Goal: Task Accomplishment & Management: Manage account settings

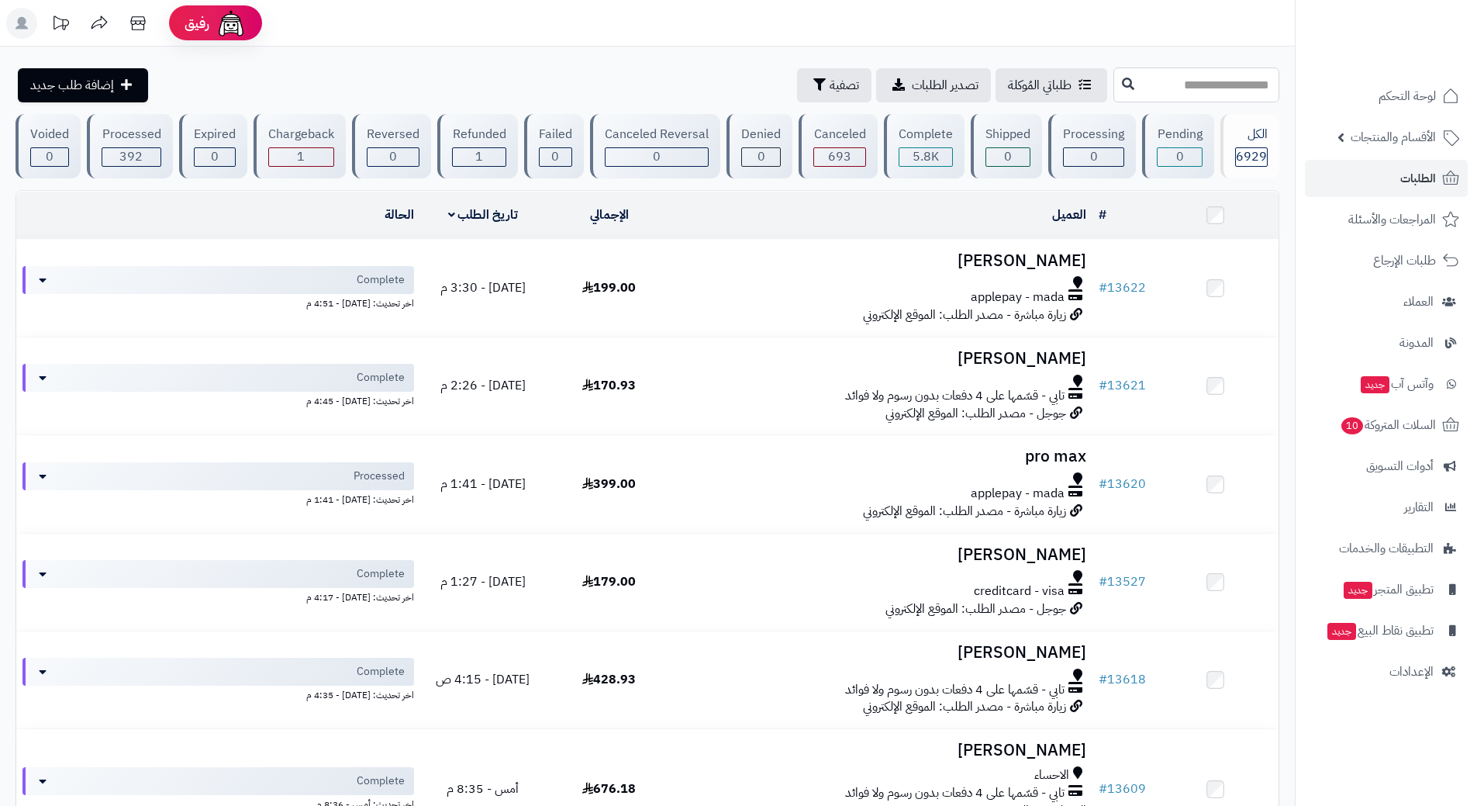
click at [1158, 88] on input "text" at bounding box center [1196, 84] width 166 height 35
type input "*****"
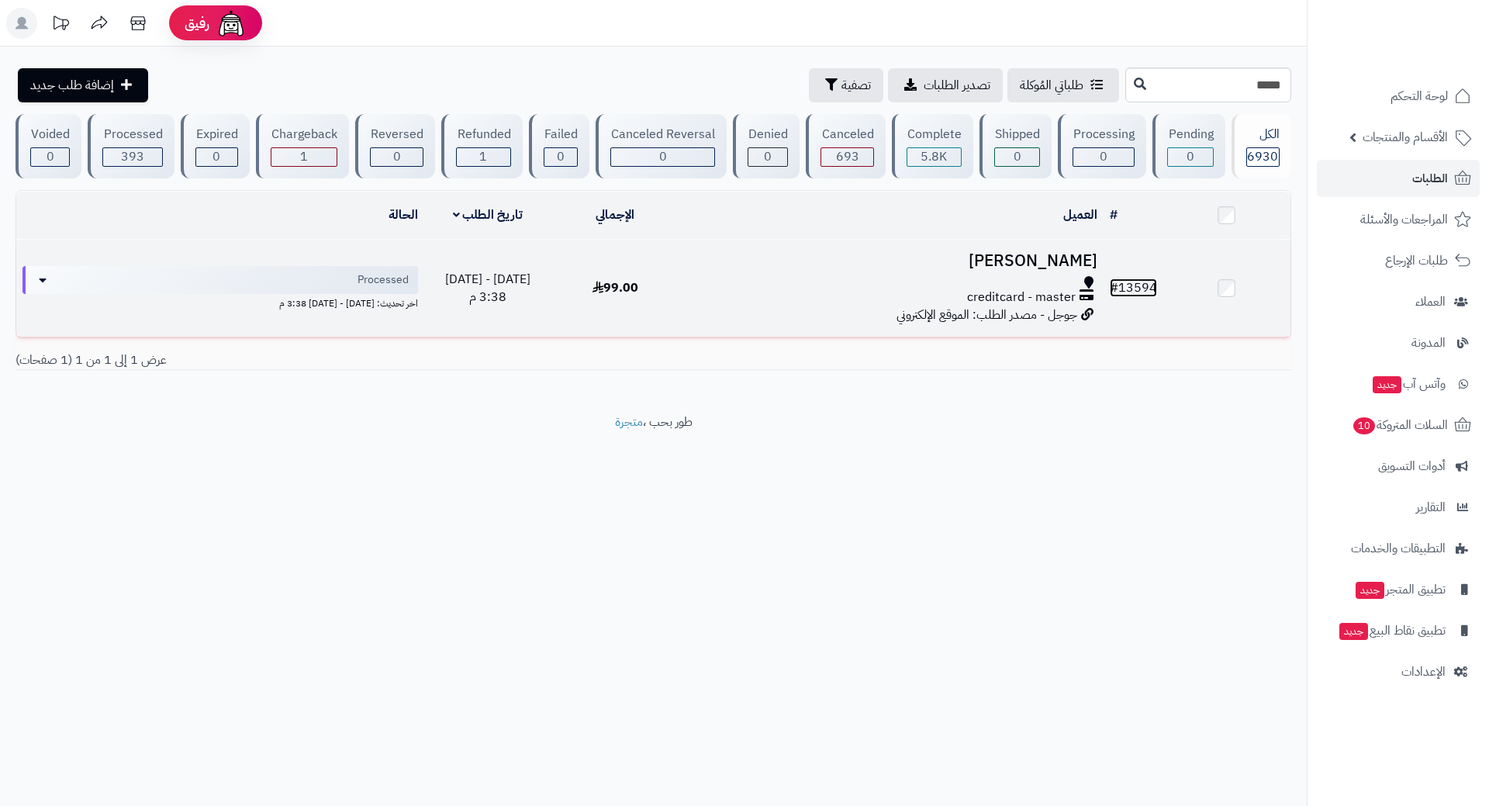
click at [1150, 281] on link "# 13594" at bounding box center [1133, 287] width 47 height 19
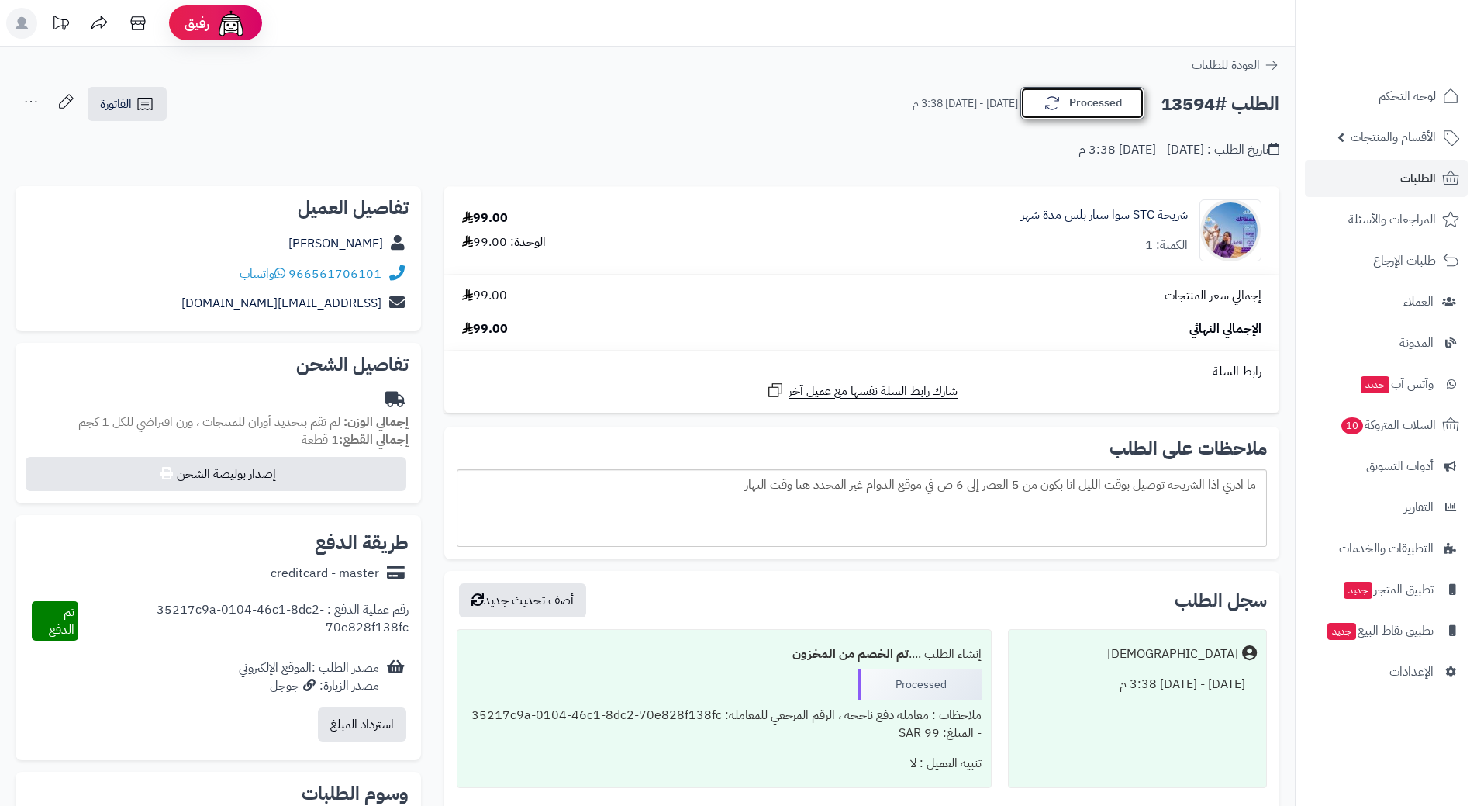
click at [1105, 99] on button "Processed" at bounding box center [1082, 103] width 124 height 33
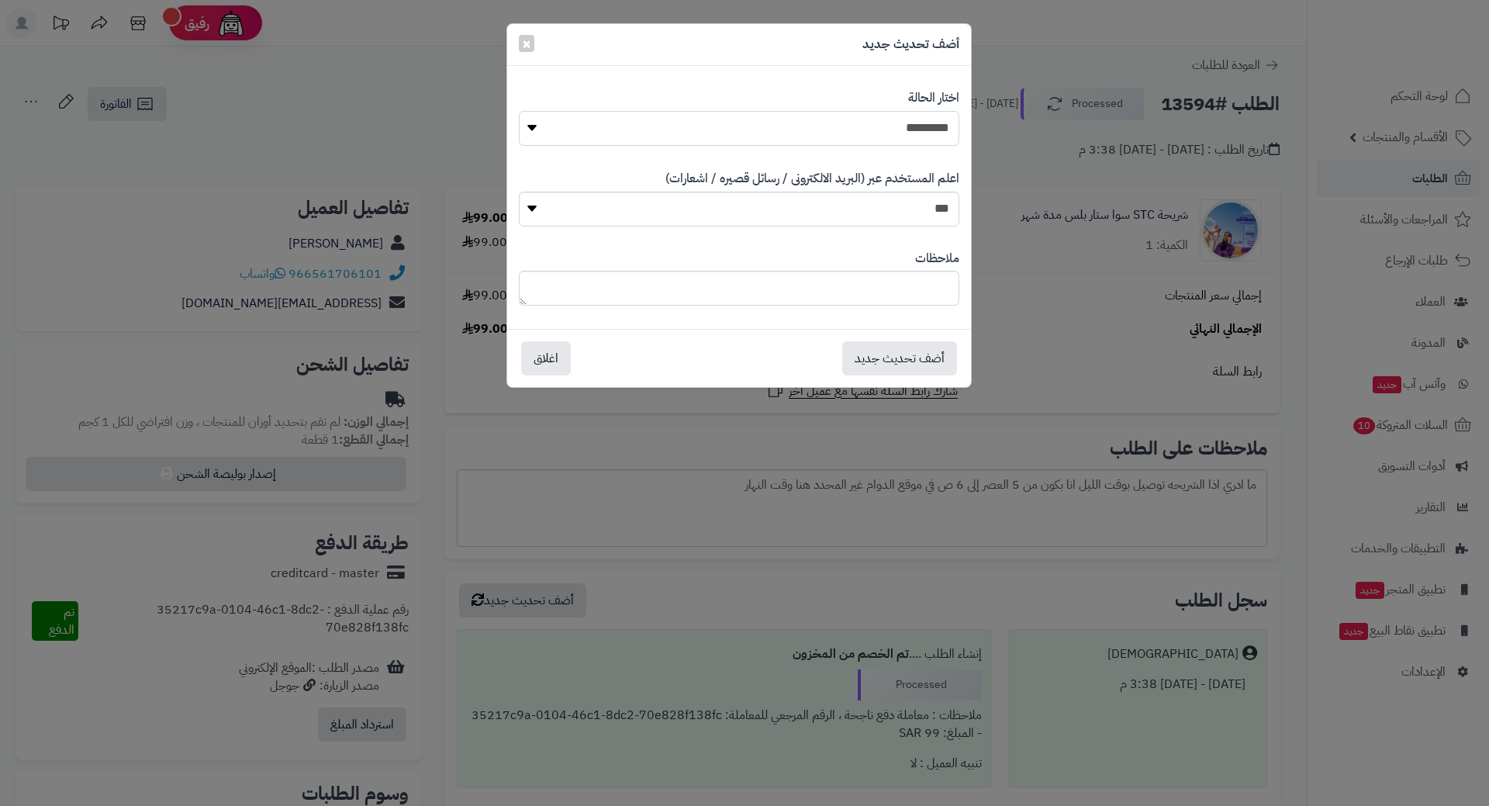
click at [939, 123] on select "**********" at bounding box center [739, 128] width 440 height 35
select select "*"
click at [519, 111] on select "**********" at bounding box center [739, 128] width 440 height 35
click at [937, 361] on button "أضف تحديث جديد" at bounding box center [899, 357] width 115 height 34
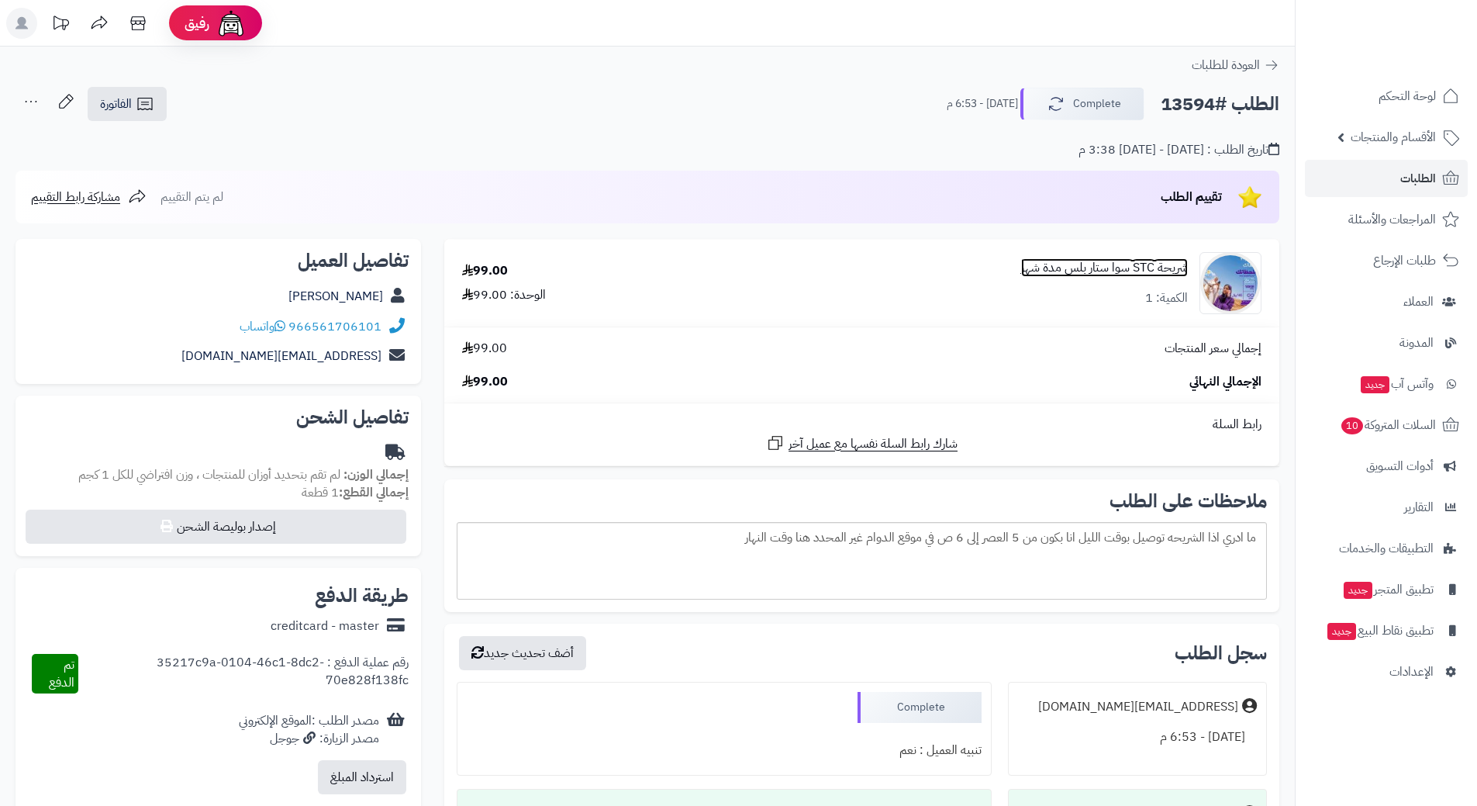
click at [1126, 268] on link "شريحة STC سوا ستار بلس مدة شهر" at bounding box center [1104, 268] width 167 height 18
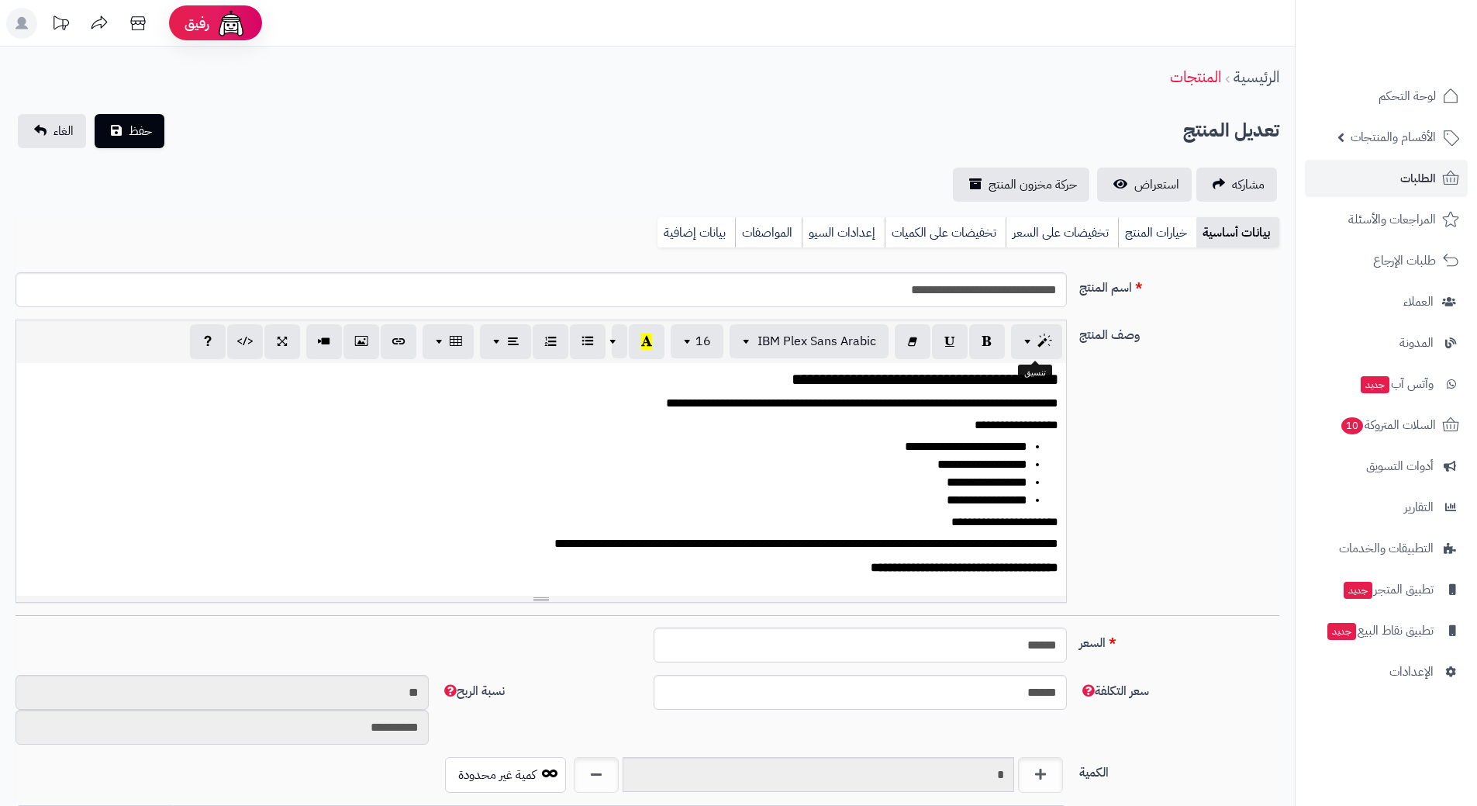
scroll to position [1349, 0]
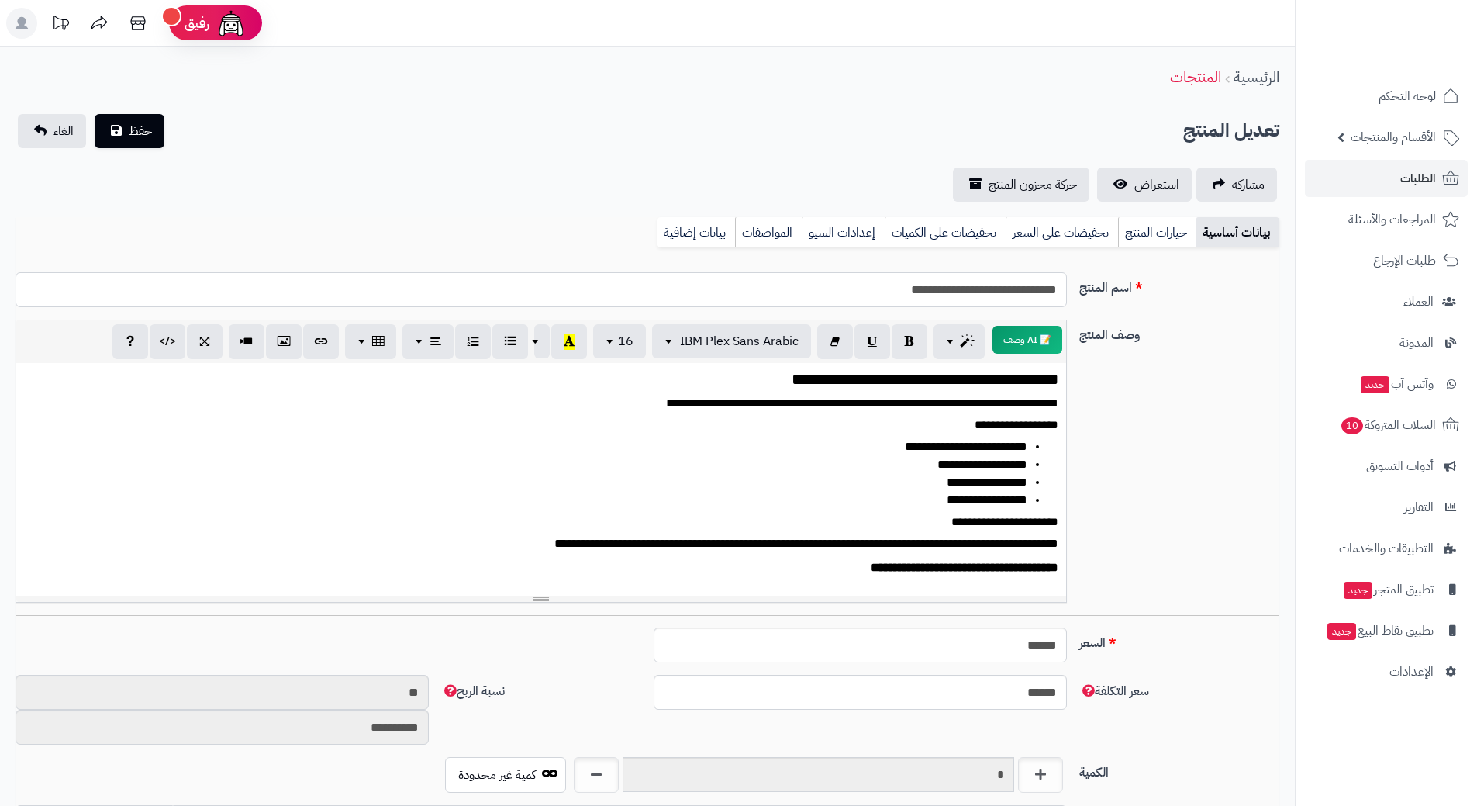
drag, startPoint x: 999, startPoint y: 287, endPoint x: 935, endPoint y: 290, distance: 64.4
click at [935, 290] on input "**********" at bounding box center [541, 289] width 1051 height 35
click at [1419, 173] on span "الطلبات" at bounding box center [1418, 178] width 36 height 22
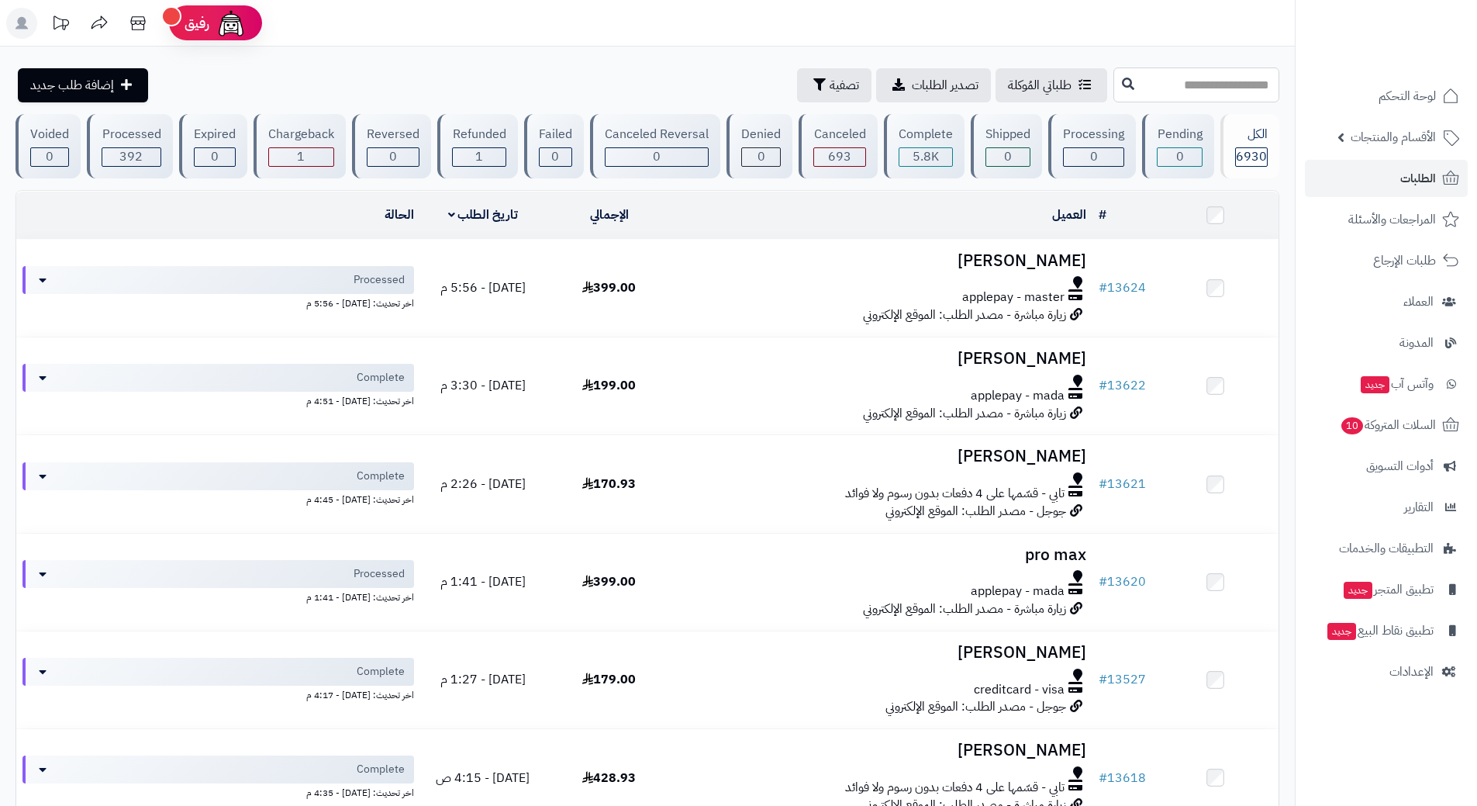
click at [1167, 77] on input "text" at bounding box center [1196, 84] width 166 height 35
type input "*****"
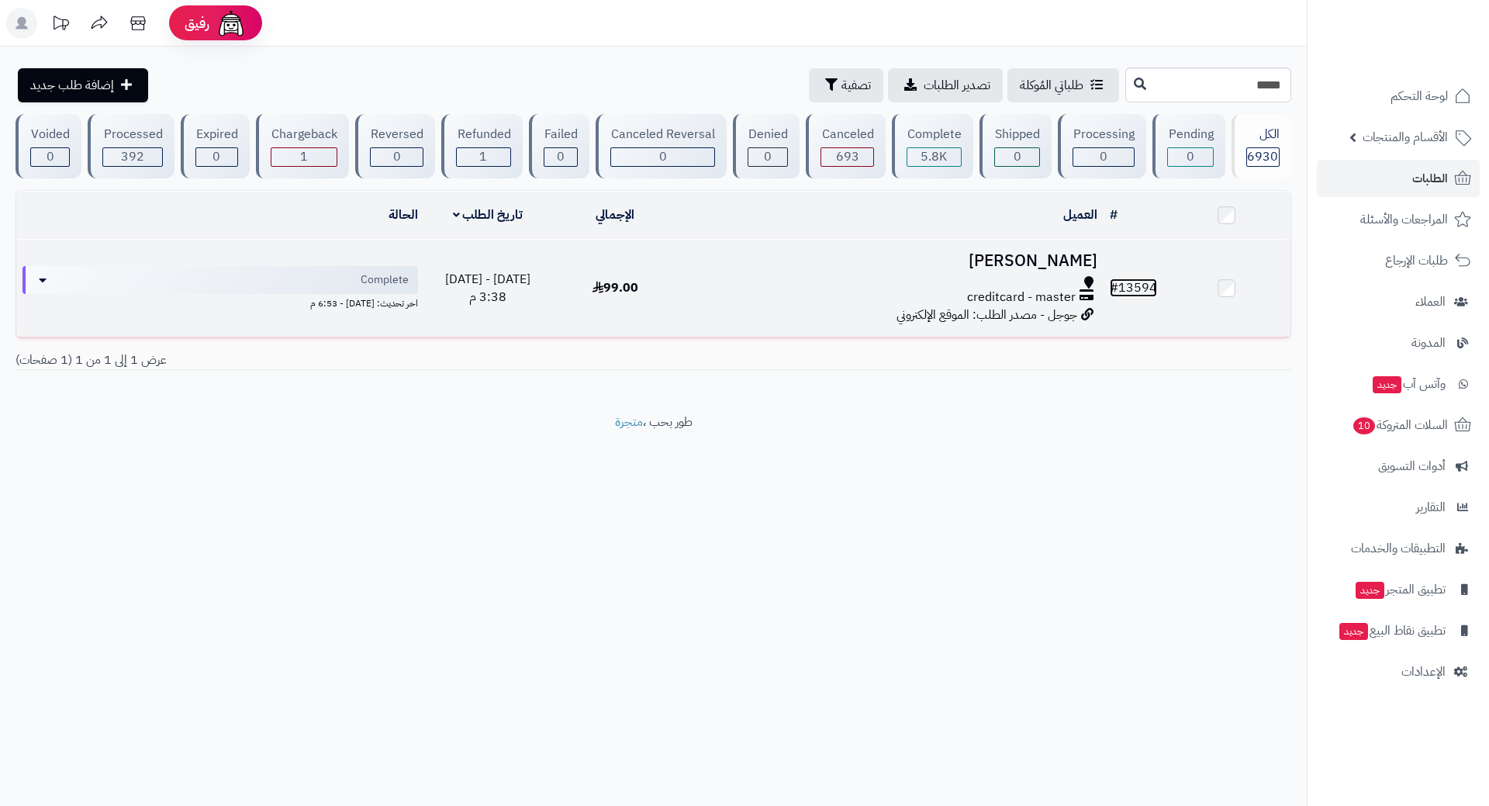
click at [1137, 281] on link "# 13594" at bounding box center [1133, 287] width 47 height 19
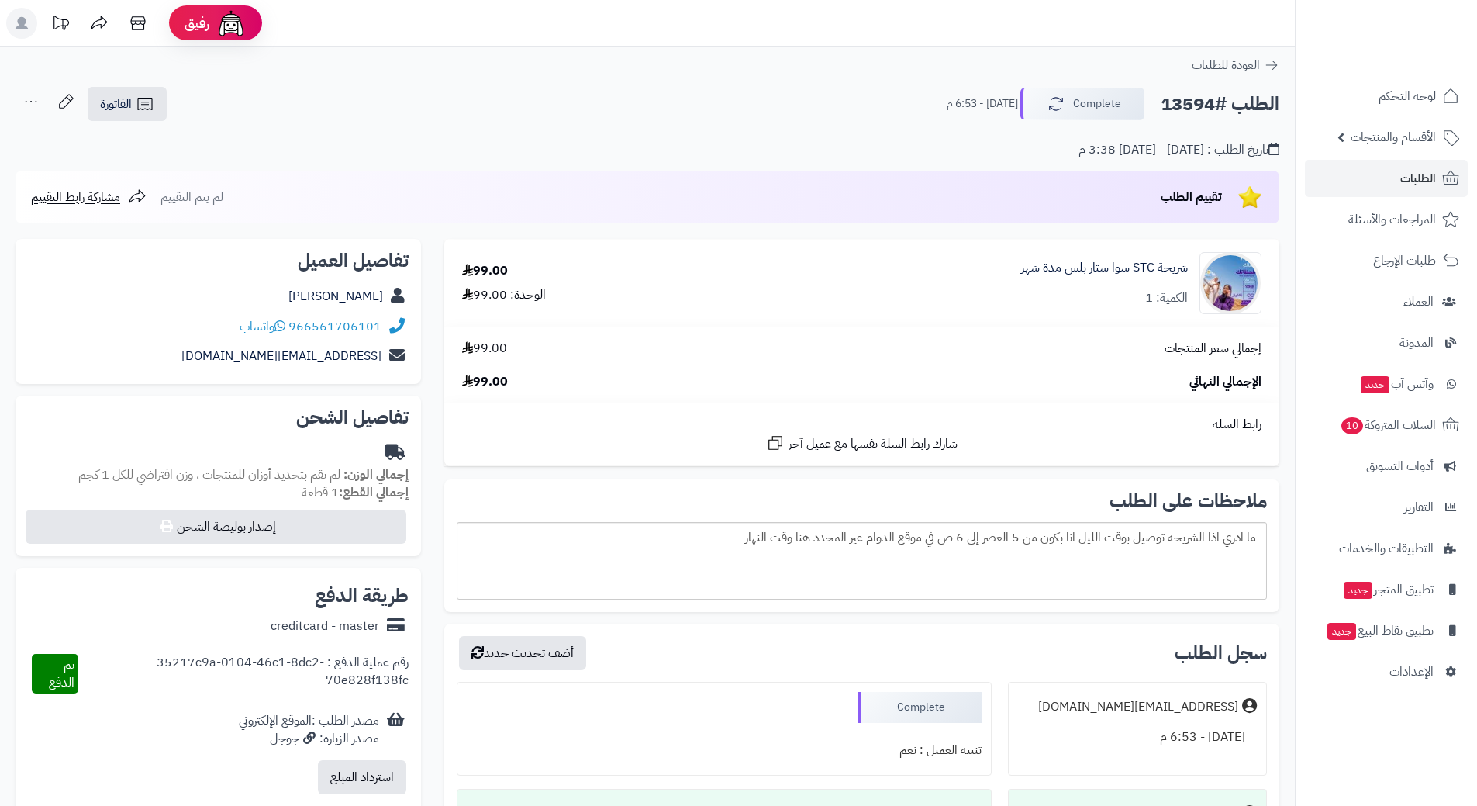
click at [1194, 106] on h2 "الطلب #13594" at bounding box center [1220, 104] width 119 height 32
copy h2 "13594"
click at [1397, 172] on link "الطلبات" at bounding box center [1386, 178] width 163 height 37
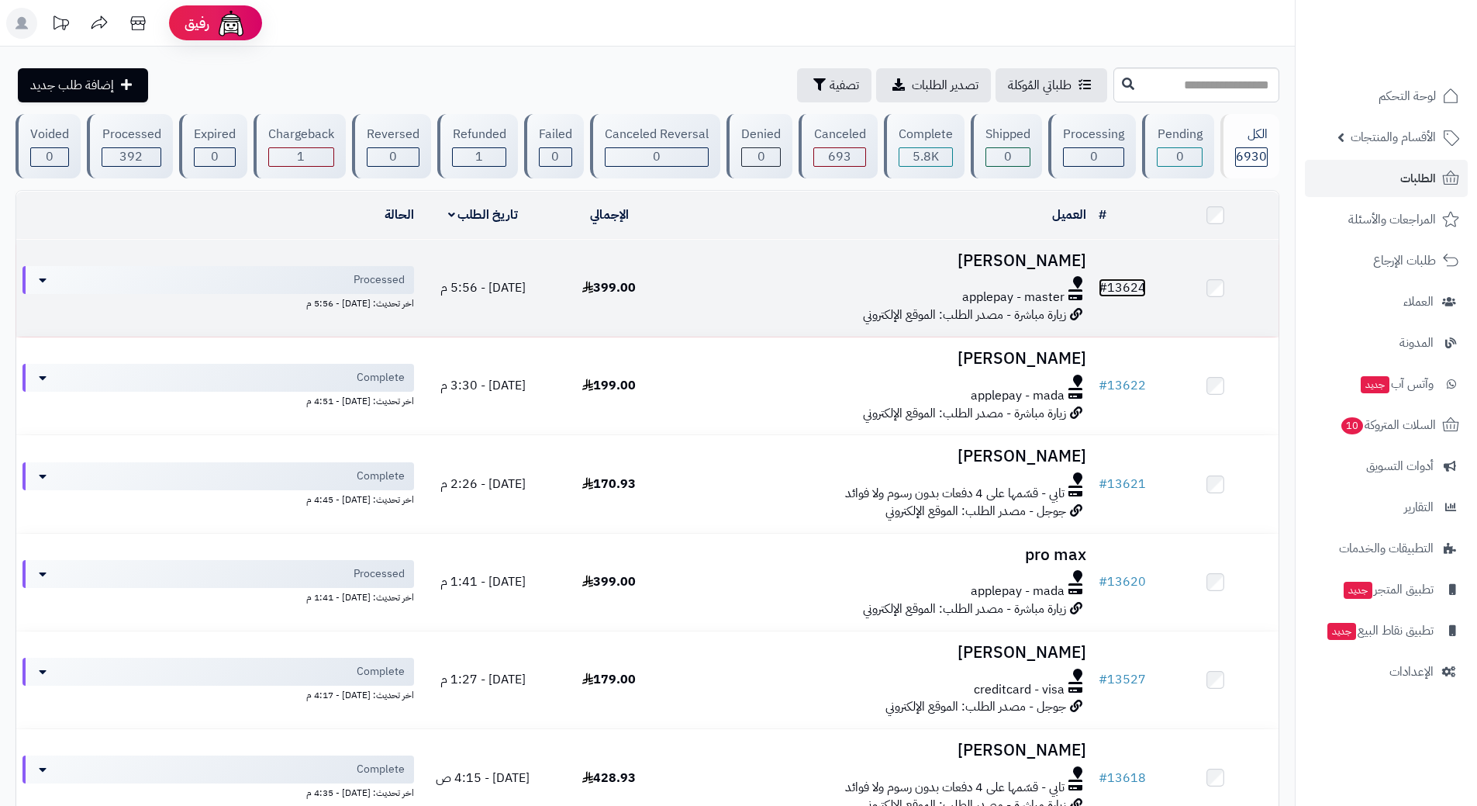
click at [1134, 285] on link "# 13624" at bounding box center [1122, 287] width 47 height 19
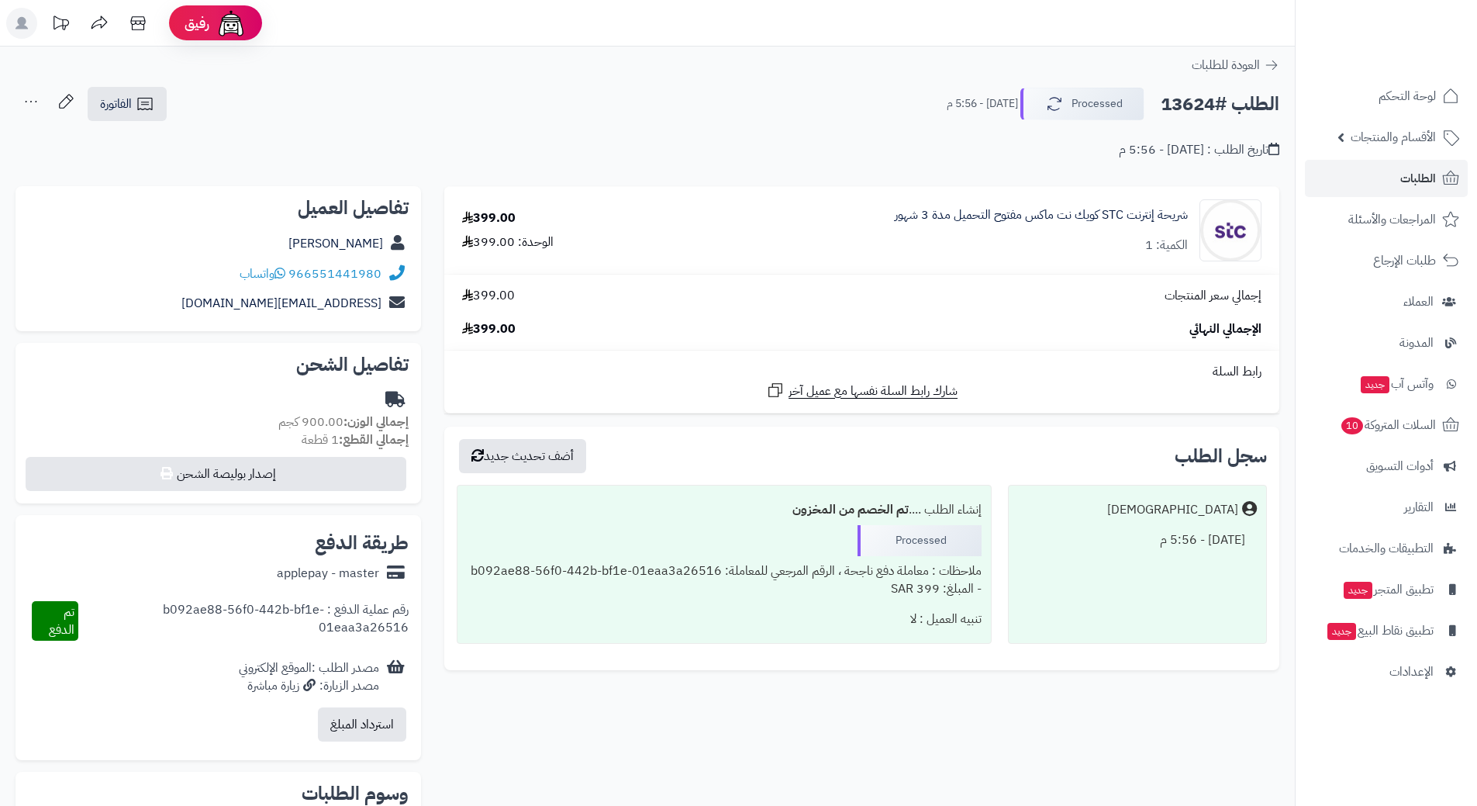
click at [1221, 99] on h2 "الطلب #13624" at bounding box center [1220, 104] width 119 height 32
copy div "الطلب #13624 Processed"
click at [364, 274] on link "966551441980" at bounding box center [334, 273] width 93 height 19
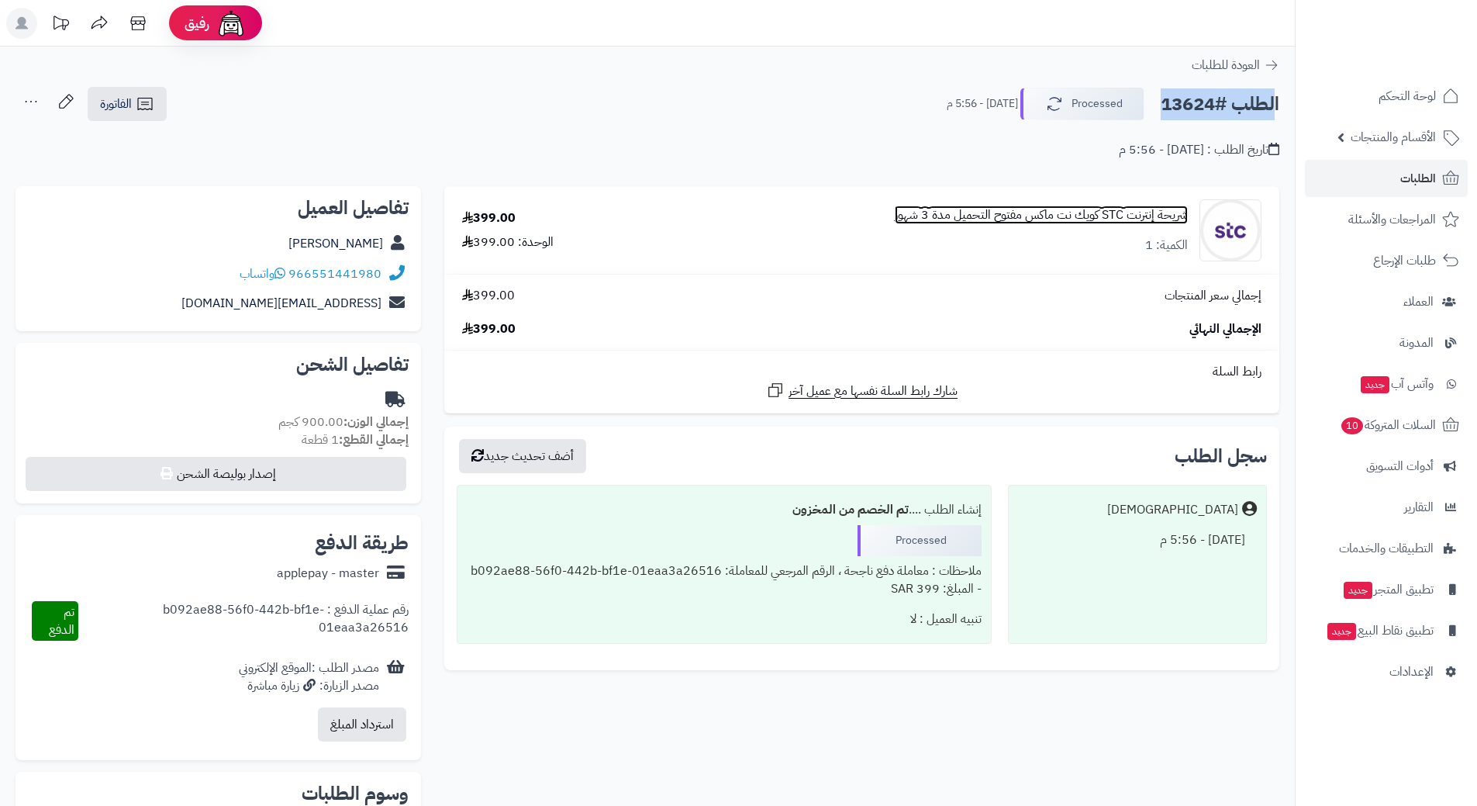
click at [1113, 215] on link "شريحة إنترنت STC كويك نت ماكس مفتوح التحميل مدة 3 شهور" at bounding box center [1041, 215] width 293 height 18
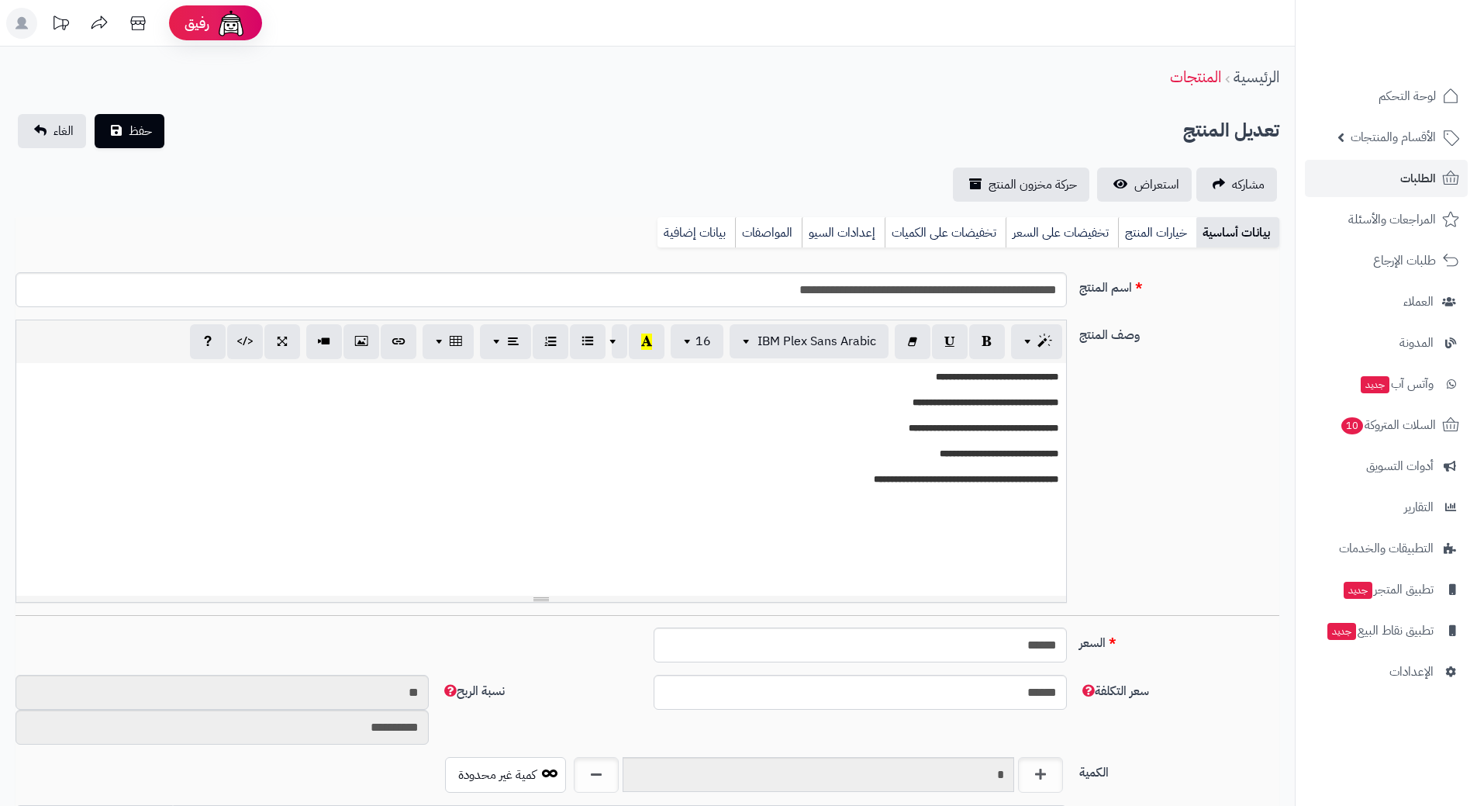
scroll to position [1349, 0]
click at [982, 292] on input "**********" at bounding box center [541, 289] width 1051 height 35
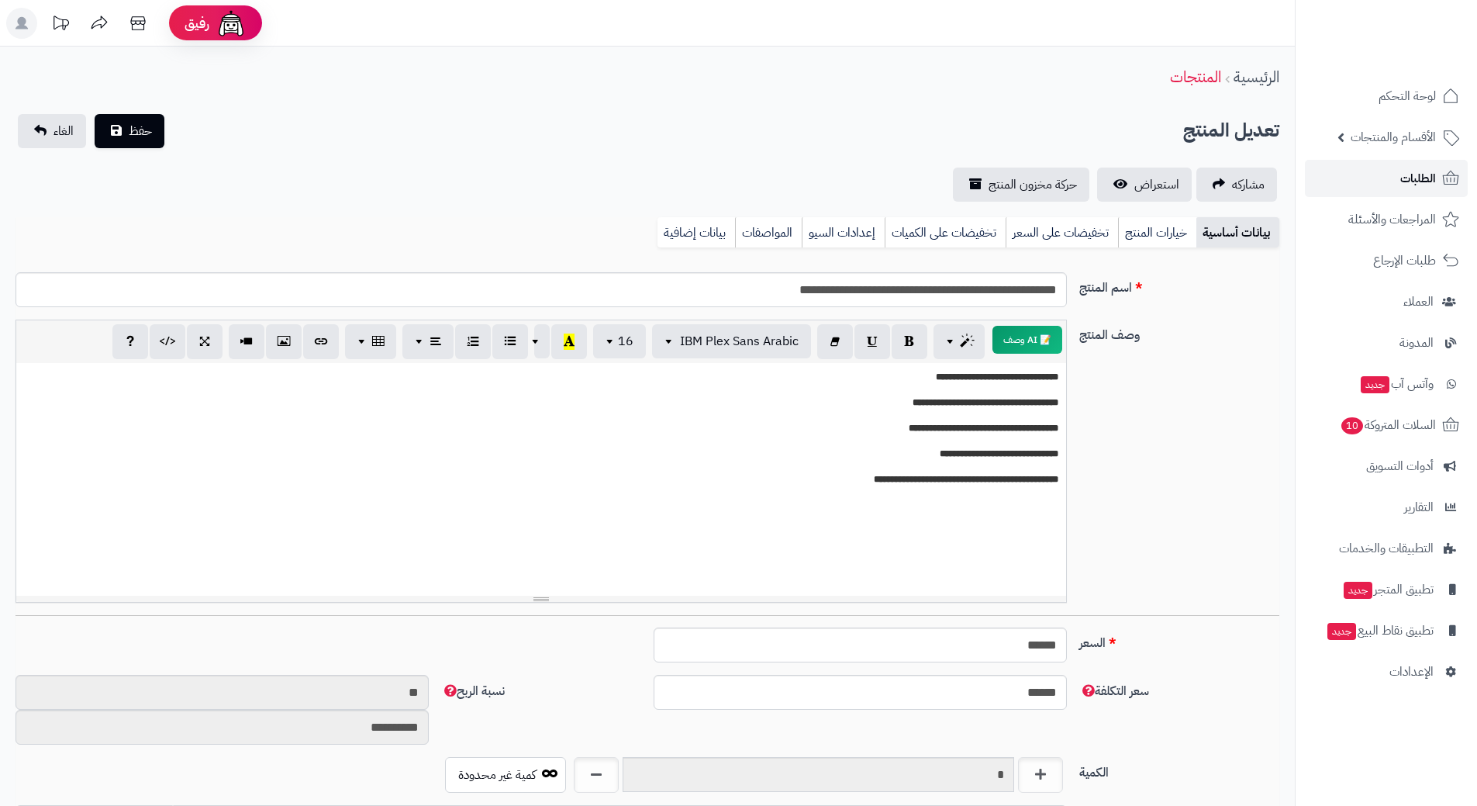
click at [1425, 178] on span "الطلبات" at bounding box center [1418, 178] width 36 height 22
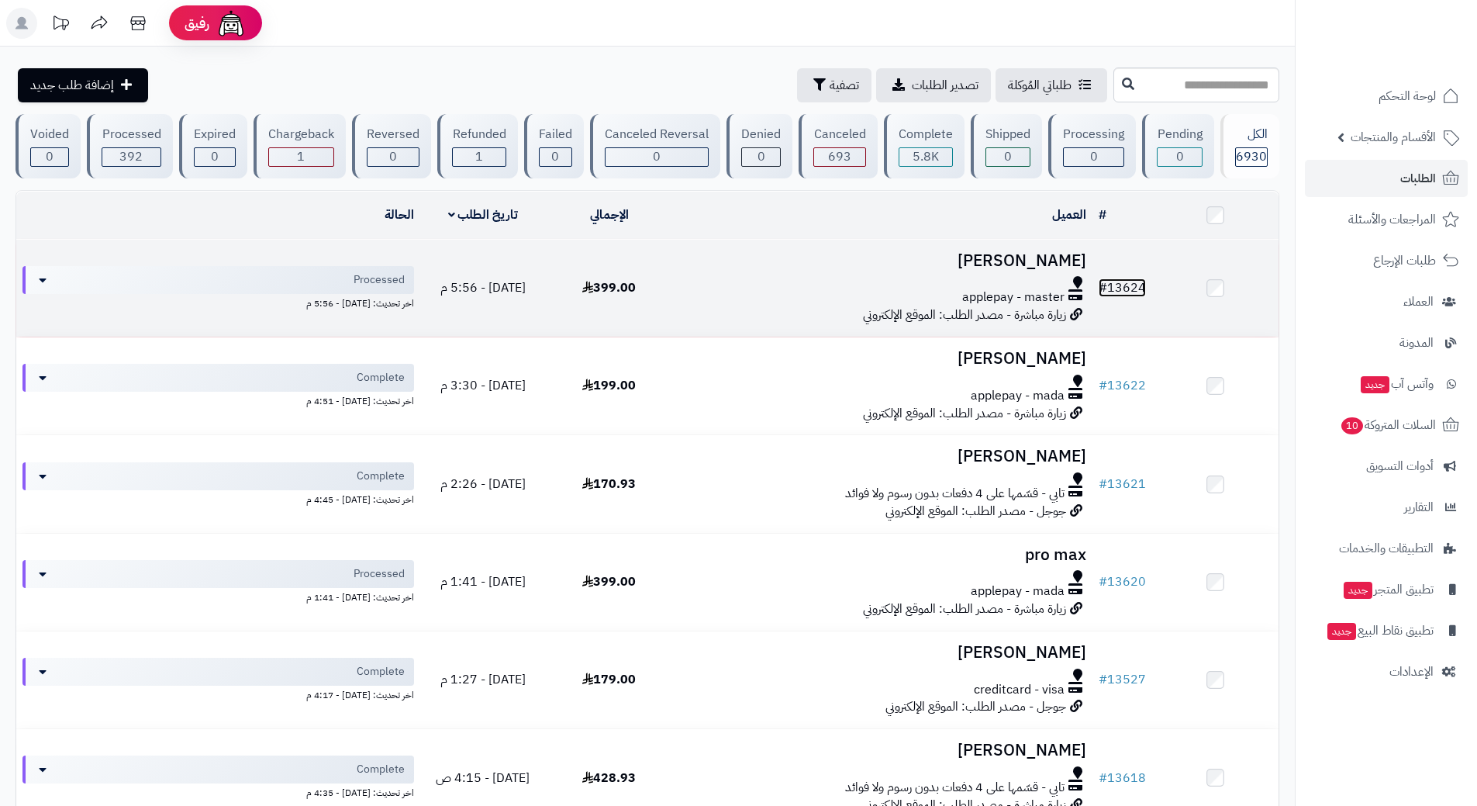
click at [1144, 282] on link "# 13624" at bounding box center [1122, 287] width 47 height 19
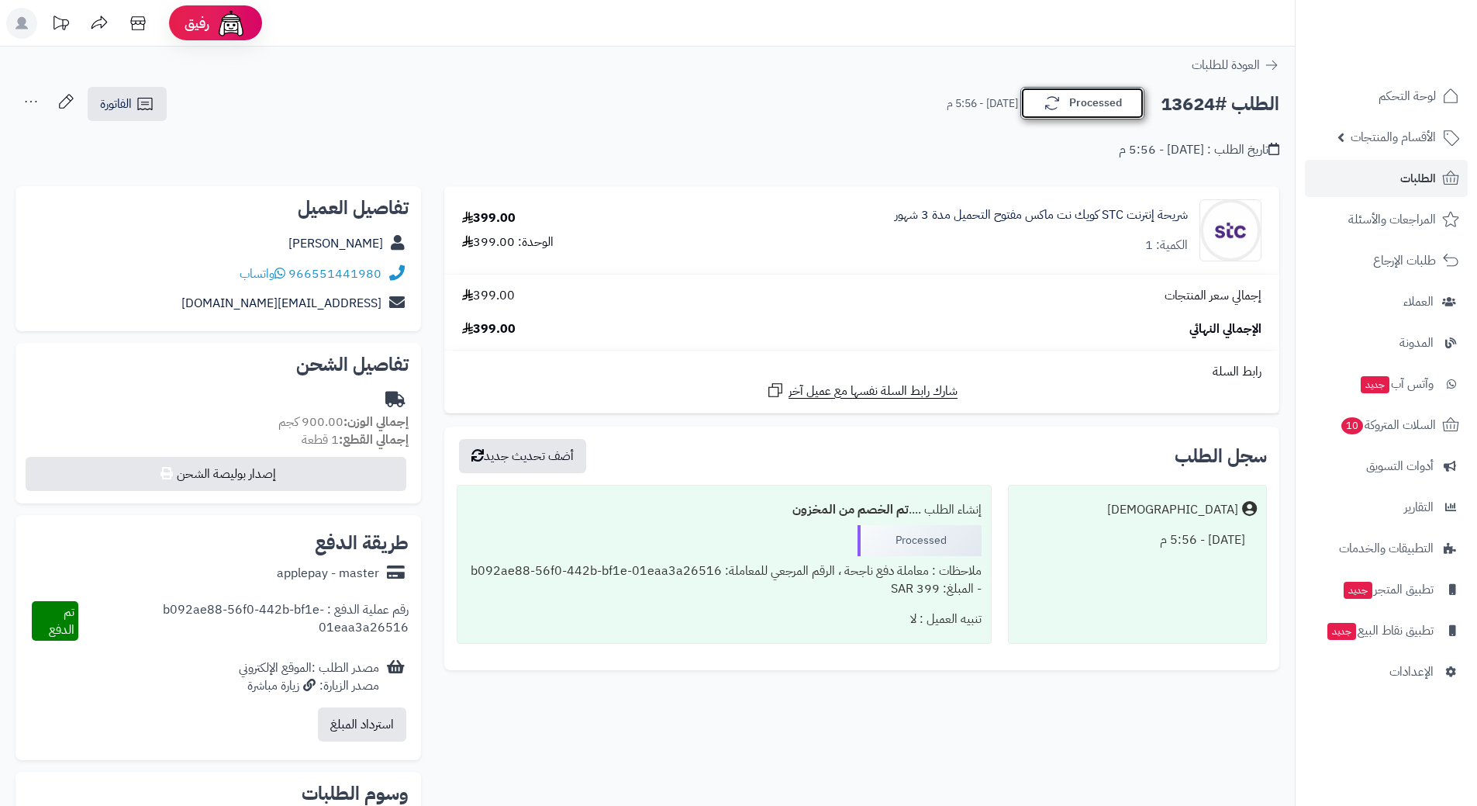
click at [1083, 105] on button "Processed" at bounding box center [1082, 103] width 124 height 33
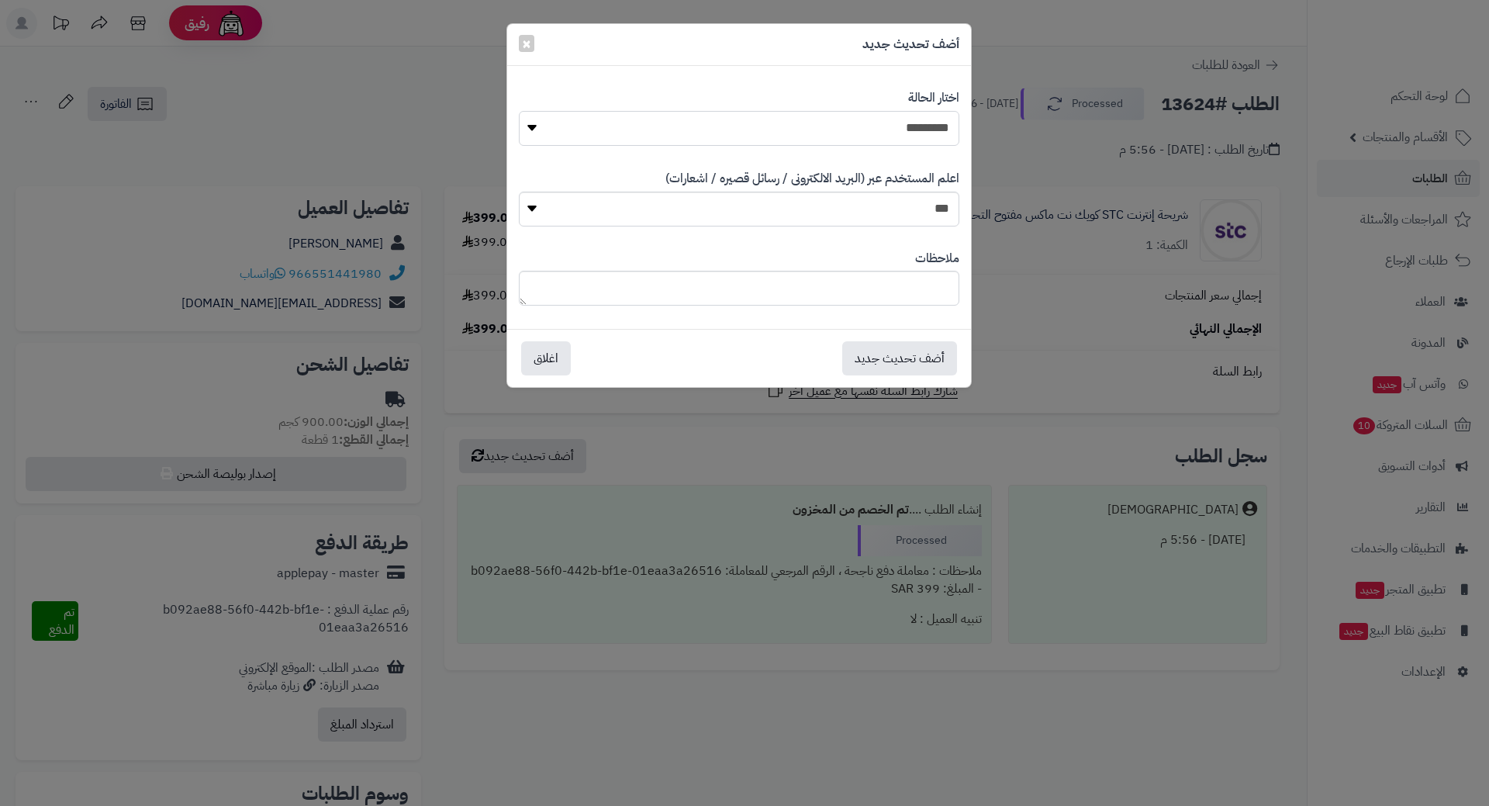
click at [927, 123] on select "**********" at bounding box center [739, 128] width 440 height 35
select select "*"
click at [519, 111] on select "**********" at bounding box center [739, 128] width 440 height 35
click at [927, 366] on button "أضف تحديث جديد" at bounding box center [899, 357] width 115 height 34
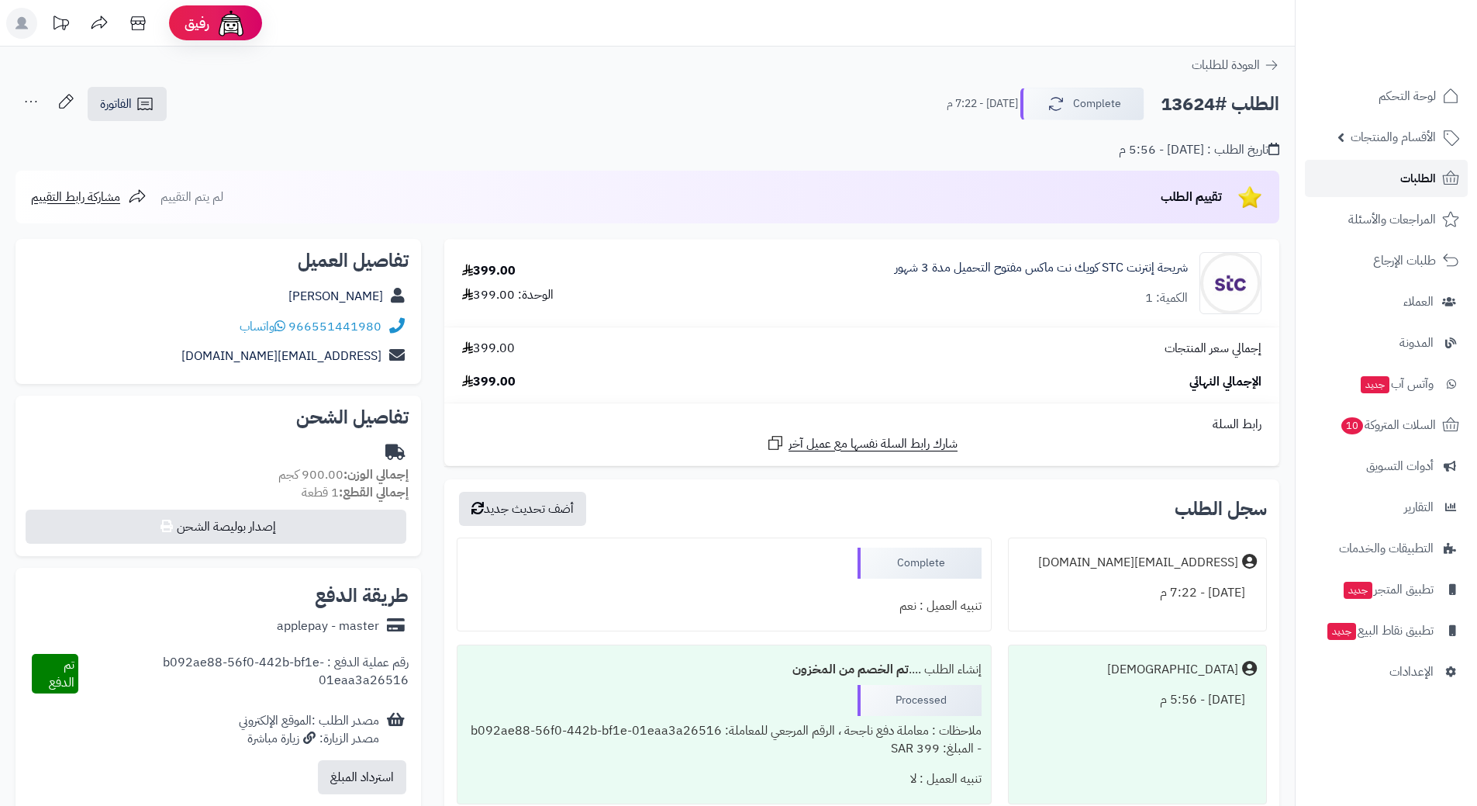
click at [1424, 169] on span "الطلبات" at bounding box center [1418, 178] width 36 height 22
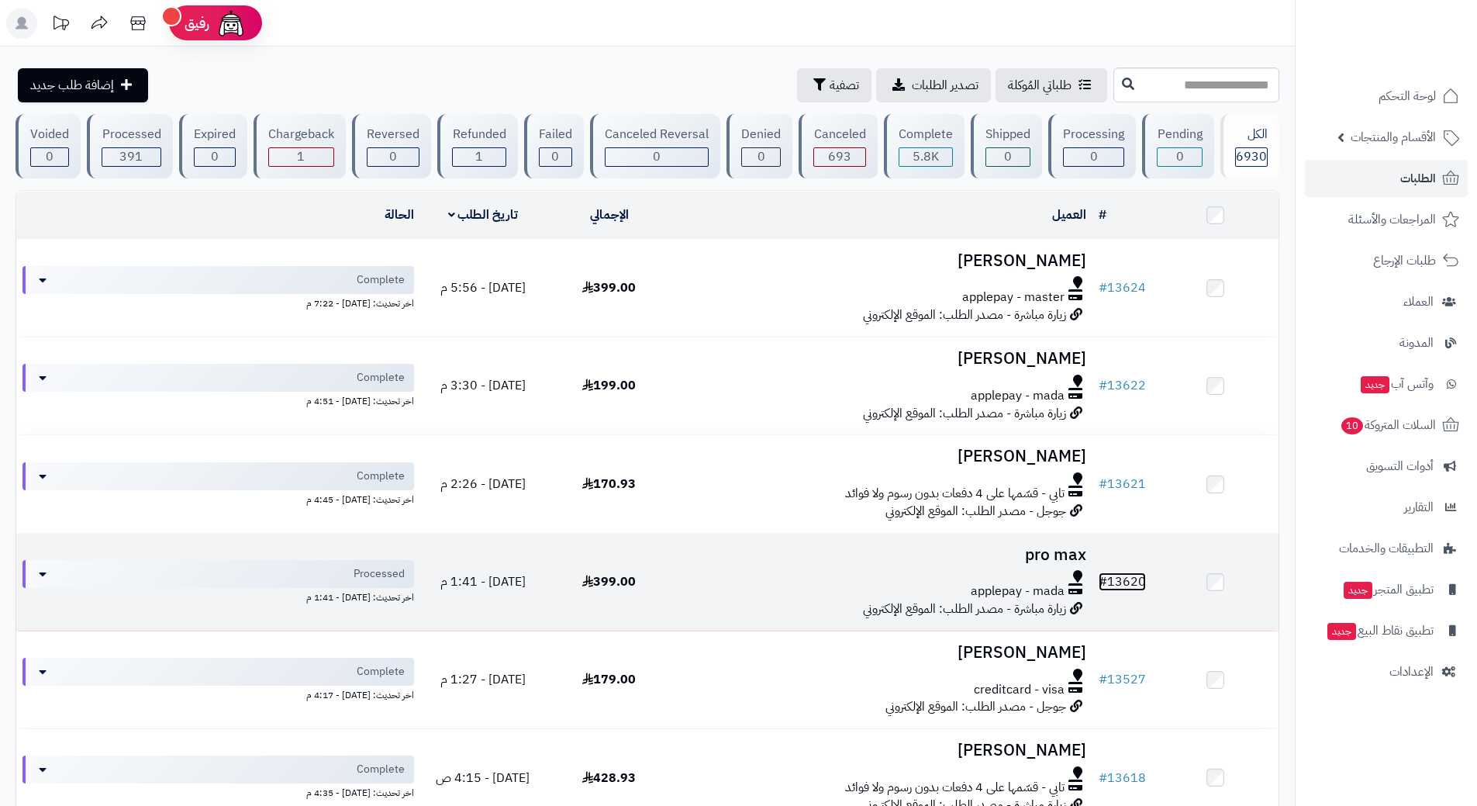
click at [1119, 575] on link "# 13620" at bounding box center [1122, 581] width 47 height 19
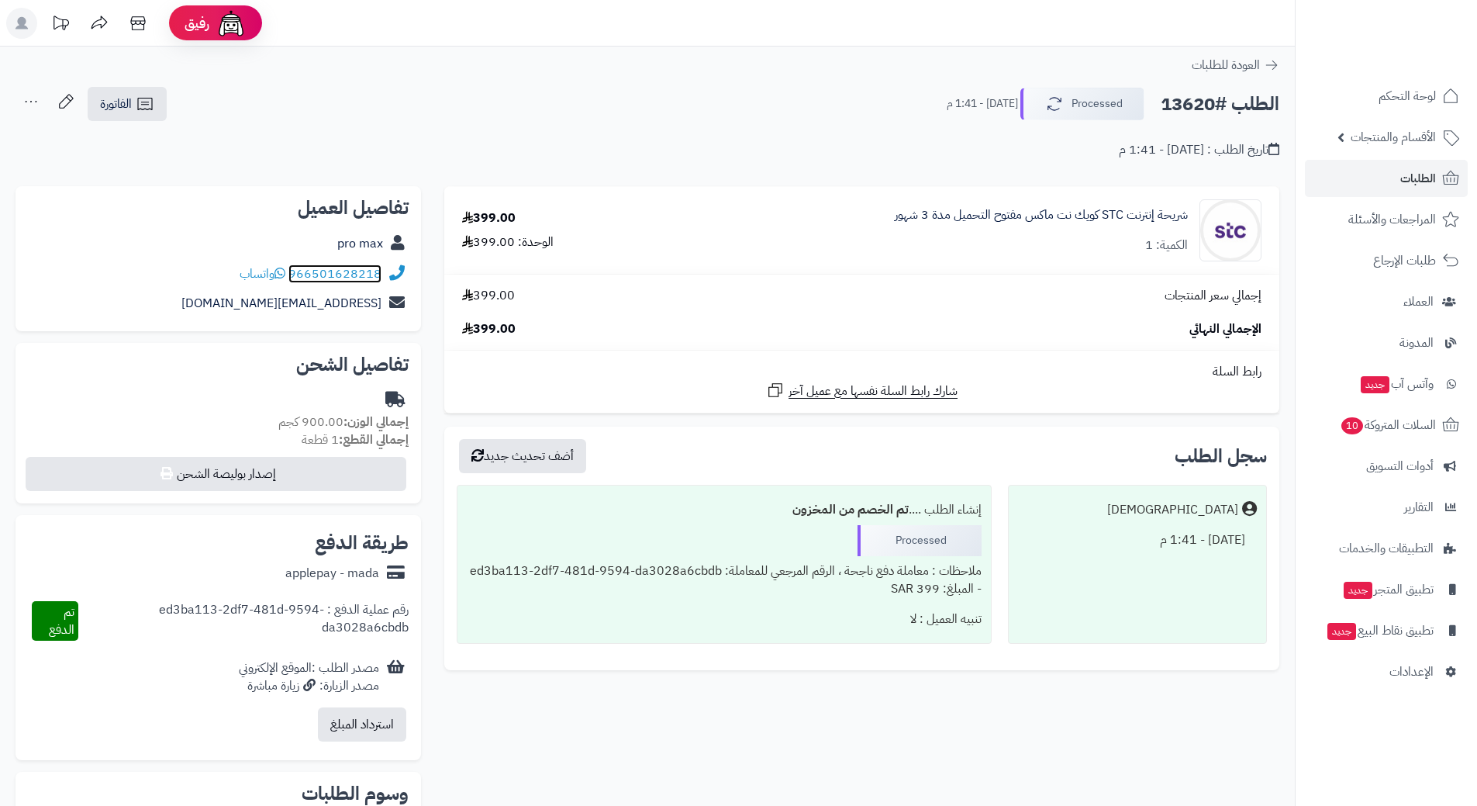
click at [378, 275] on link "966501628218" at bounding box center [334, 273] width 93 height 19
click at [1350, 427] on span "10" at bounding box center [1352, 425] width 22 height 17
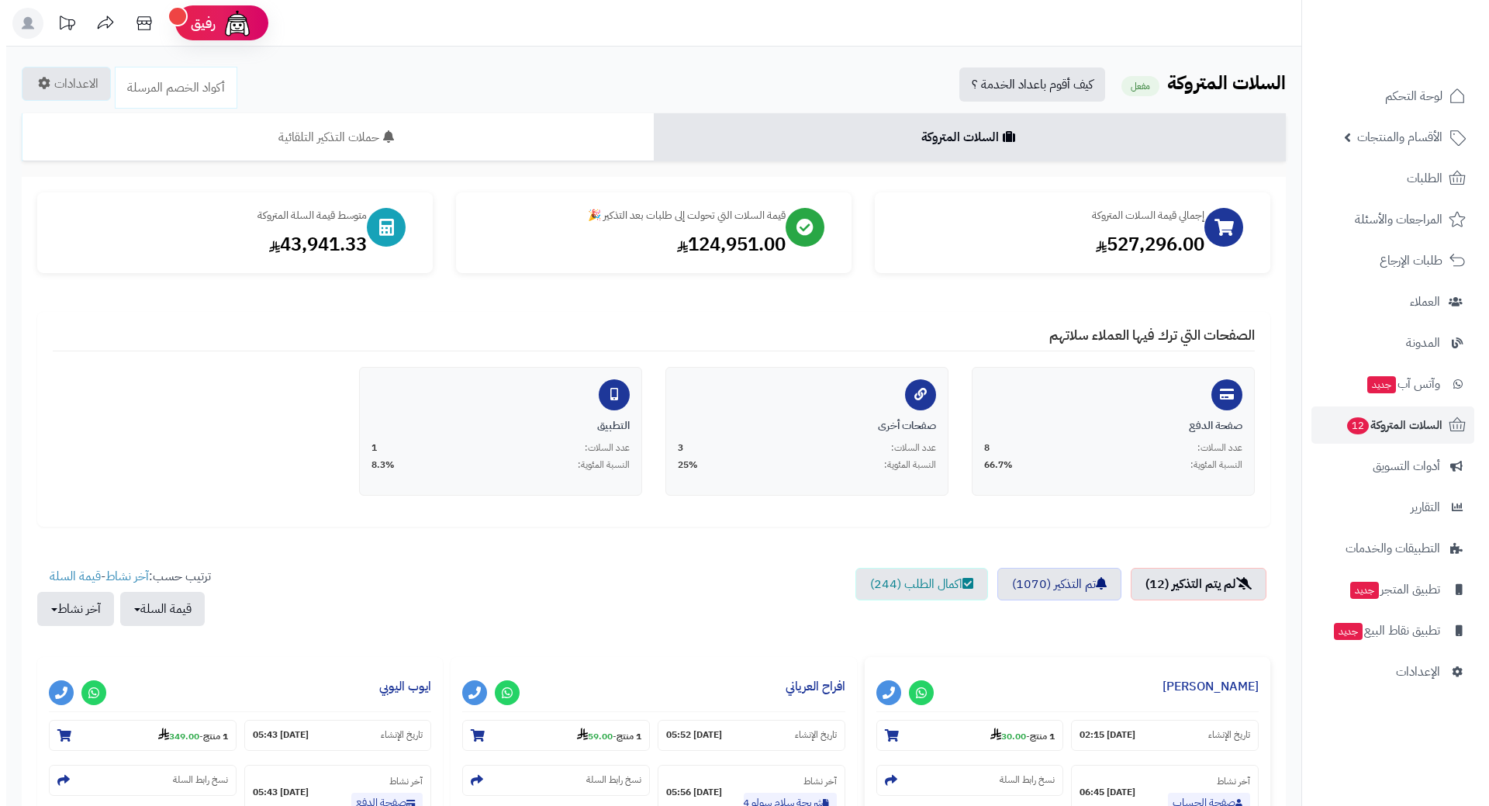
scroll to position [388, 0]
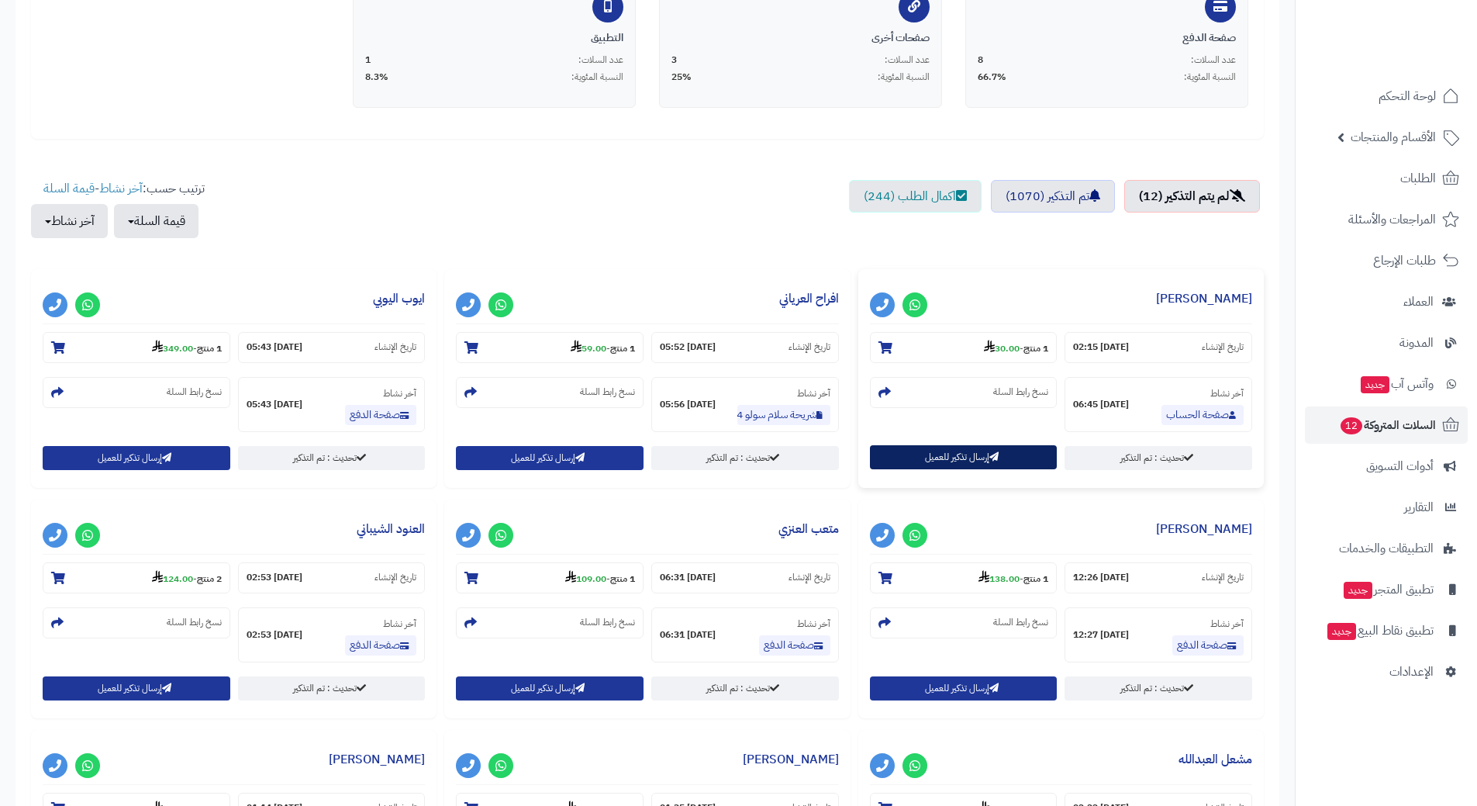
click at [950, 464] on button "إرسال تذكير للعميل" at bounding box center [964, 457] width 188 height 24
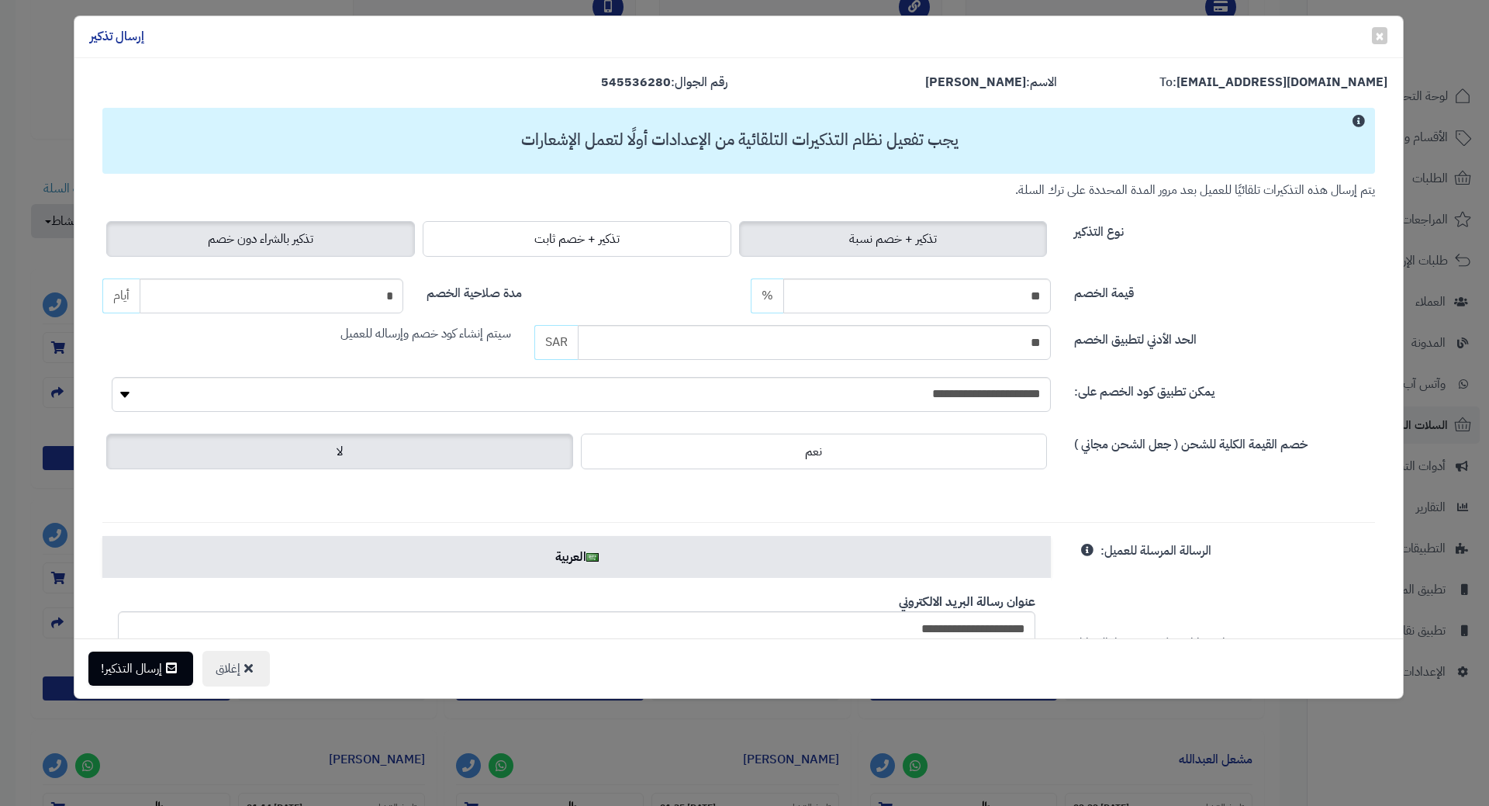
click at [254, 227] on label "تذكير بالشراء دون خصم" at bounding box center [260, 239] width 309 height 36
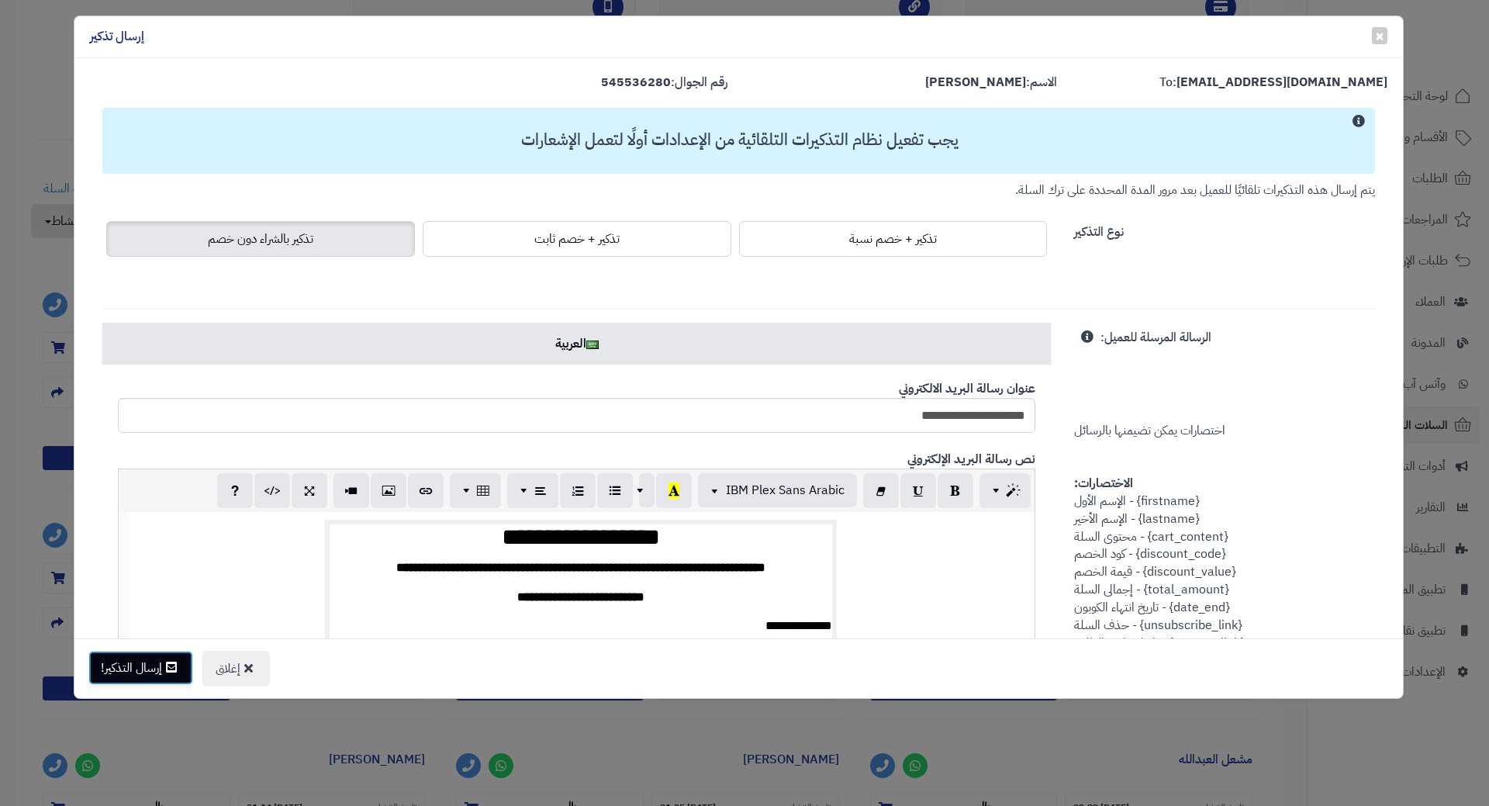
click at [154, 666] on button "إرسال التذكير!" at bounding box center [140, 668] width 105 height 34
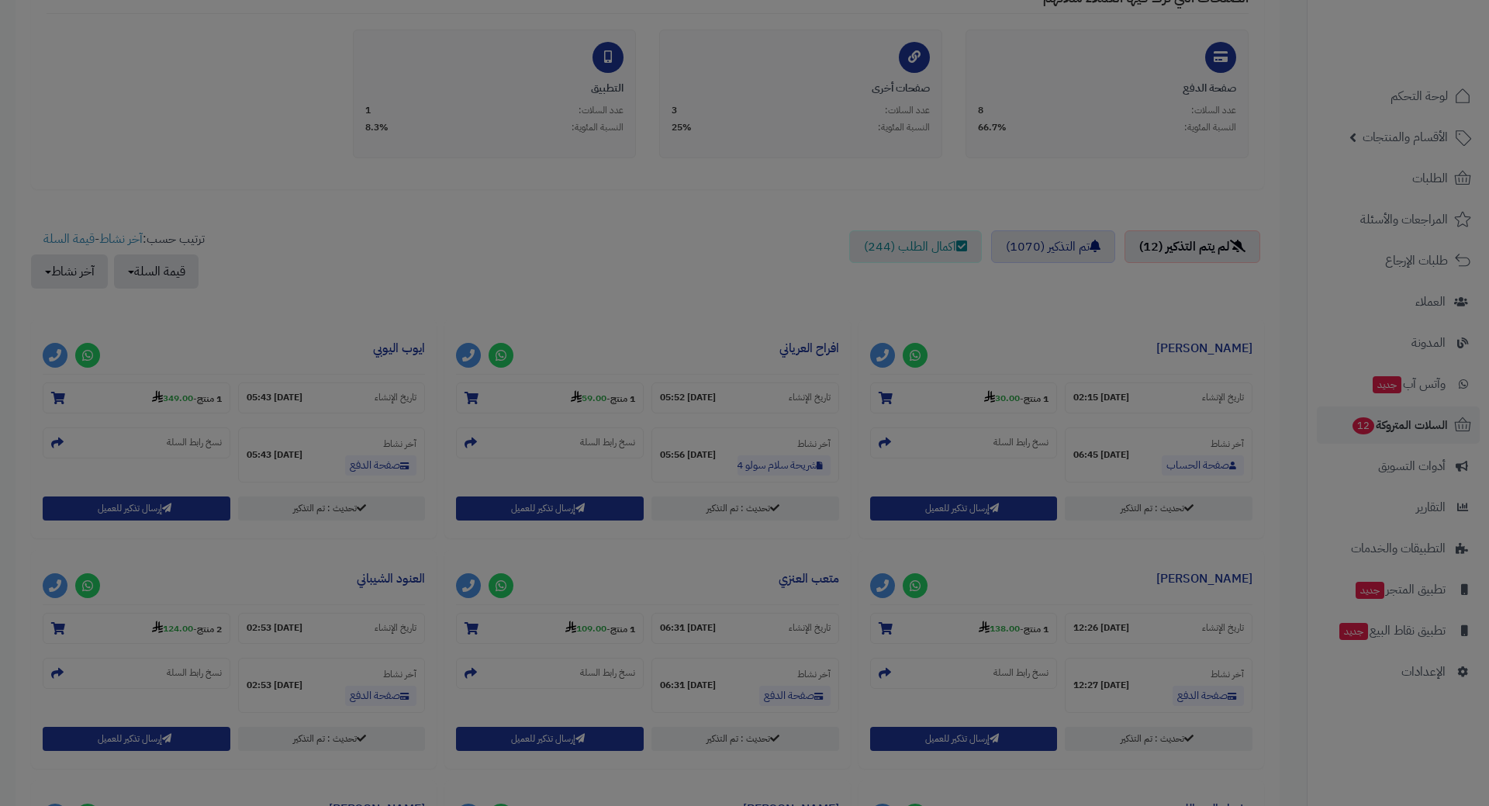
scroll to position [438, 0]
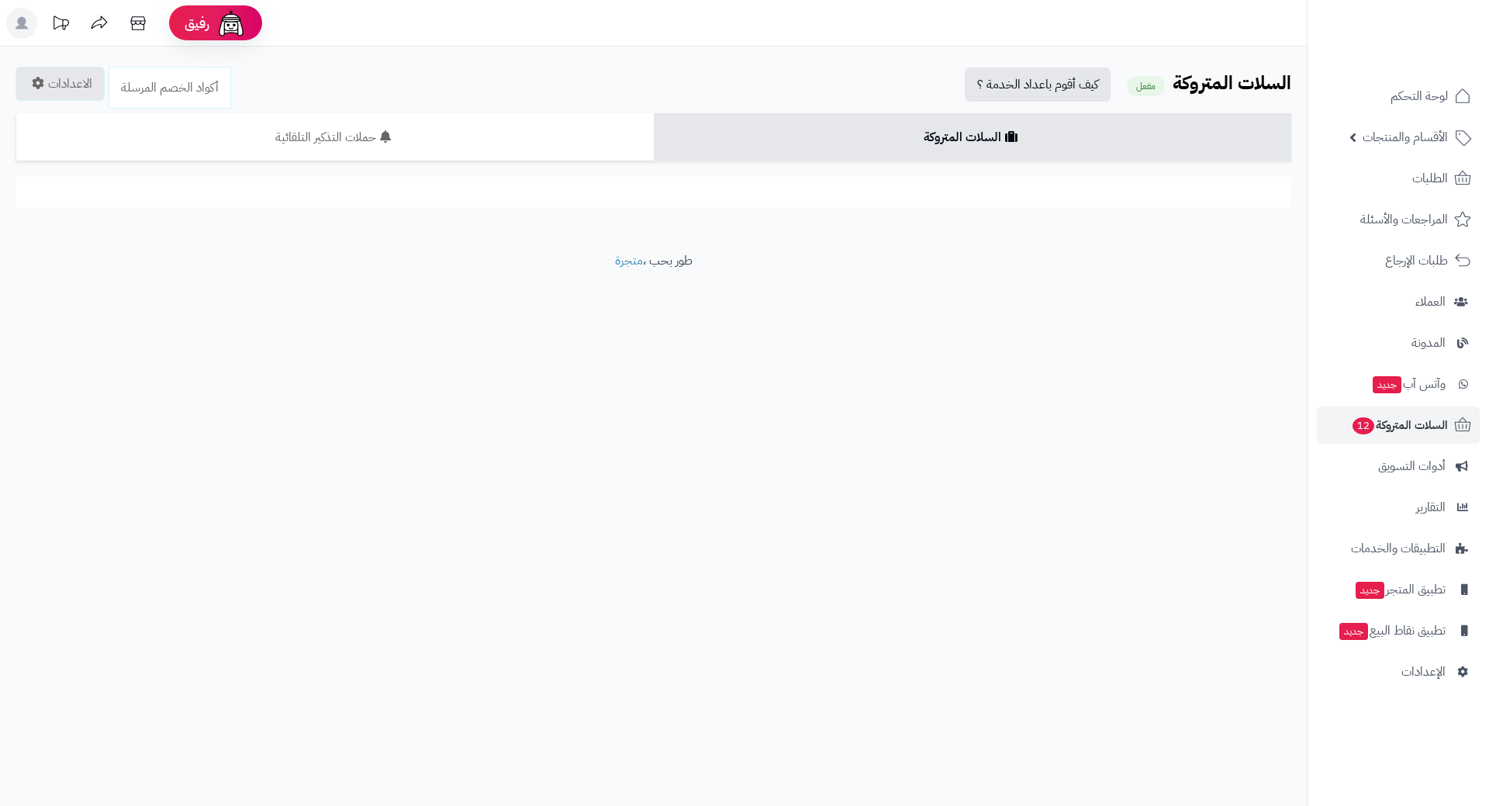
scroll to position [388, 0]
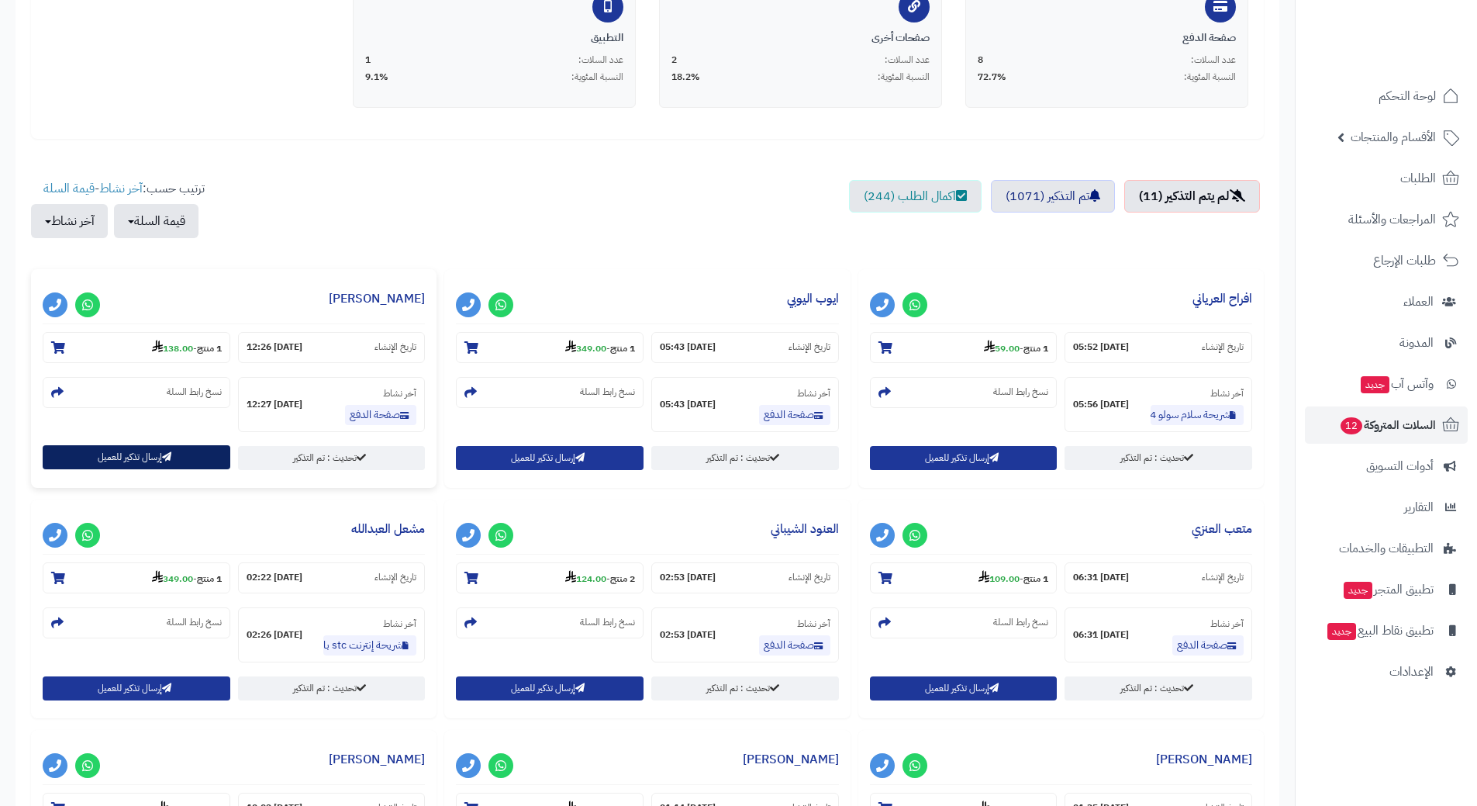
click at [102, 462] on button "إرسال تذكير للعميل" at bounding box center [137, 457] width 188 height 24
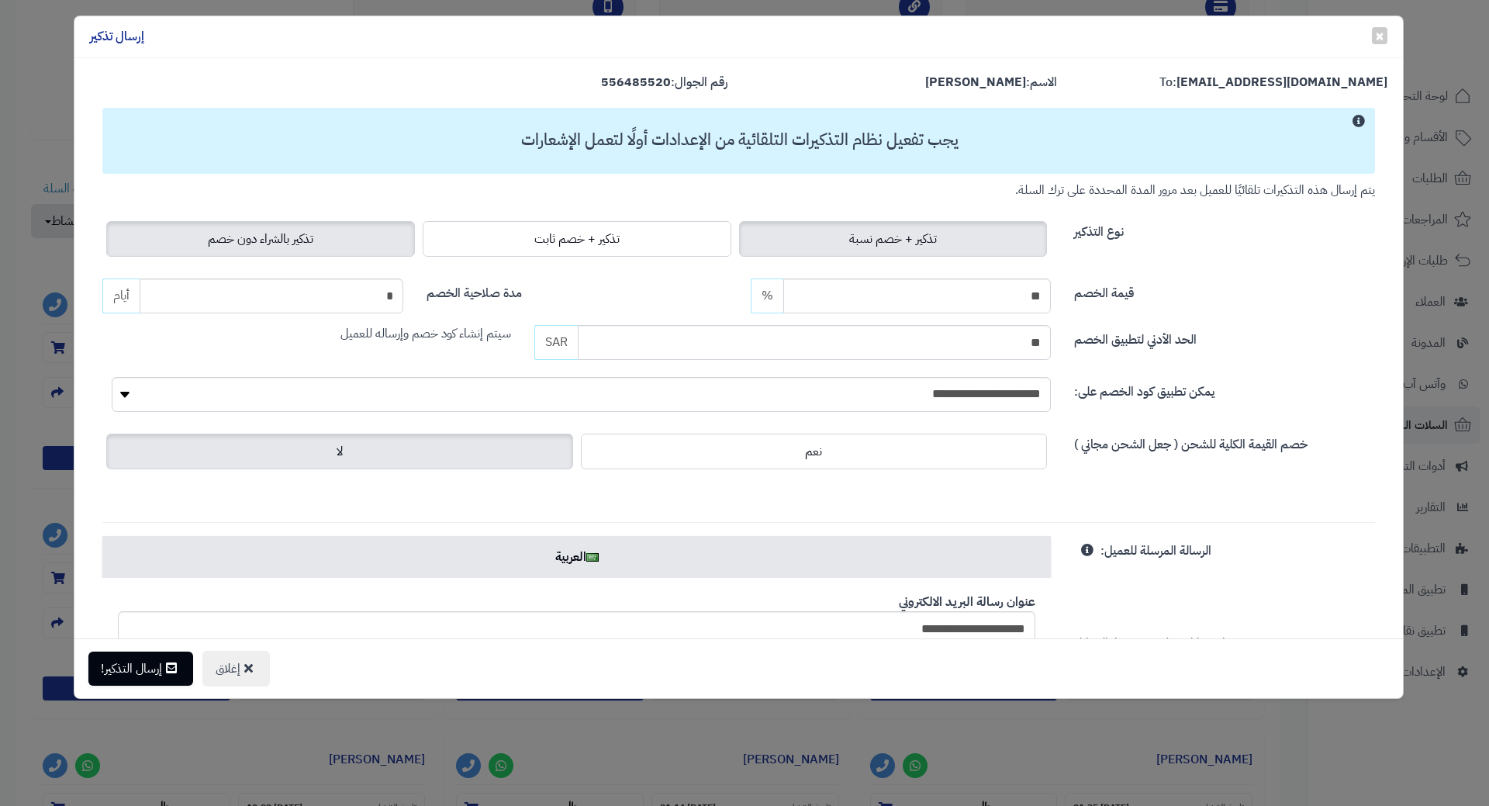
click at [266, 217] on div "تذكير + خصم نسبة تذكير + خصم ثابت تذكير بالشراء دون خصم" at bounding box center [576, 238] width 948 height 43
drag, startPoint x: 257, startPoint y: 229, endPoint x: 216, endPoint y: 278, distance: 63.3
click at [256, 229] on label "تذكير بالشراء دون خصم" at bounding box center [260, 239] width 309 height 36
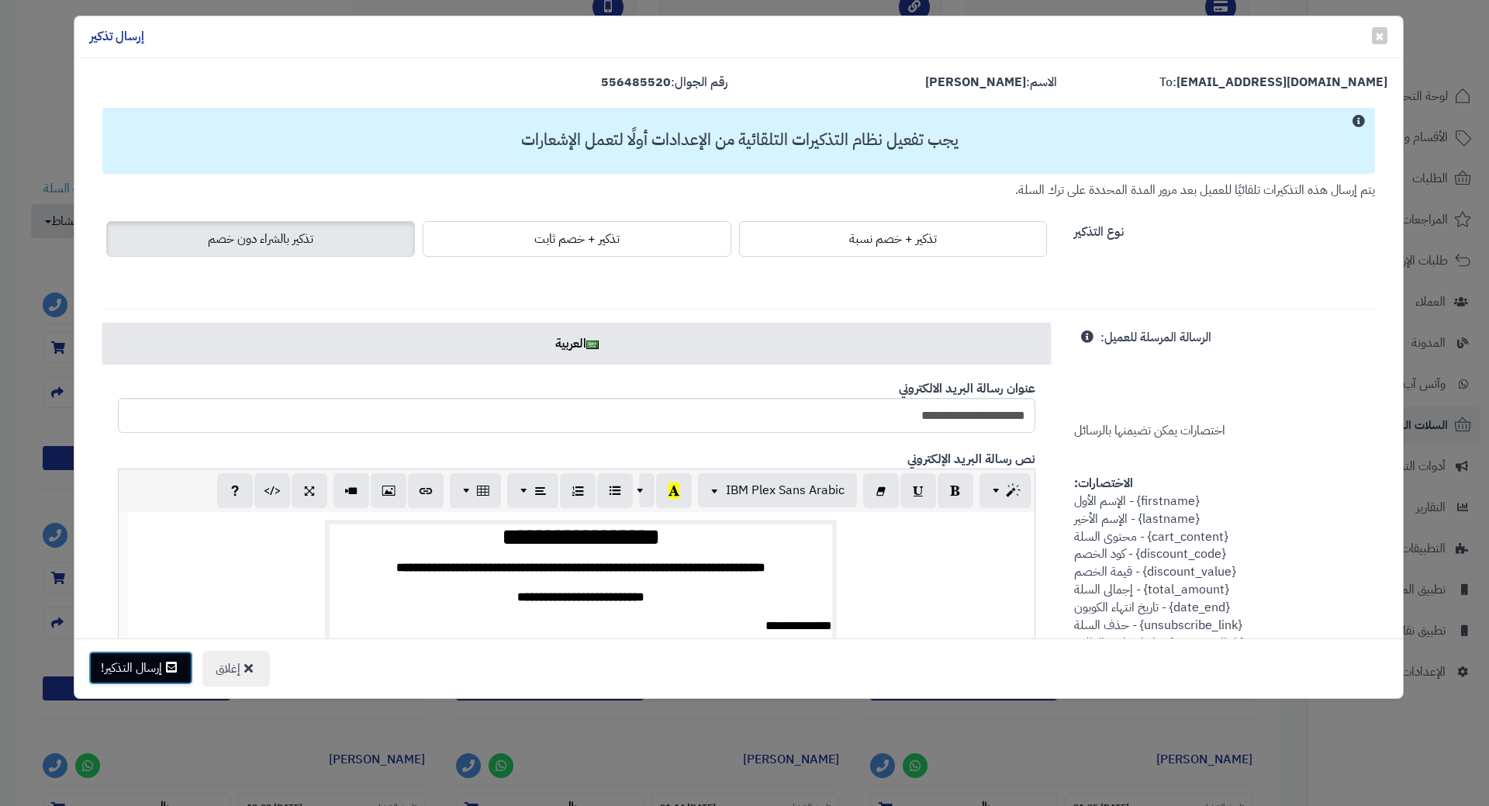
click at [154, 668] on button "إرسال التذكير!" at bounding box center [140, 668] width 105 height 34
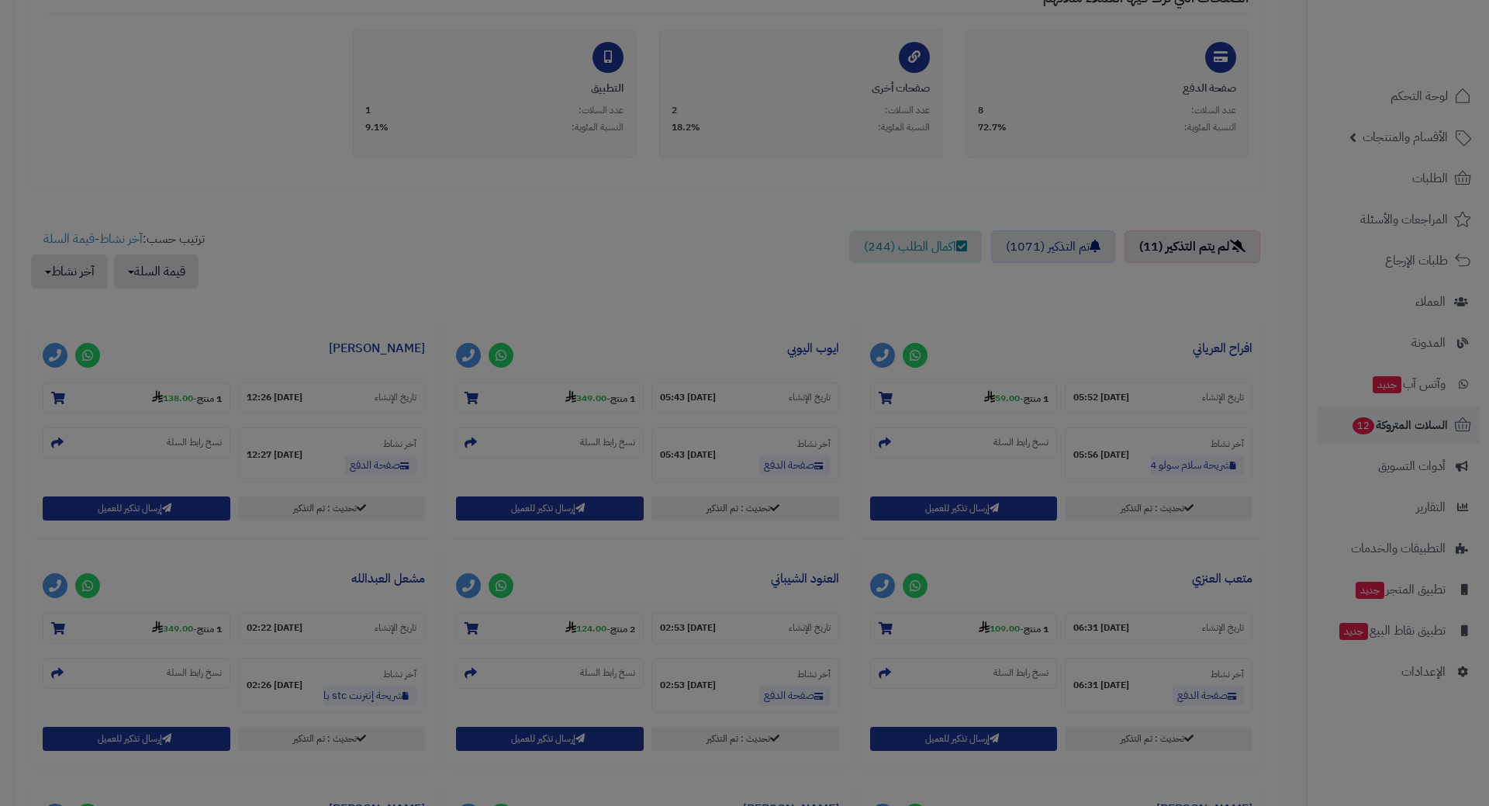
scroll to position [438, 0]
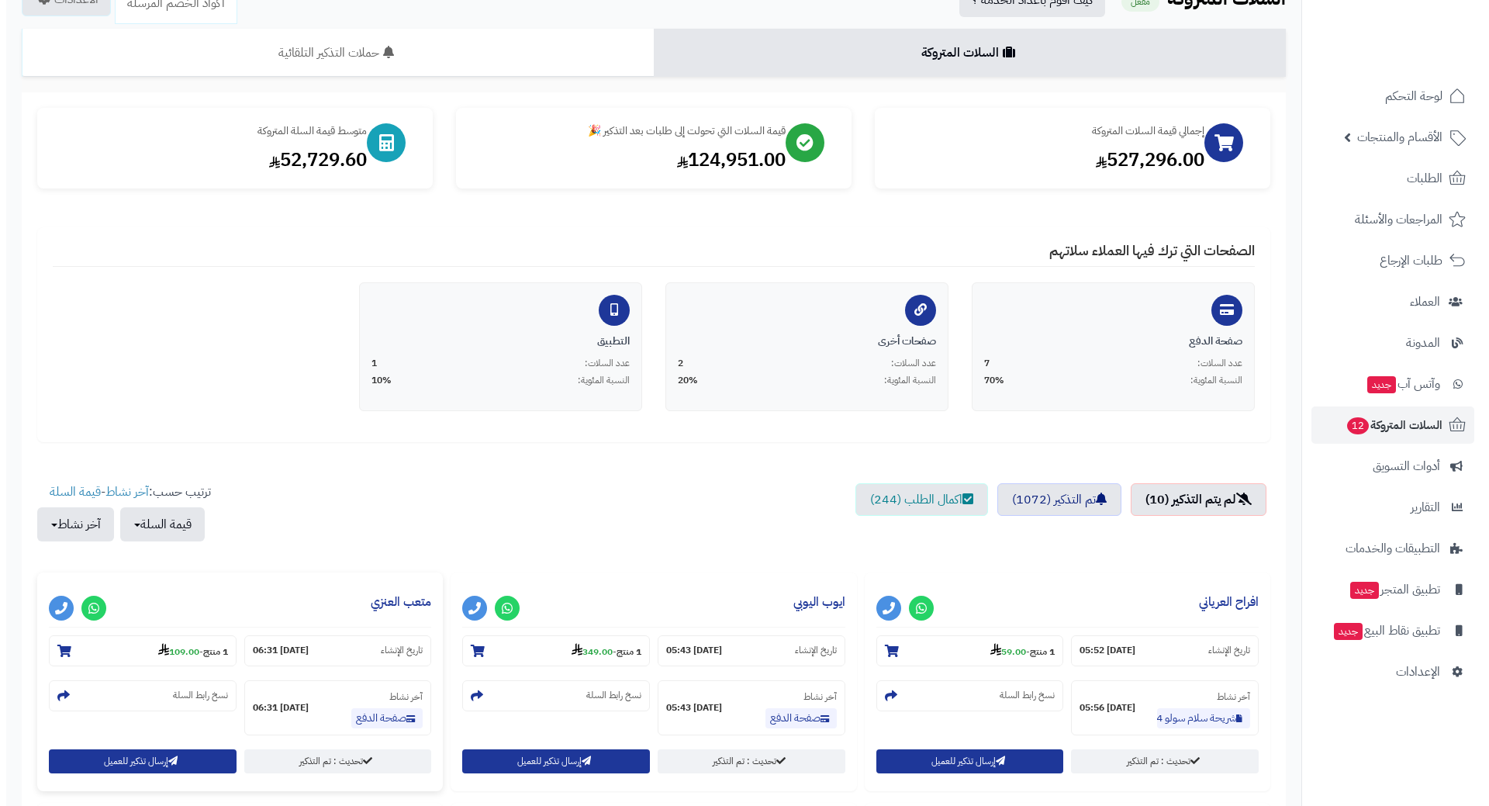
scroll to position [233, 0]
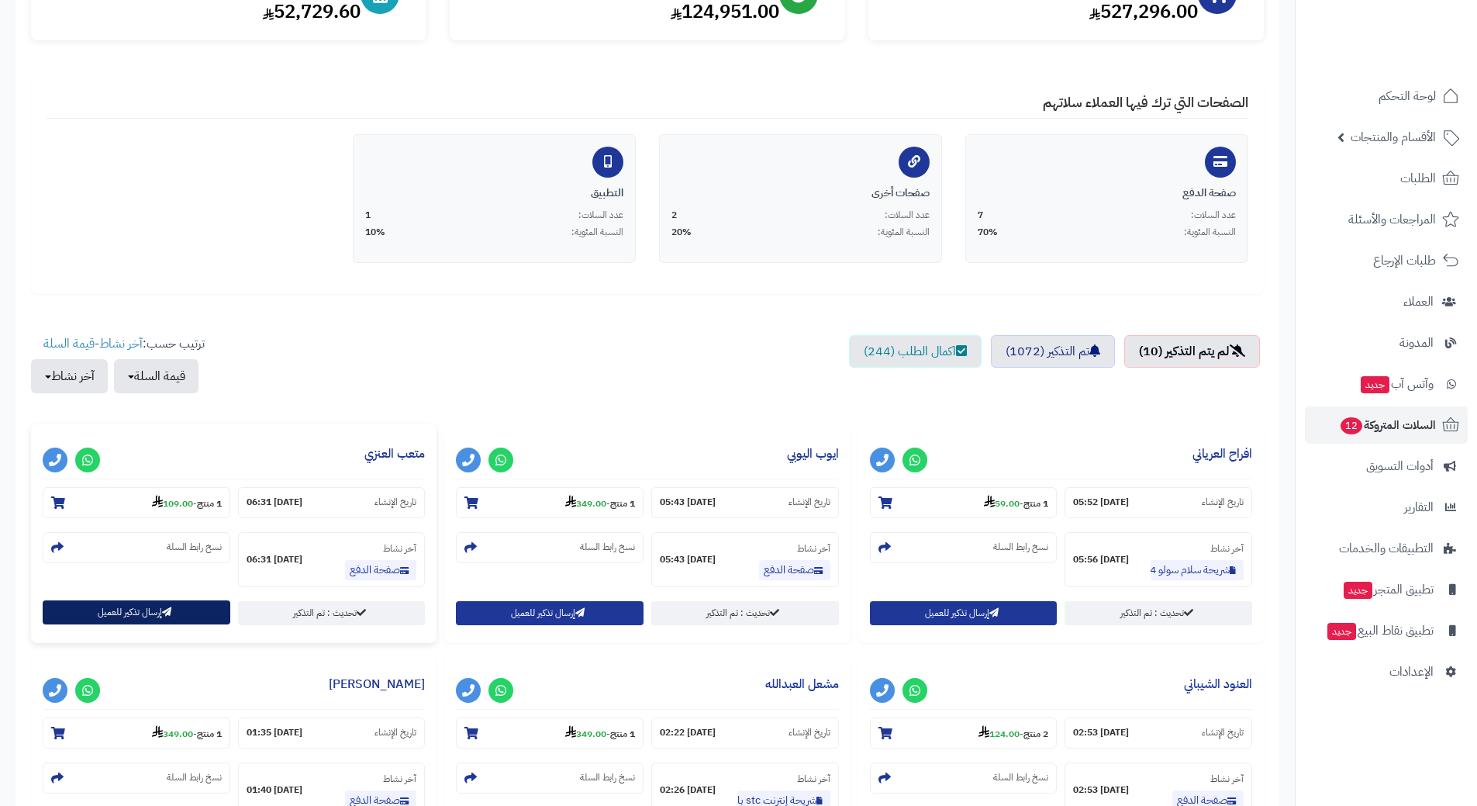
click at [164, 605] on button "إرسال تذكير للعميل" at bounding box center [137, 612] width 188 height 24
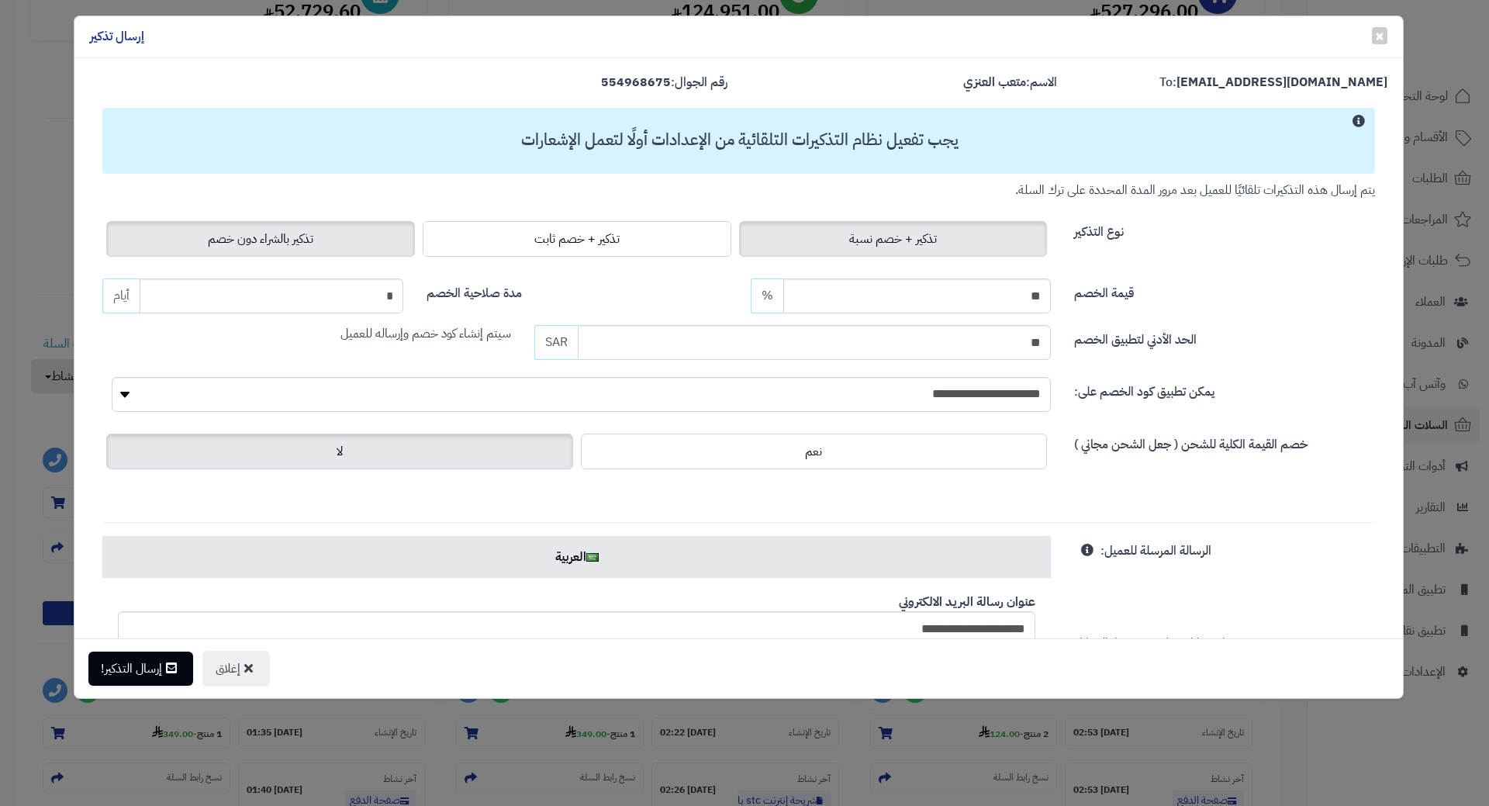
drag, startPoint x: 266, startPoint y: 243, endPoint x: 243, endPoint y: 310, distance: 71.4
click at [266, 243] on span "تذكير بالشراء دون خصم" at bounding box center [260, 239] width 105 height 19
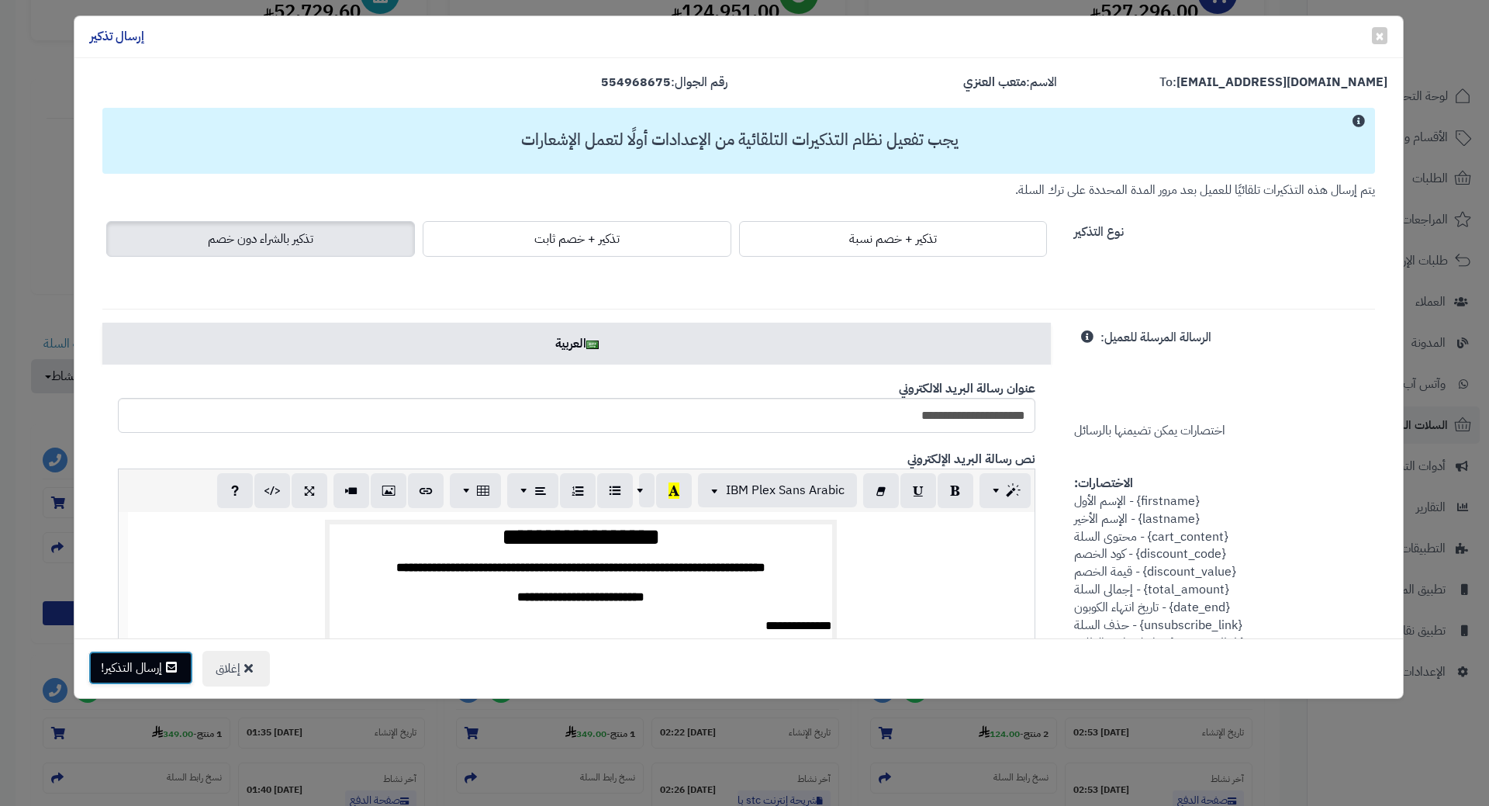
click at [151, 677] on button "إرسال التذكير!" at bounding box center [140, 668] width 105 height 34
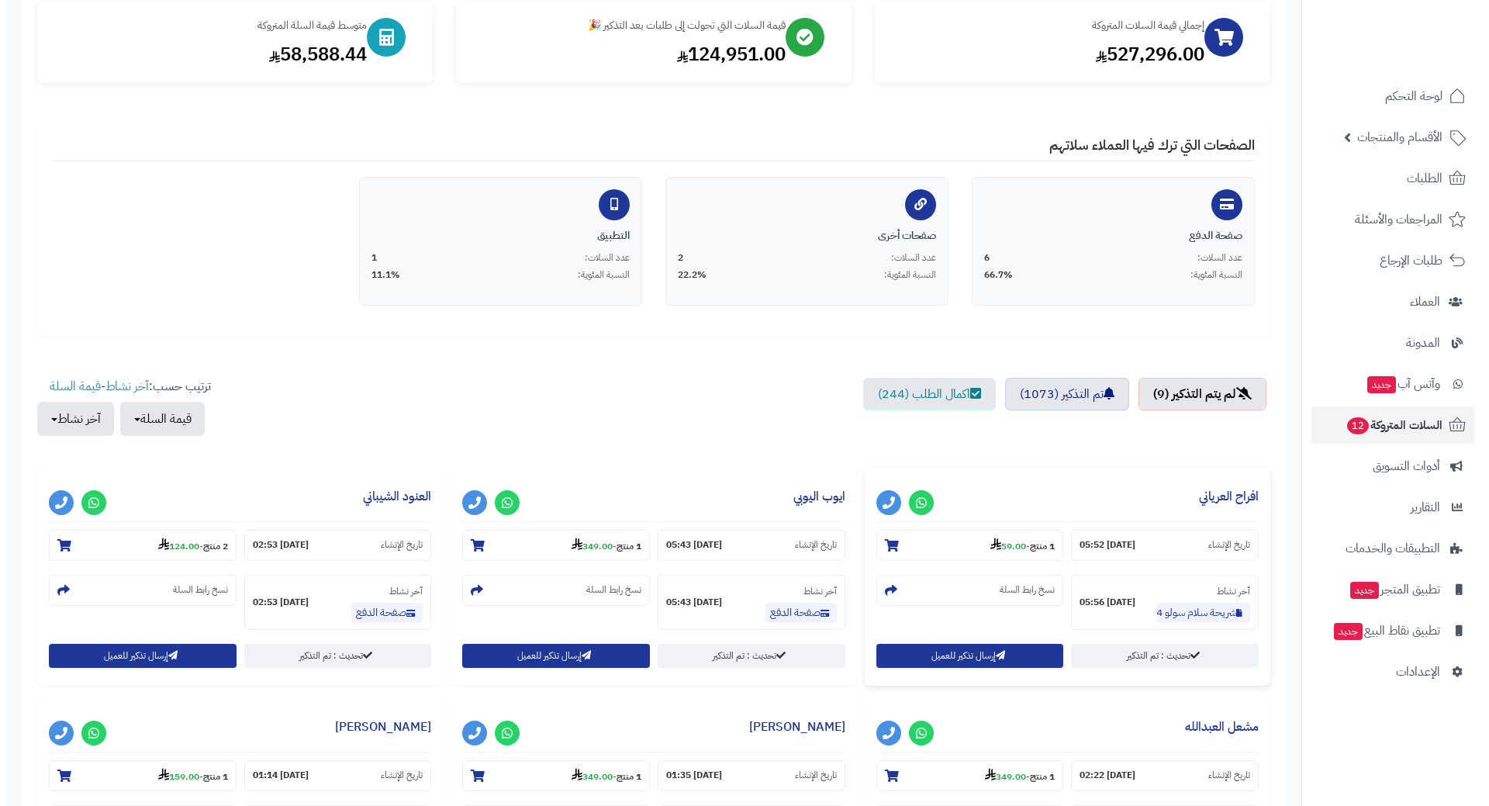
scroll to position [388, 0]
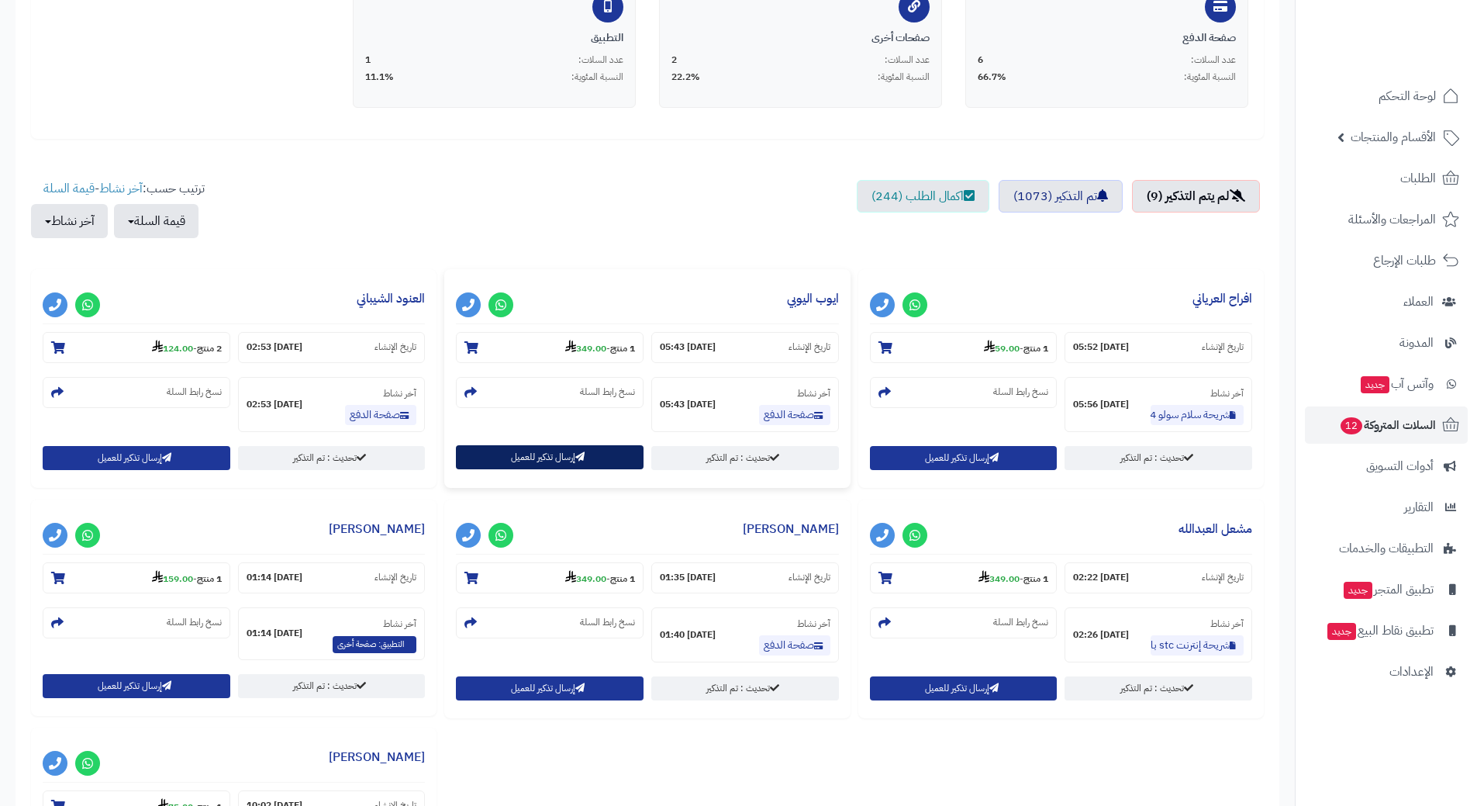
click at [503, 454] on button "إرسال تذكير للعميل" at bounding box center [550, 457] width 188 height 24
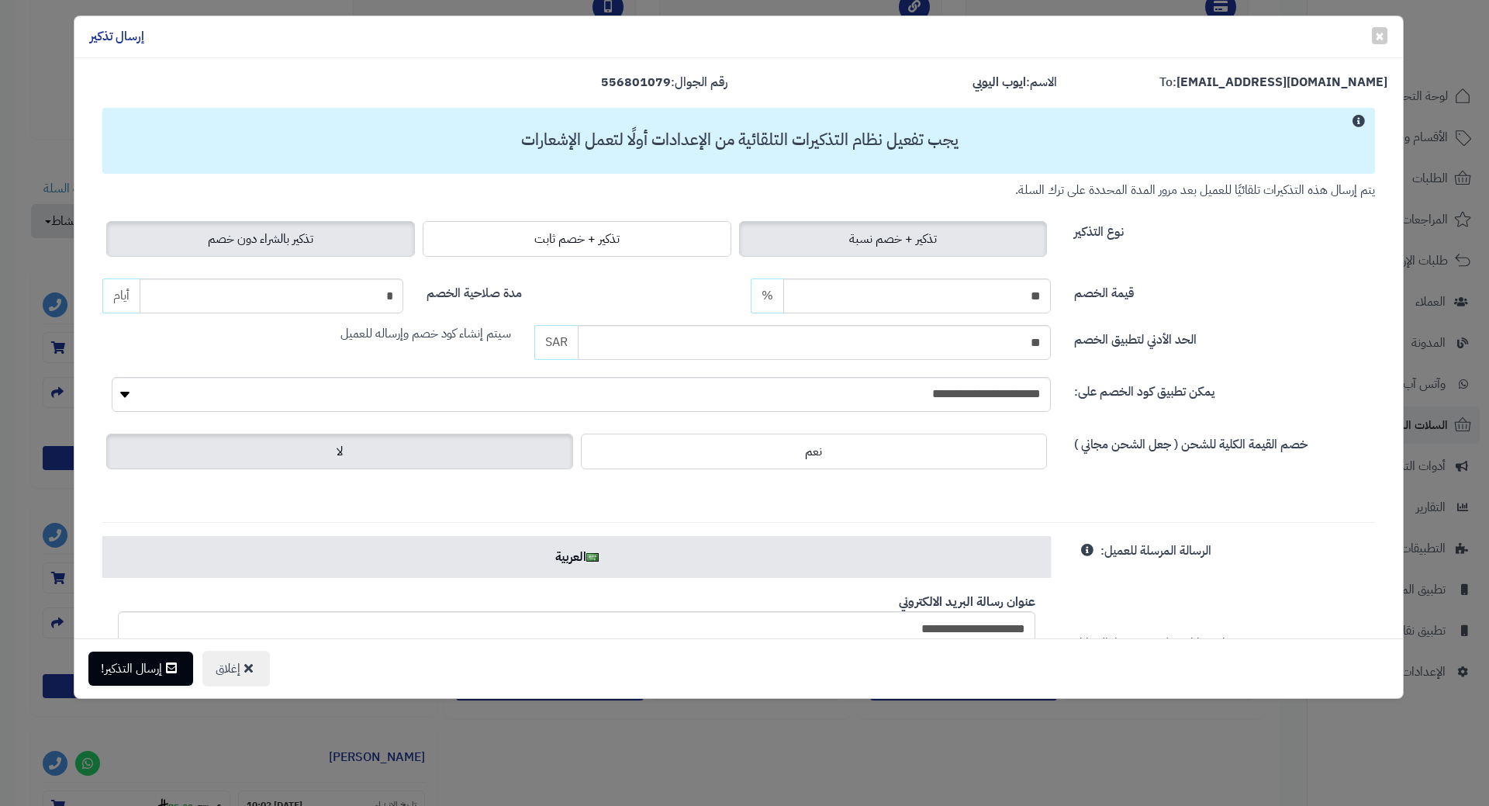
drag, startPoint x: 202, startPoint y: 259, endPoint x: 209, endPoint y: 244, distance: 16.0
click at [202, 257] on div "تذكير + خصم نسبة تذكير + خصم ثابت تذكير بالشراء دون خصم" at bounding box center [576, 238] width 948 height 43
click at [212, 243] on label "تذكير بالشراء دون خصم" at bounding box center [260, 239] width 309 height 36
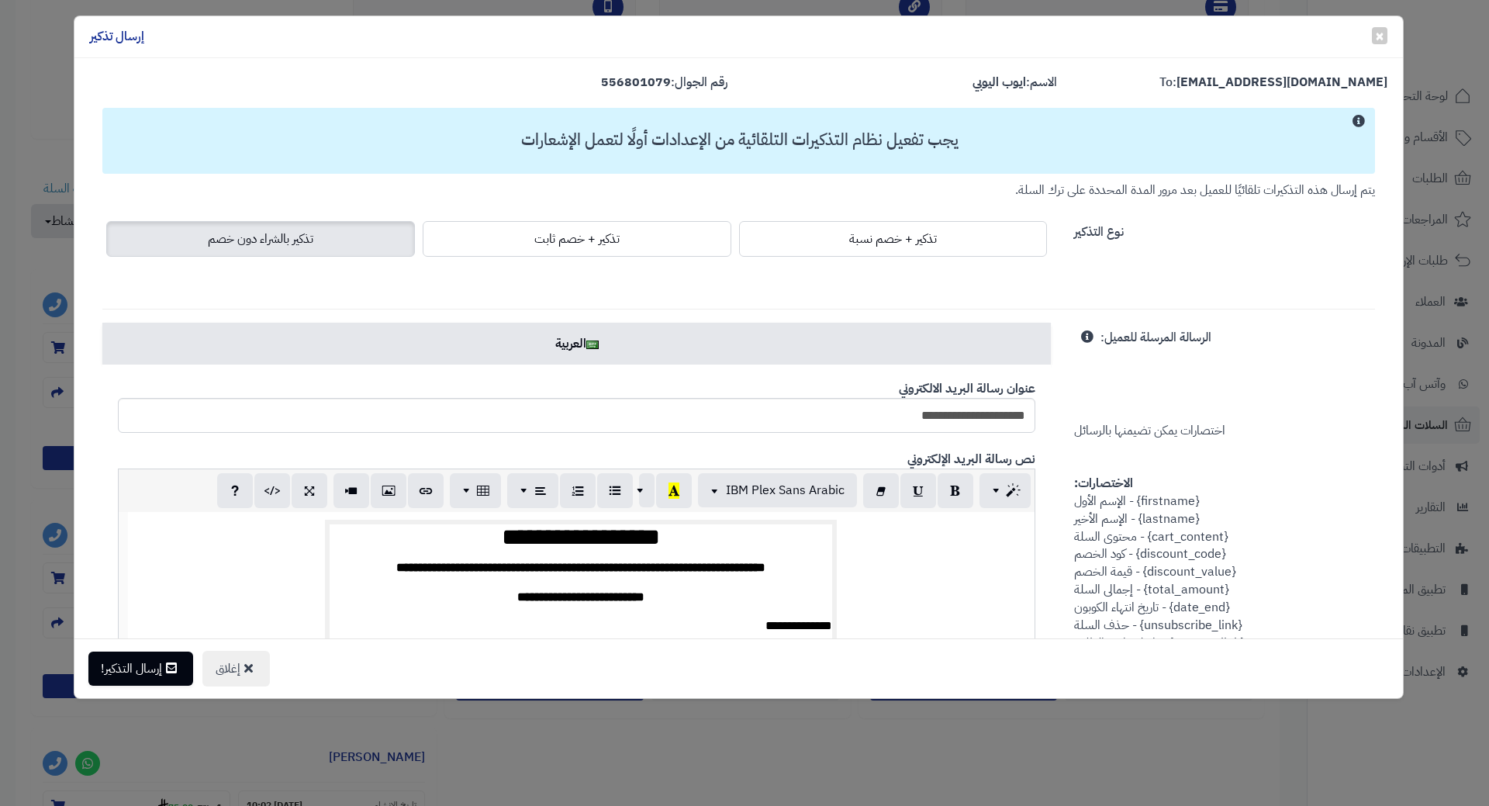
click at [148, 690] on div "إغلاق إرسال التذكير!" at bounding box center [738, 668] width 1328 height 60
click at [146, 680] on button "إرسال التذكير!" at bounding box center [140, 668] width 105 height 34
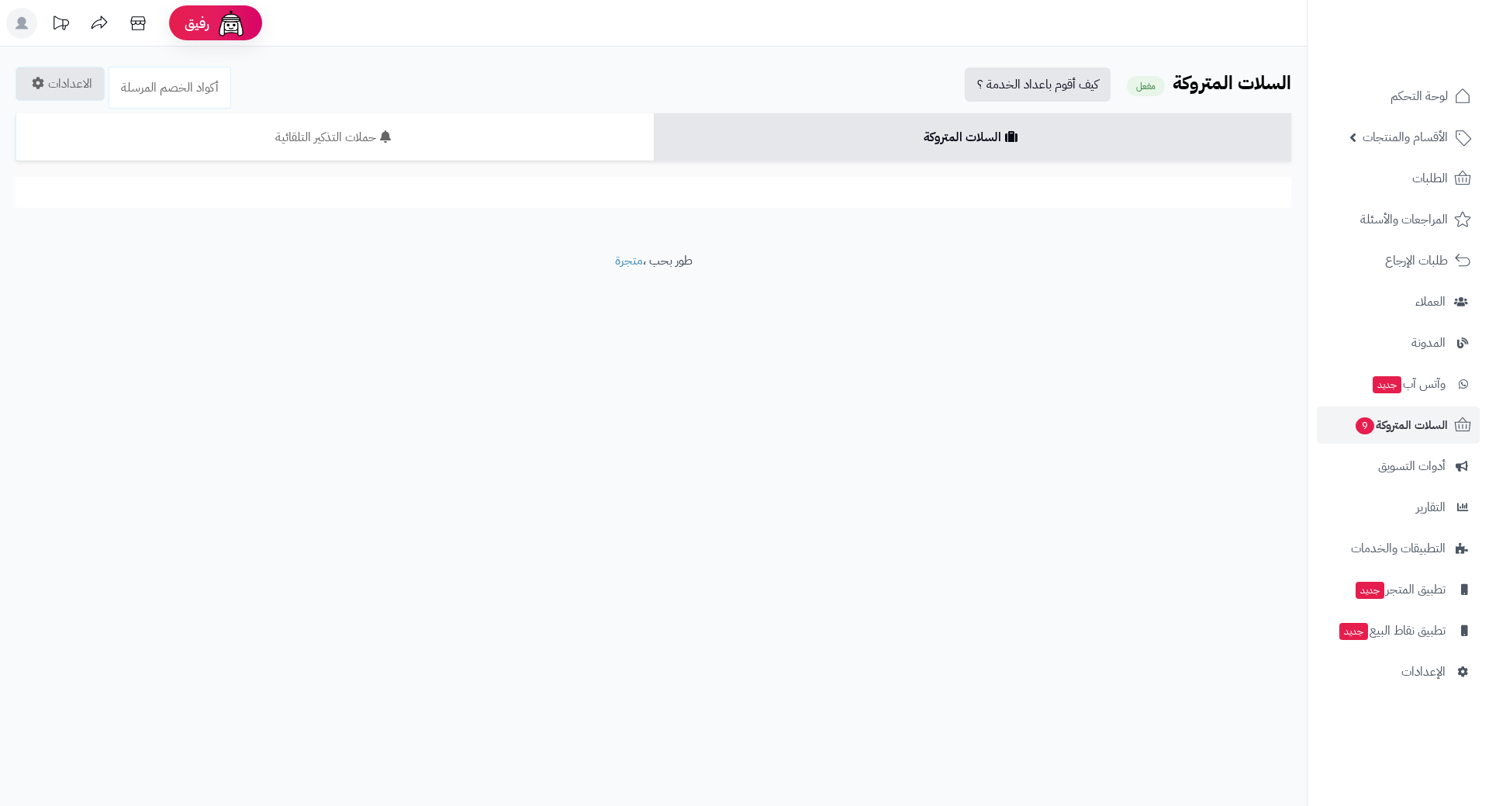
scroll to position [388, 0]
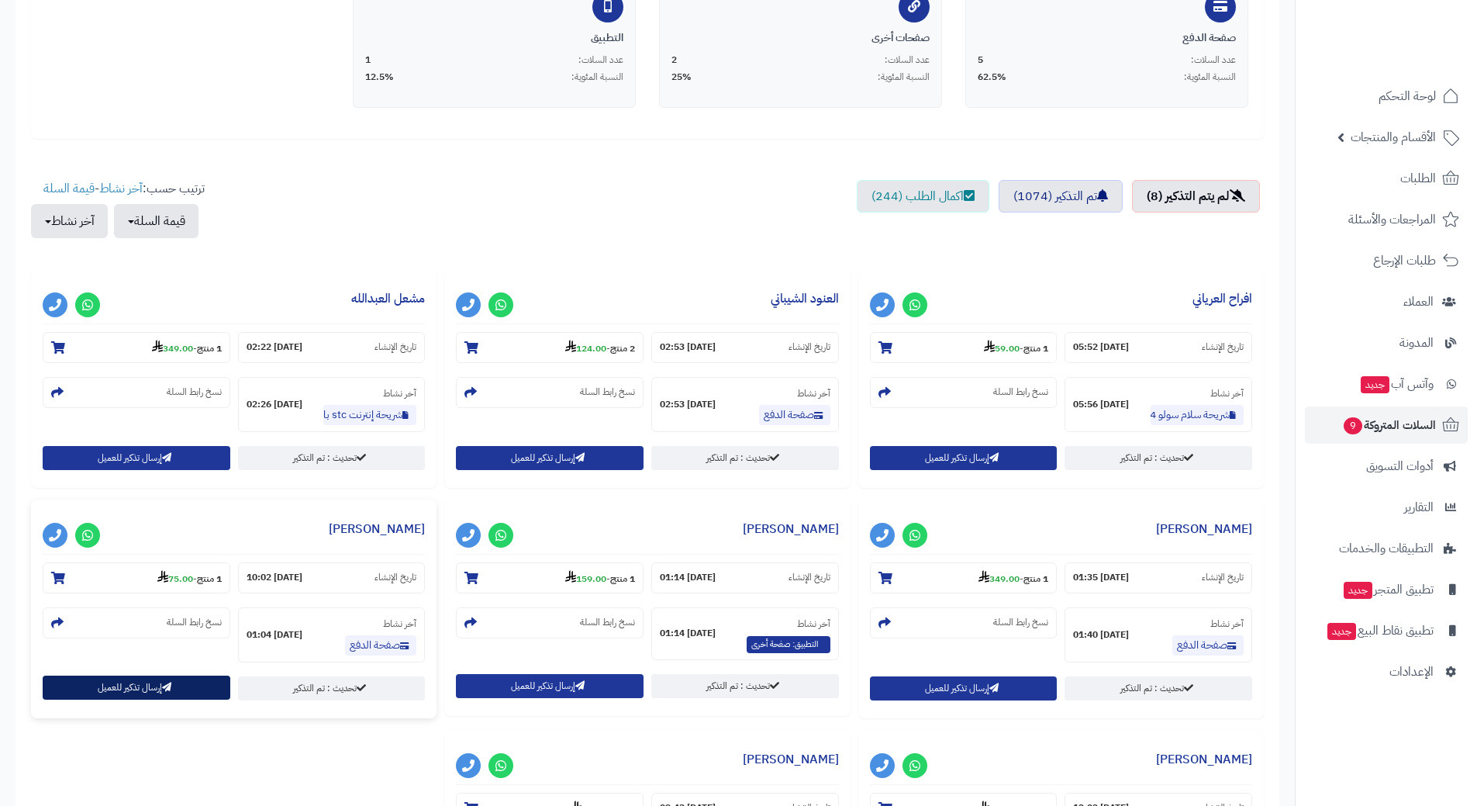
click at [186, 689] on button "إرسال تذكير للعميل" at bounding box center [137, 687] width 188 height 24
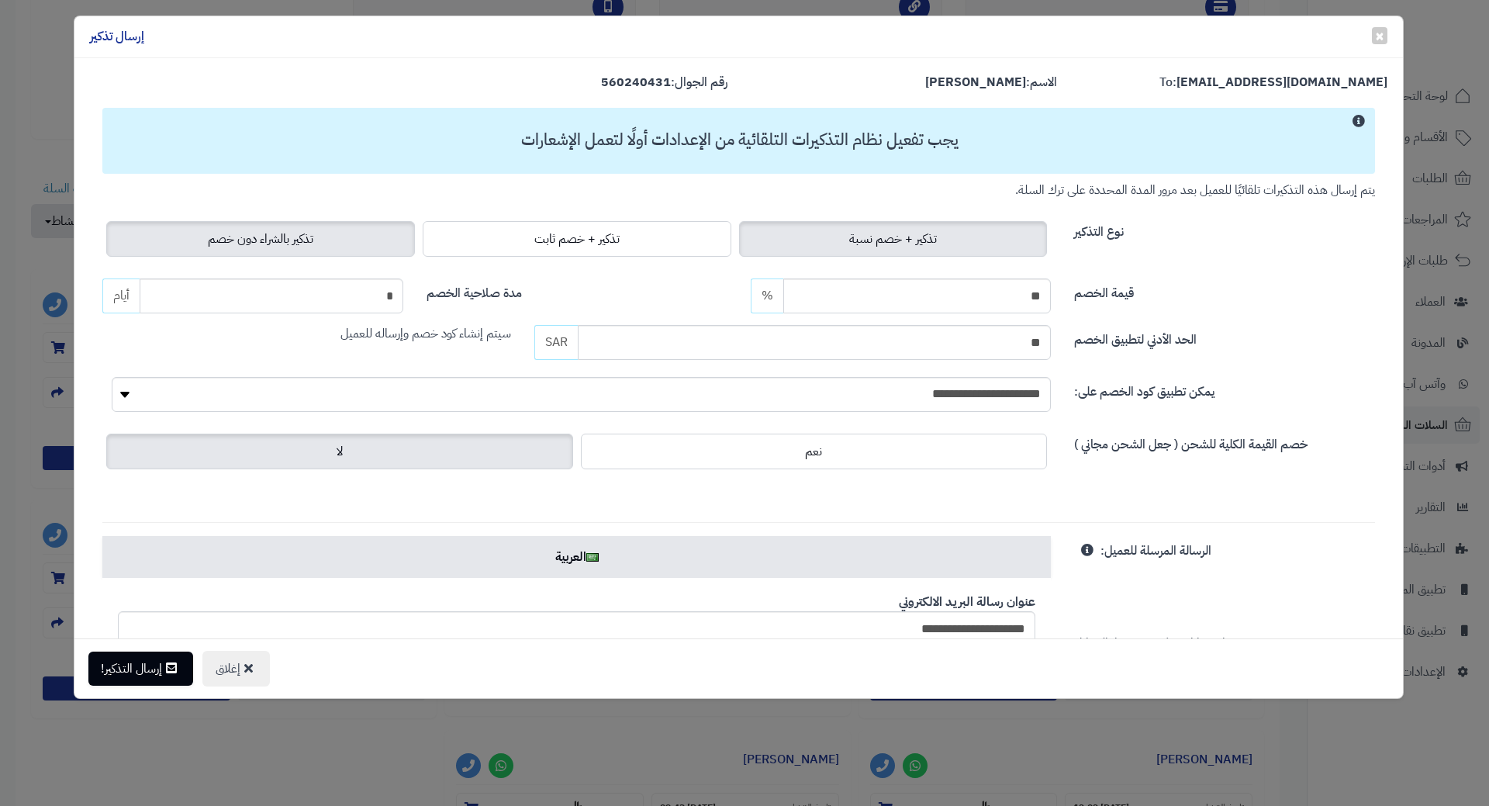
click at [198, 234] on label "تذكير بالشراء دون خصم" at bounding box center [260, 239] width 309 height 36
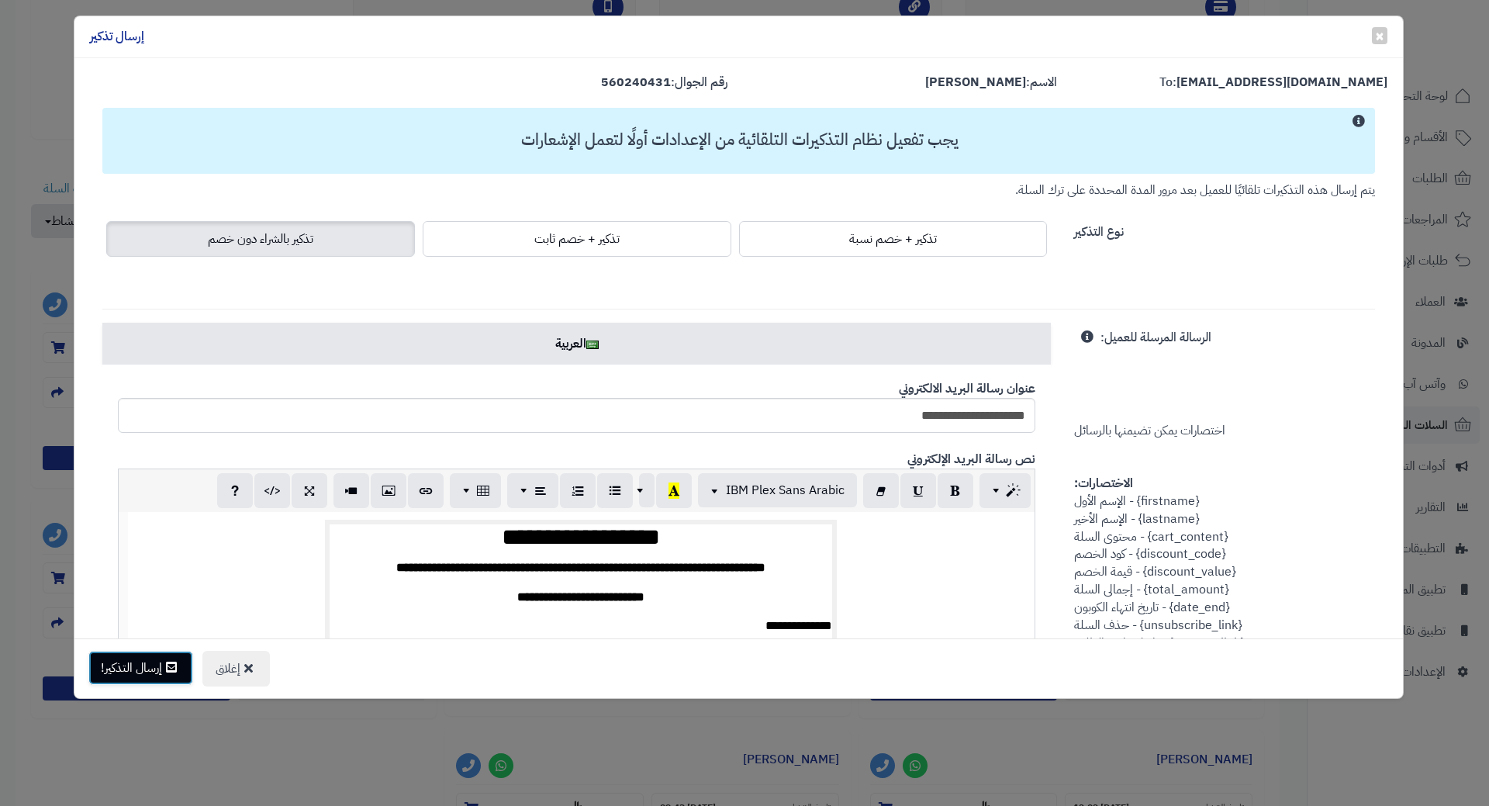
click at [153, 683] on button "إرسال التذكير!" at bounding box center [140, 668] width 105 height 34
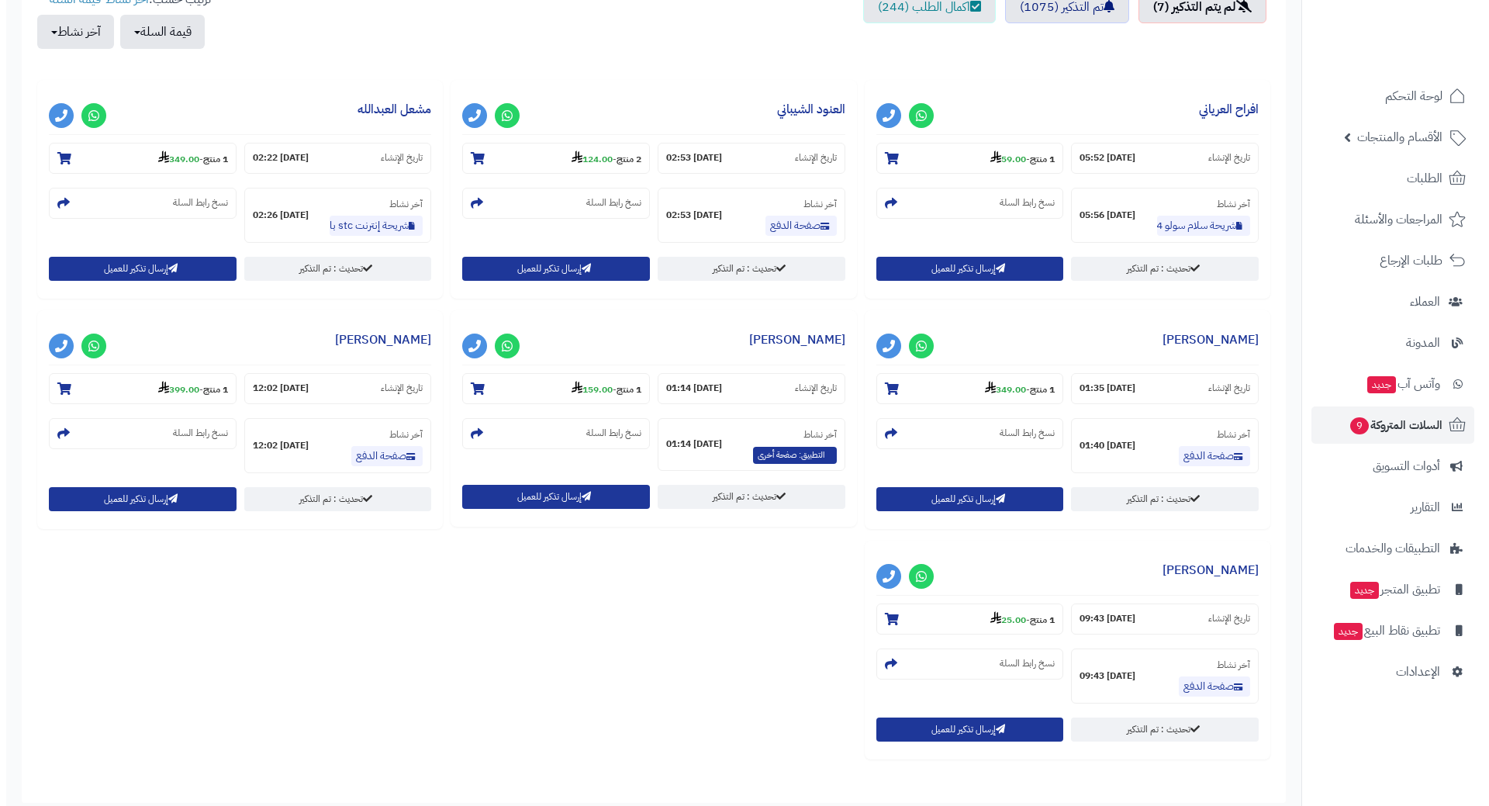
scroll to position [696, 0]
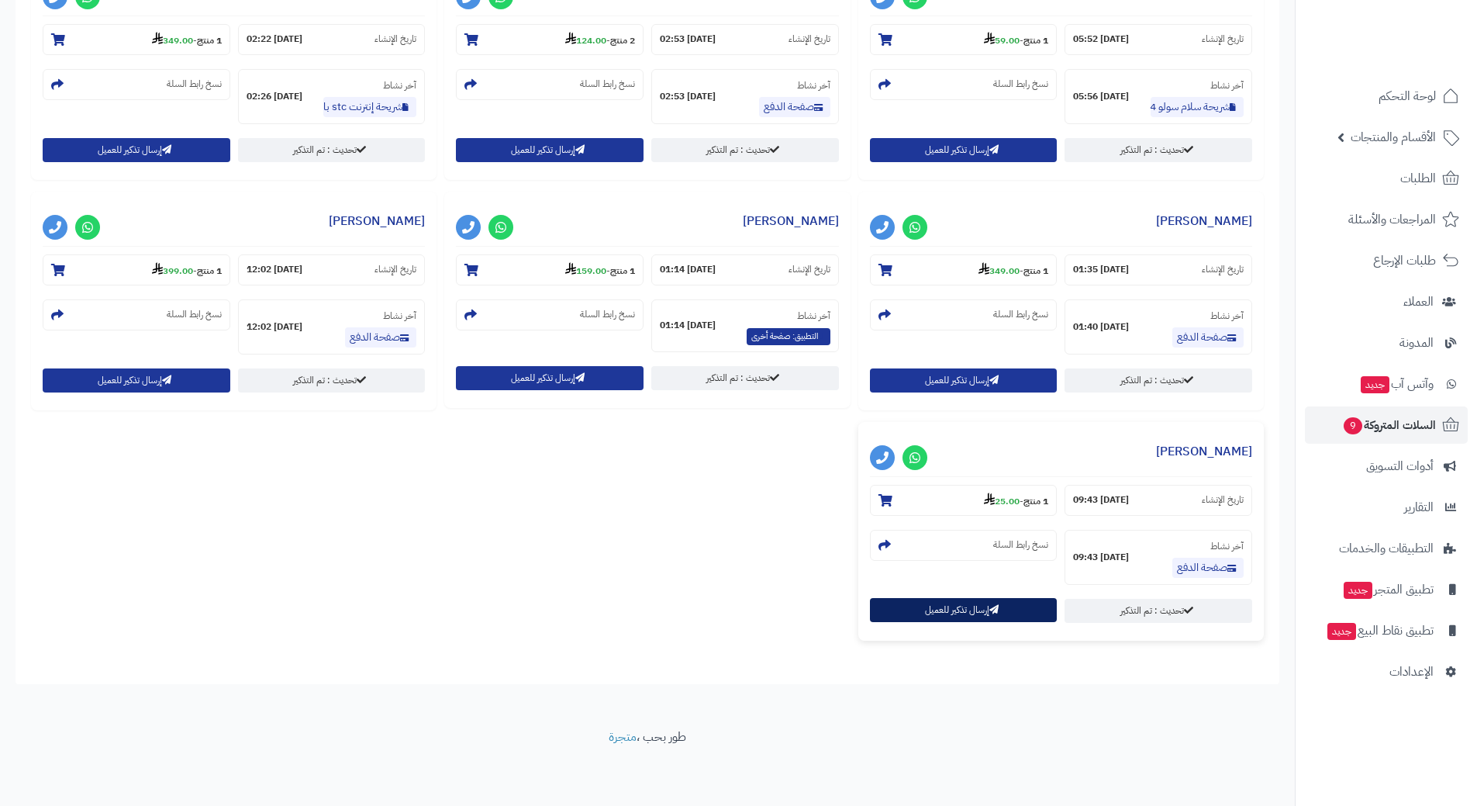
click at [909, 599] on button "إرسال تذكير للعميل" at bounding box center [964, 610] width 188 height 24
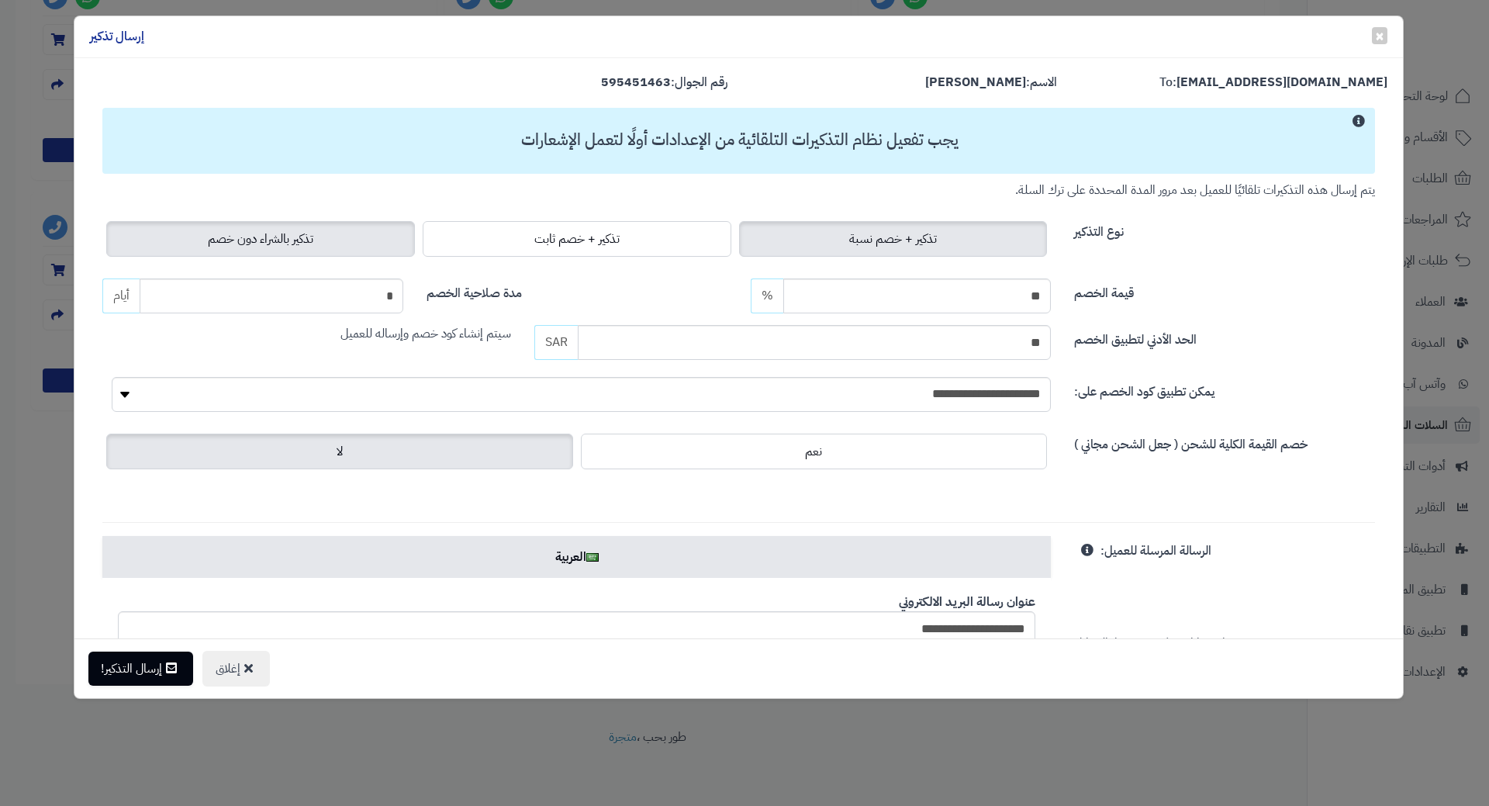
click at [209, 243] on label "تذكير بالشراء دون خصم" at bounding box center [260, 239] width 309 height 36
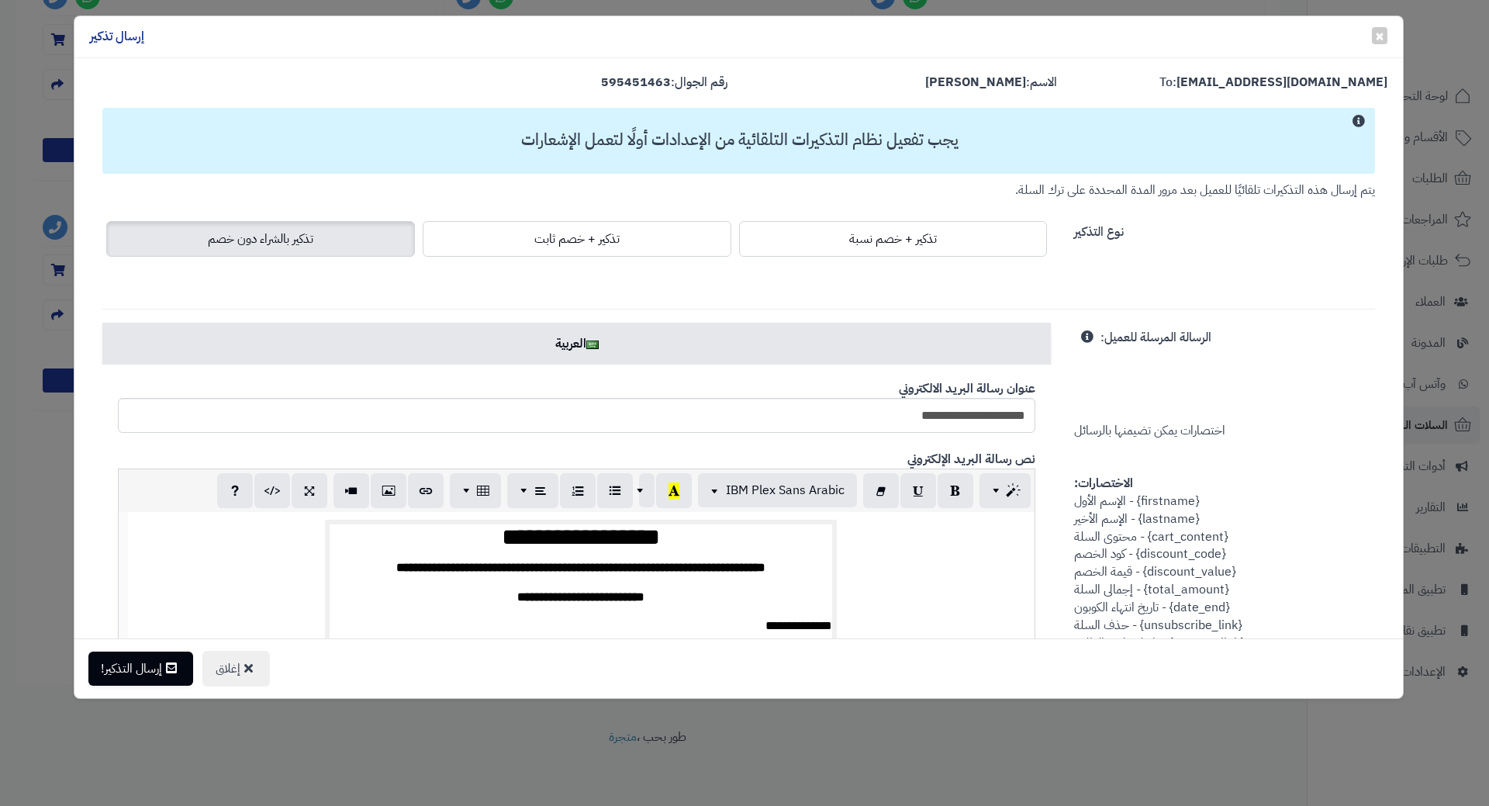
scroll to position [229, 0]
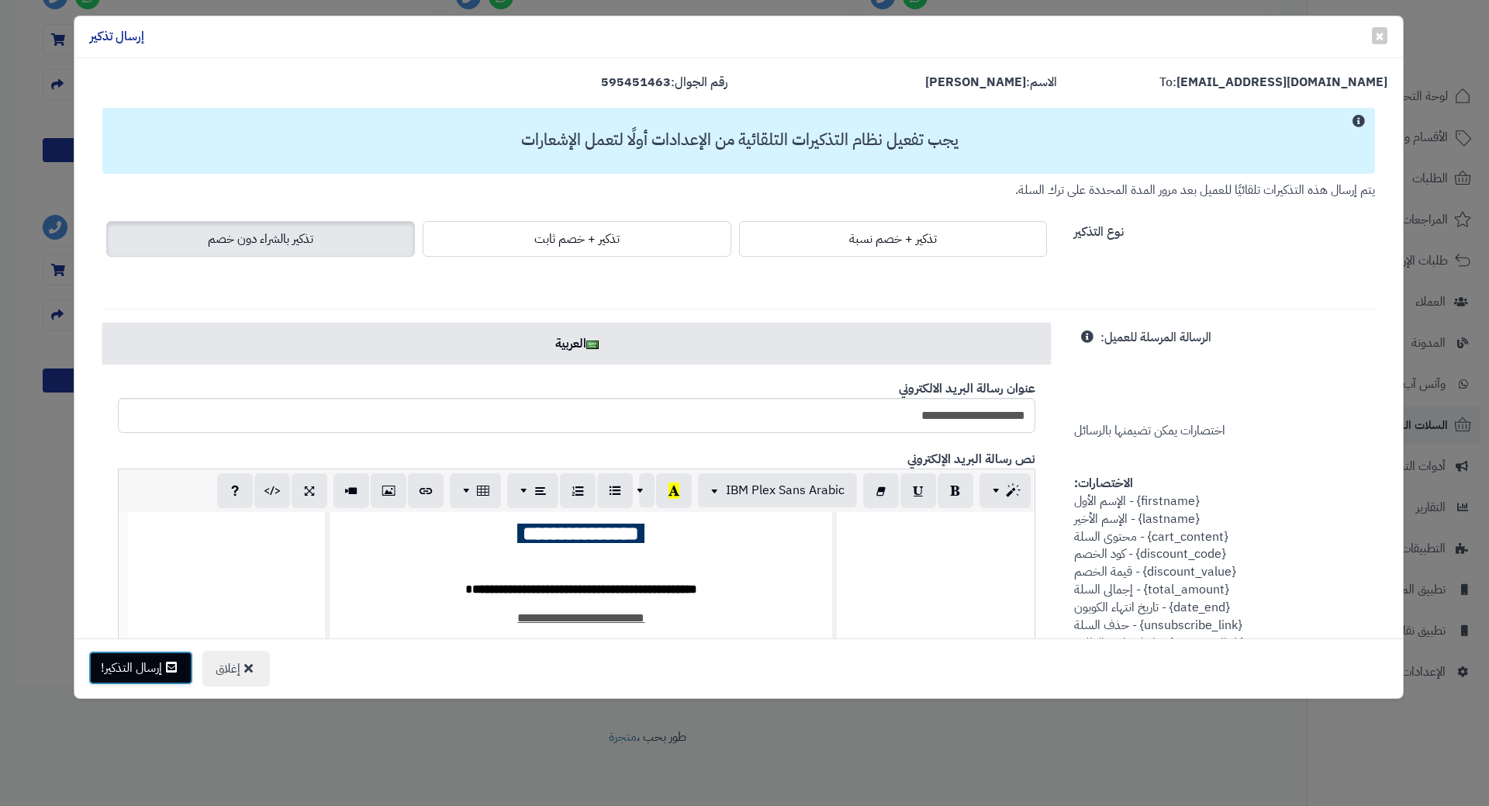
click at [106, 675] on button "إرسال التذكير!" at bounding box center [140, 668] width 105 height 34
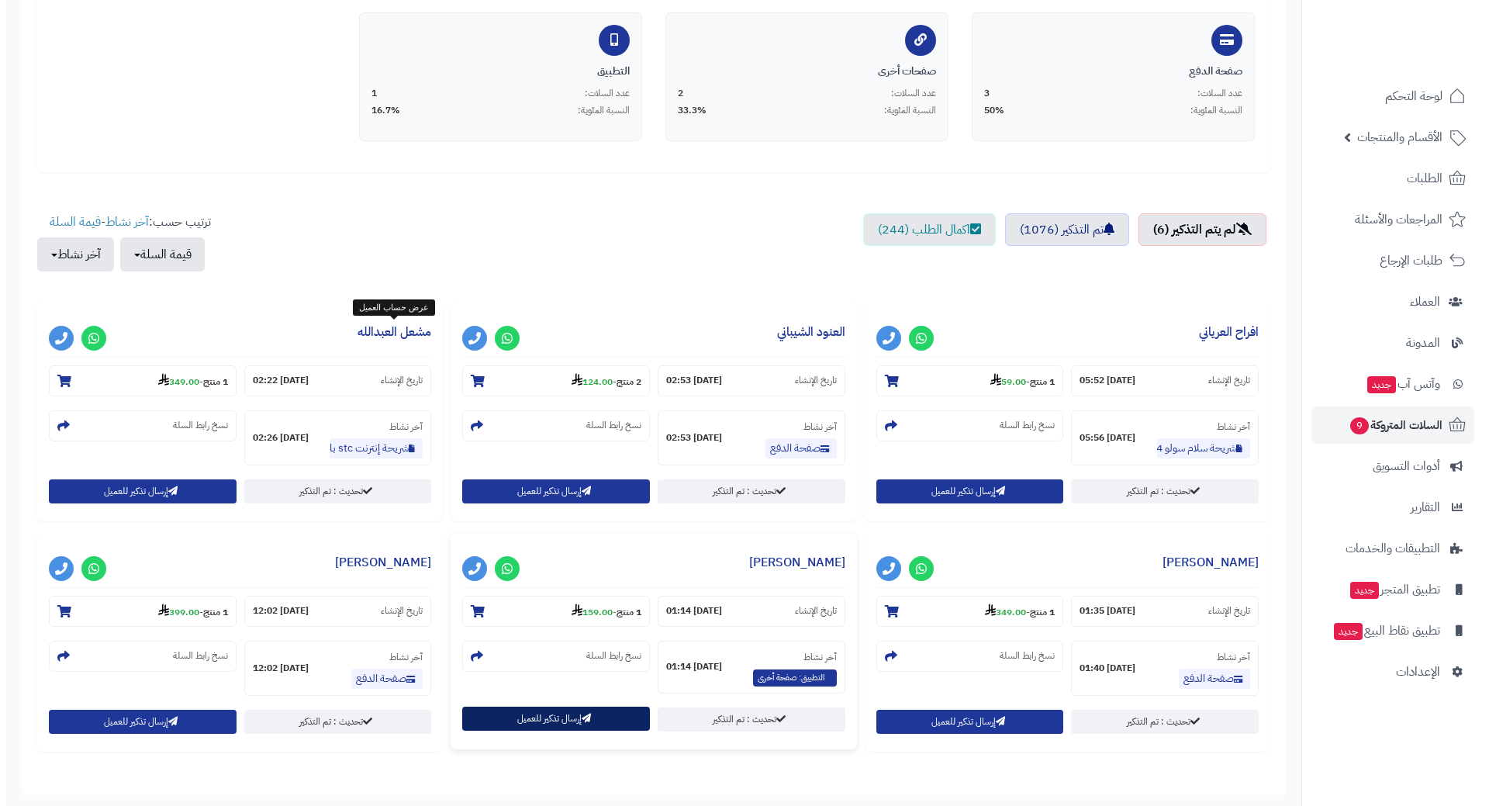
scroll to position [388, 0]
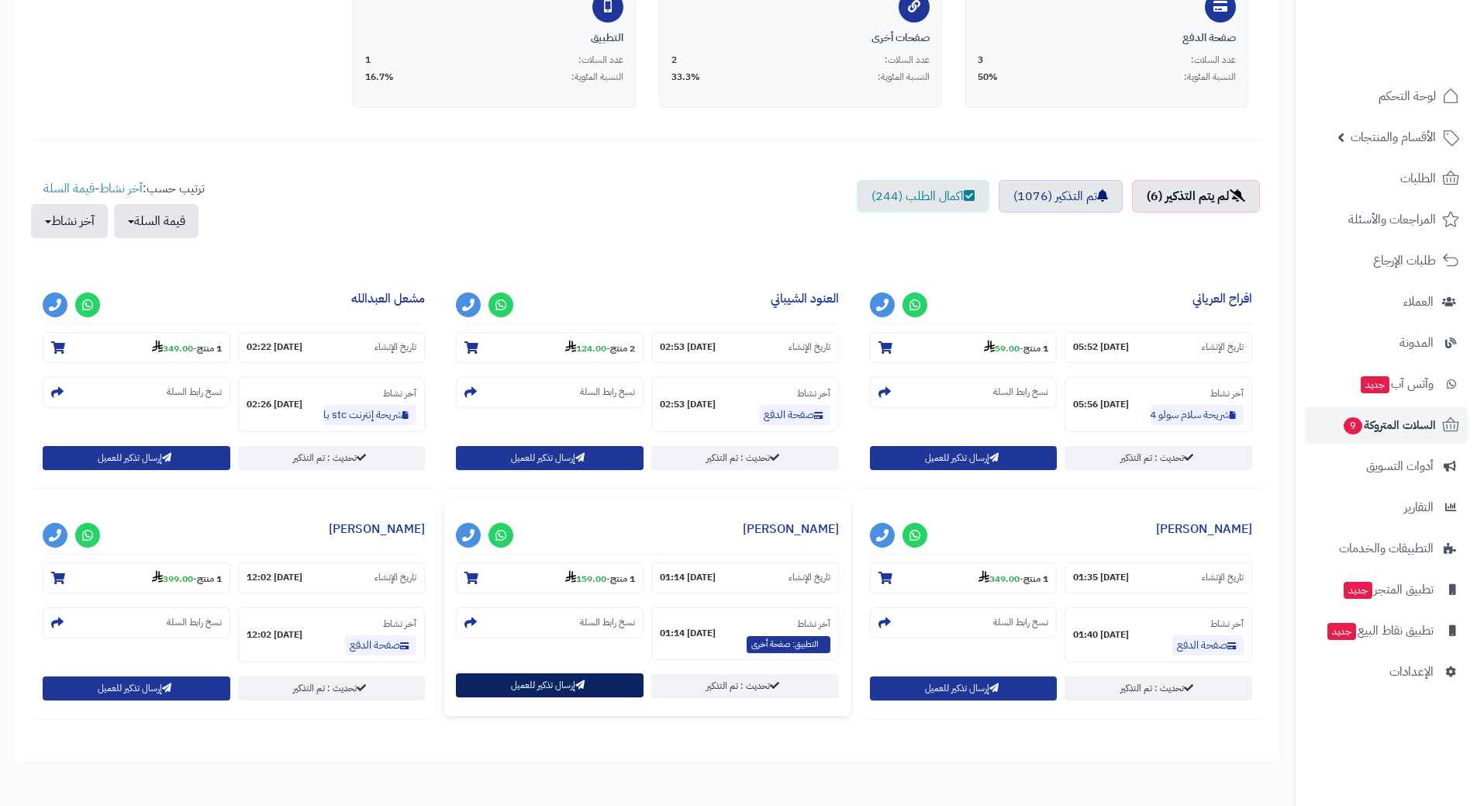
click at [499, 681] on button "إرسال تذكير للعميل" at bounding box center [550, 685] width 188 height 24
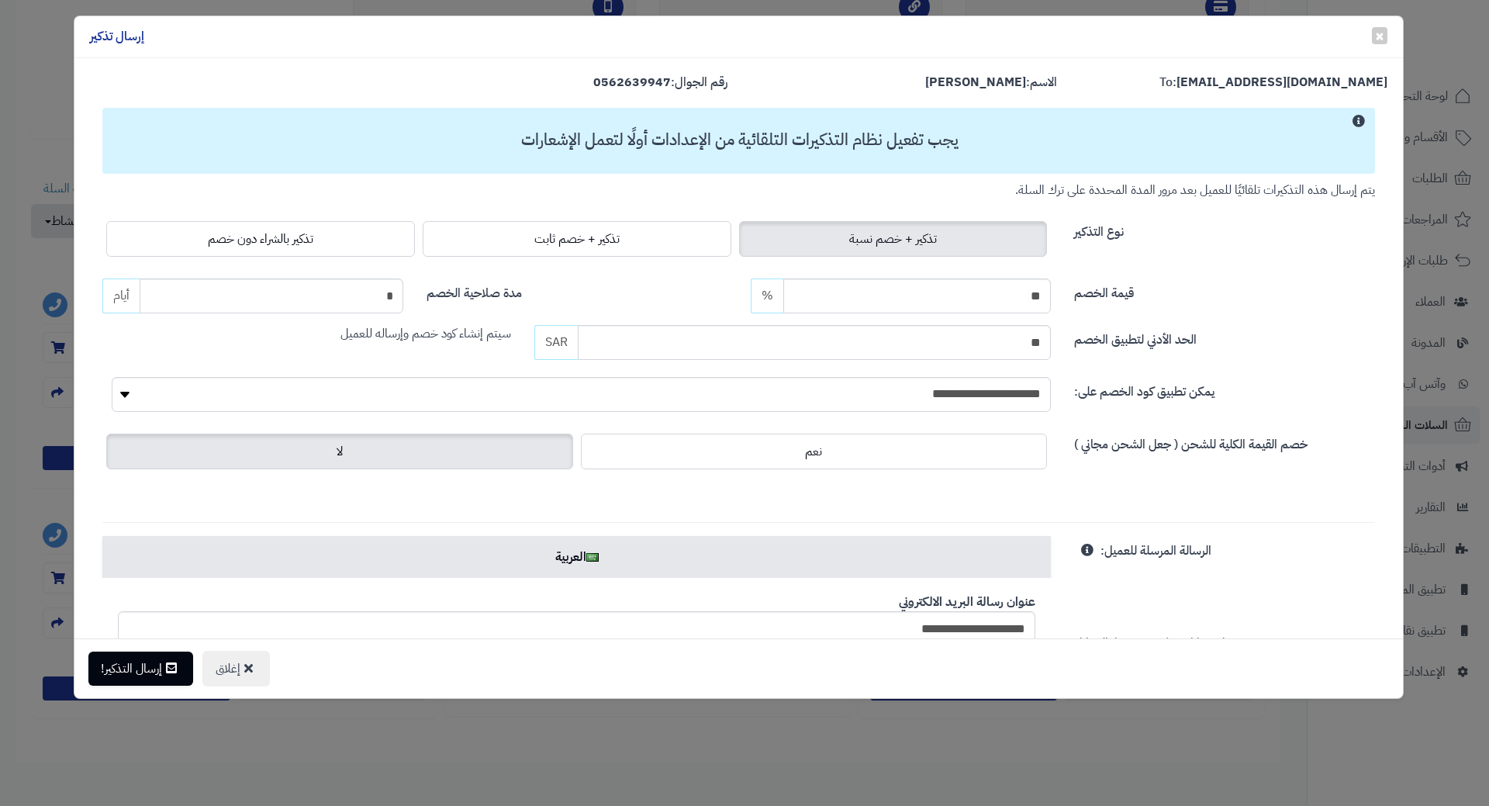
click at [274, 271] on div "**********" at bounding box center [738, 784] width 1297 height 1378
click at [268, 247] on span "تذكير بالشراء دون خصم" at bounding box center [260, 239] width 105 height 19
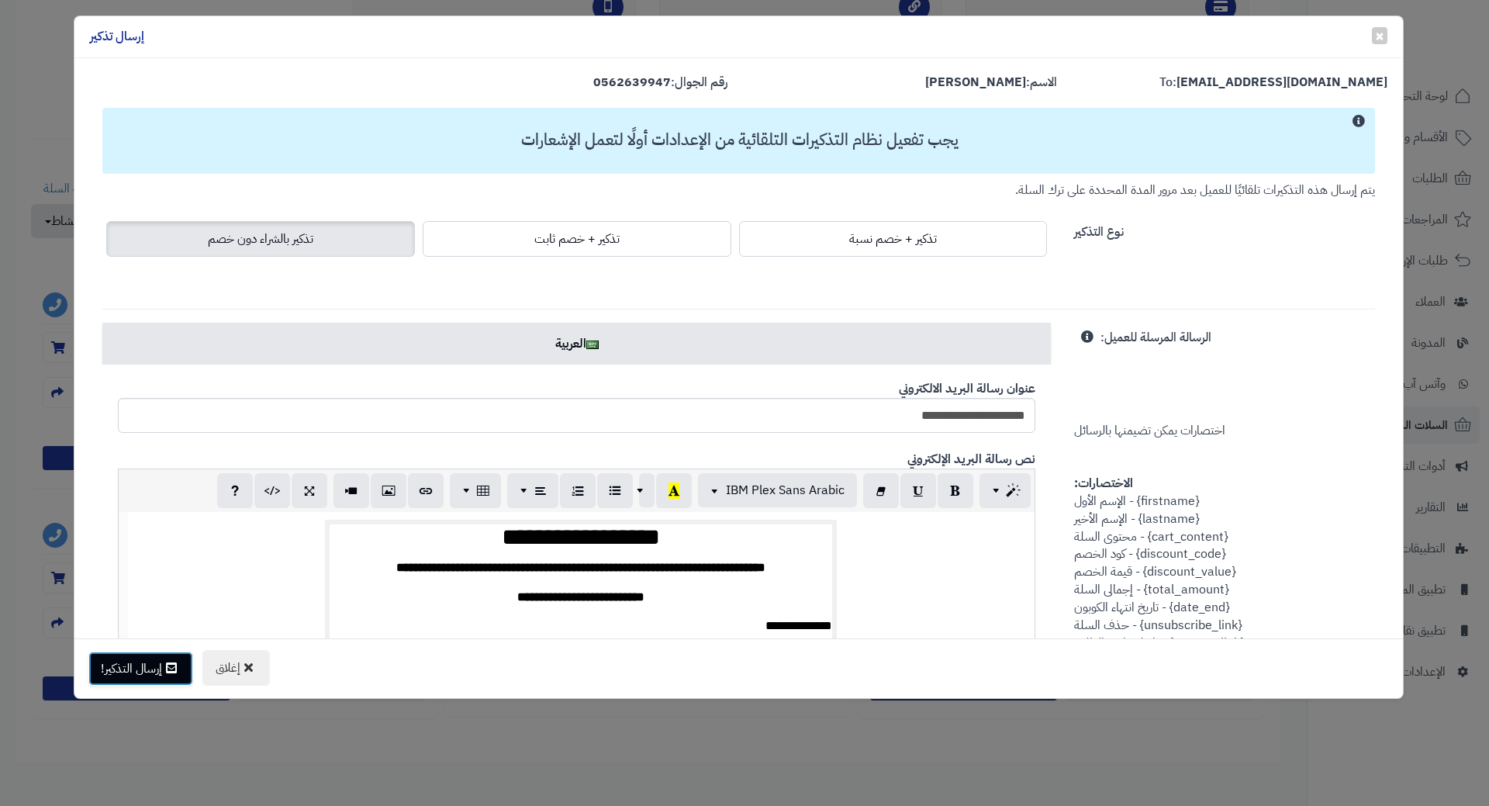
click at [177, 671] on icon at bounding box center [171, 667] width 11 height 12
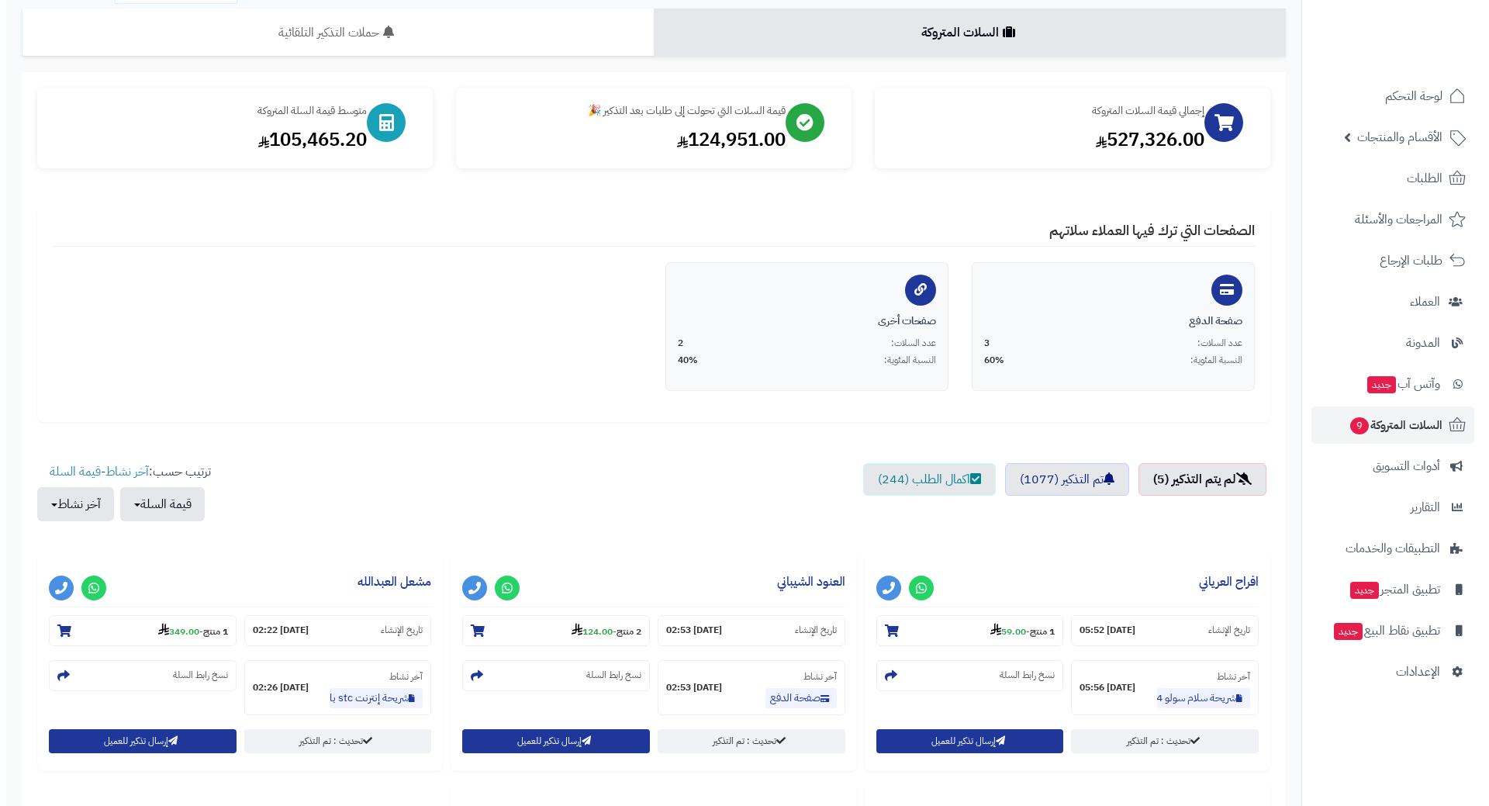
scroll to position [310, 0]
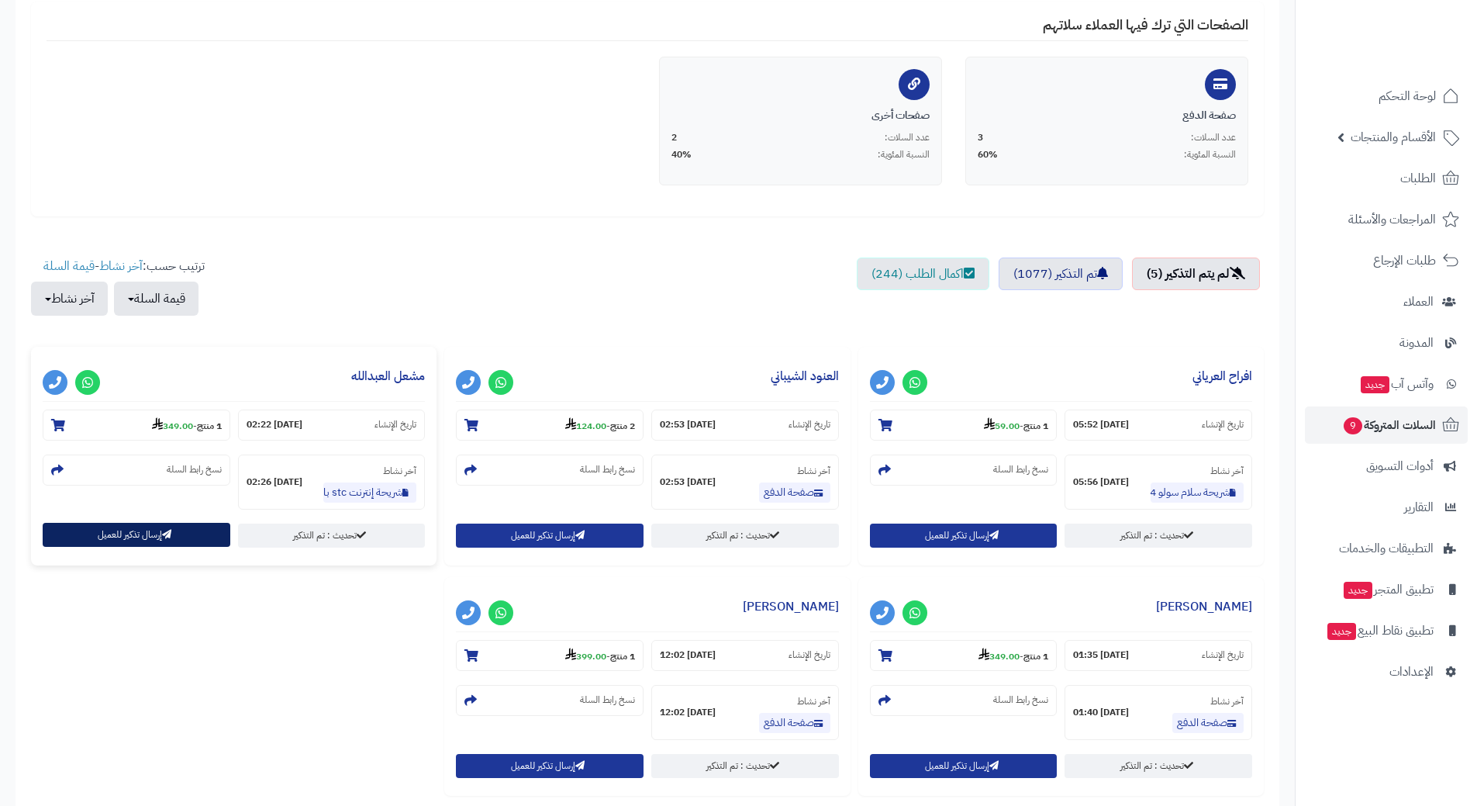
click at [188, 540] on button "إرسال تذكير للعميل" at bounding box center [137, 535] width 188 height 24
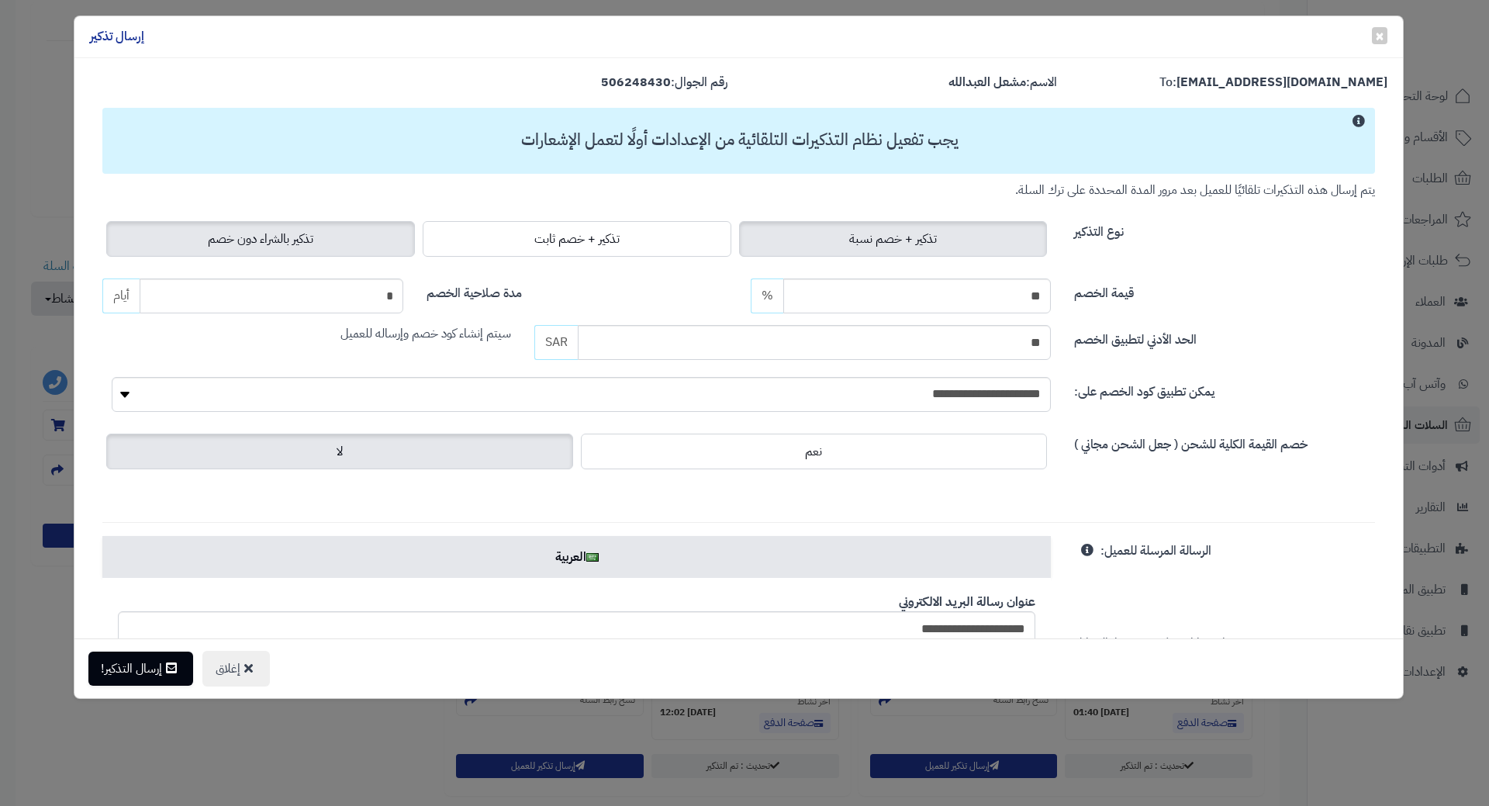
click at [162, 240] on label "تذكير بالشراء دون خصم" at bounding box center [260, 239] width 309 height 36
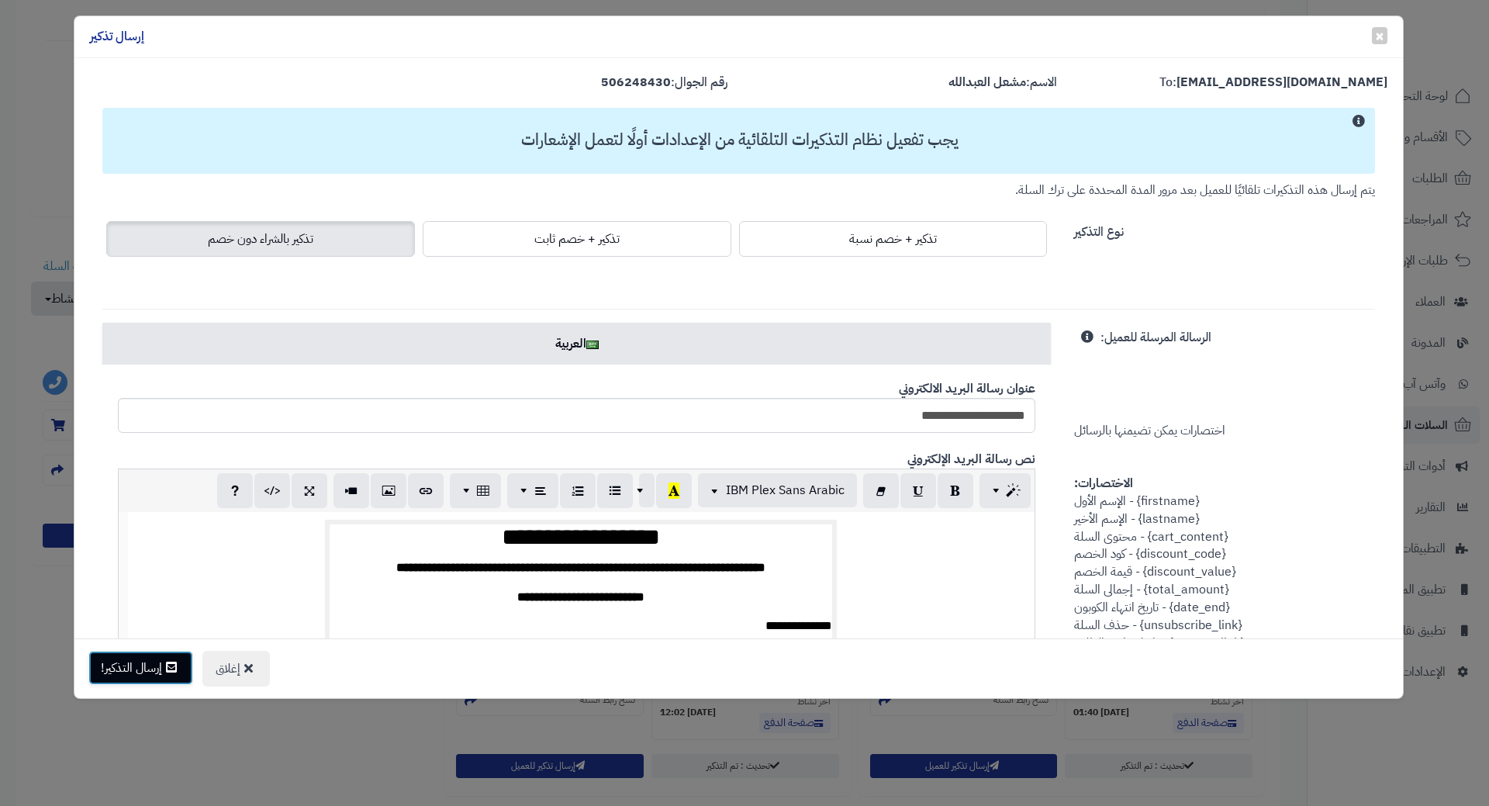
click at [109, 674] on button "إرسال التذكير!" at bounding box center [140, 668] width 105 height 34
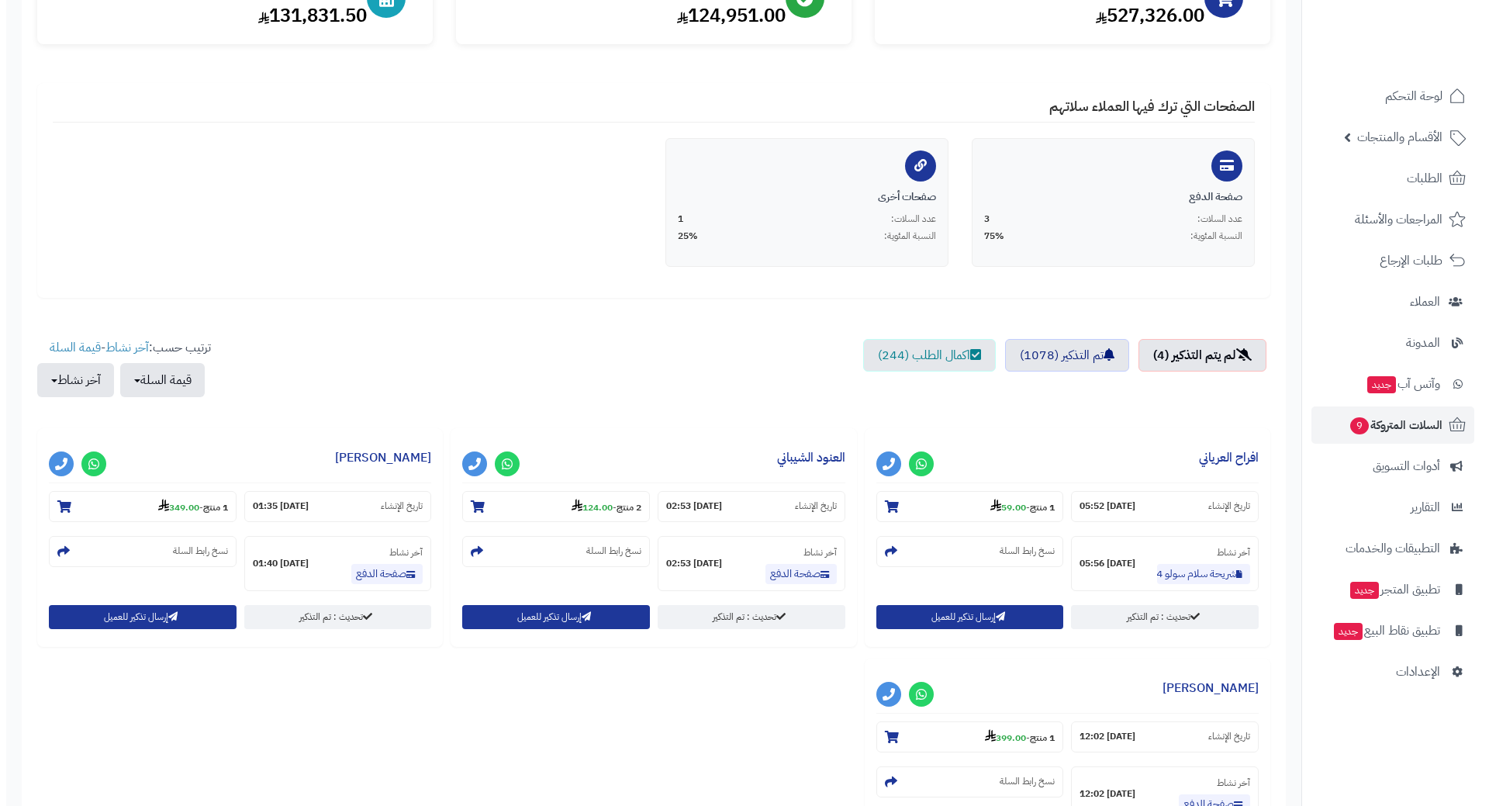
scroll to position [465, 0]
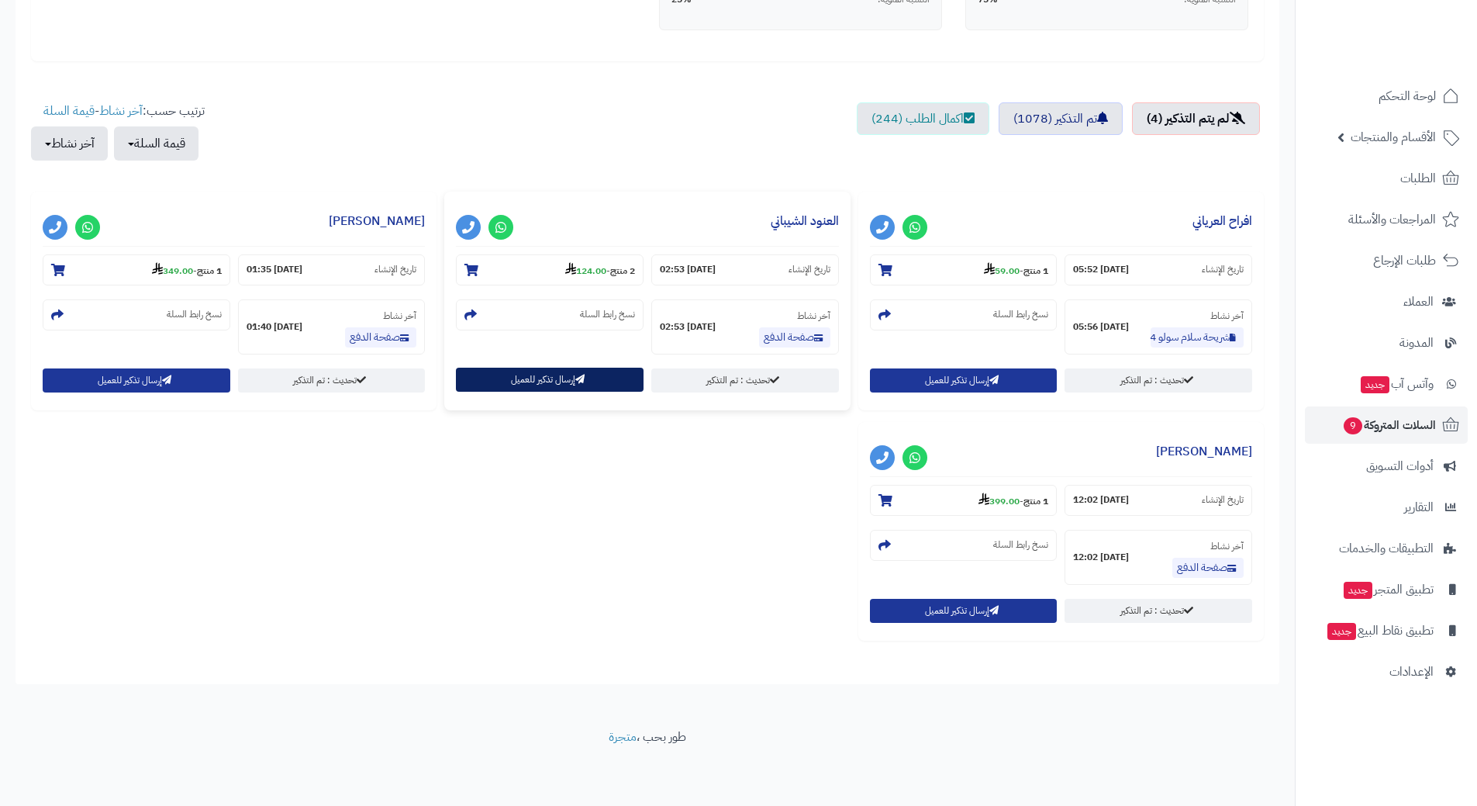
click at [614, 382] on button "إرسال تذكير للعميل" at bounding box center [550, 380] width 188 height 24
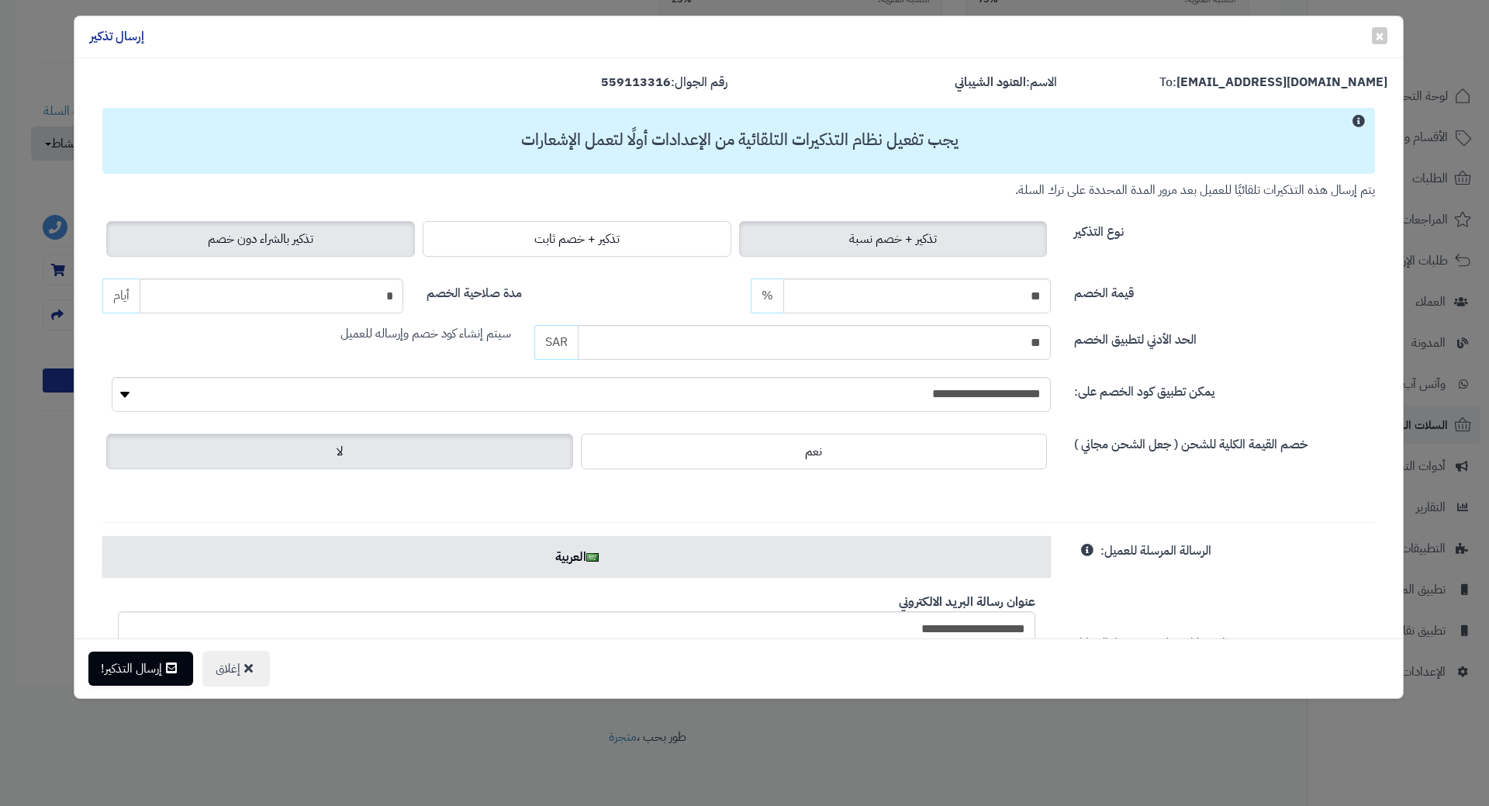
click at [261, 236] on span "تذكير بالشراء دون خصم" at bounding box center [260, 239] width 105 height 19
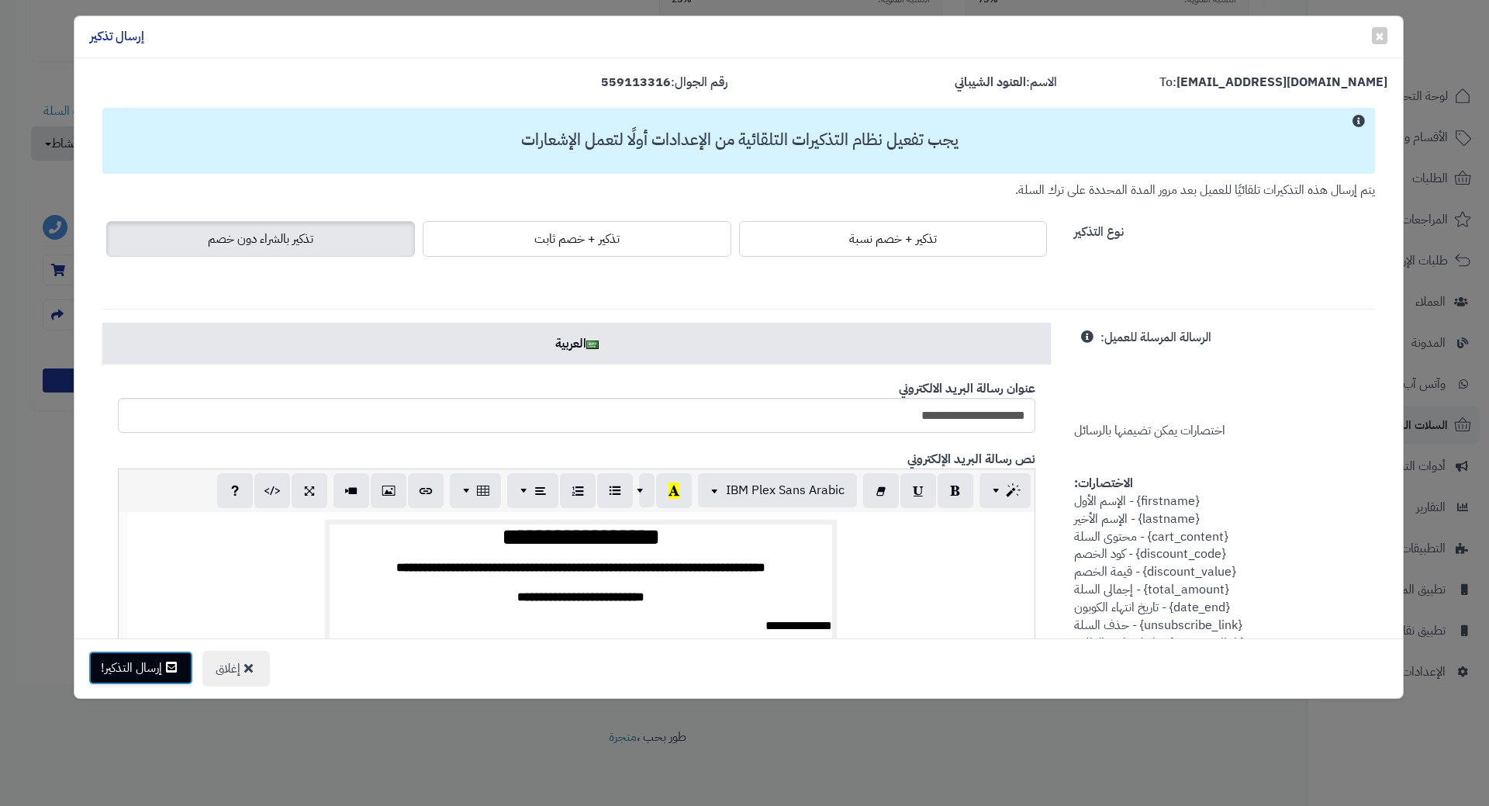
click at [107, 661] on button "إرسال التذكير!" at bounding box center [140, 668] width 105 height 34
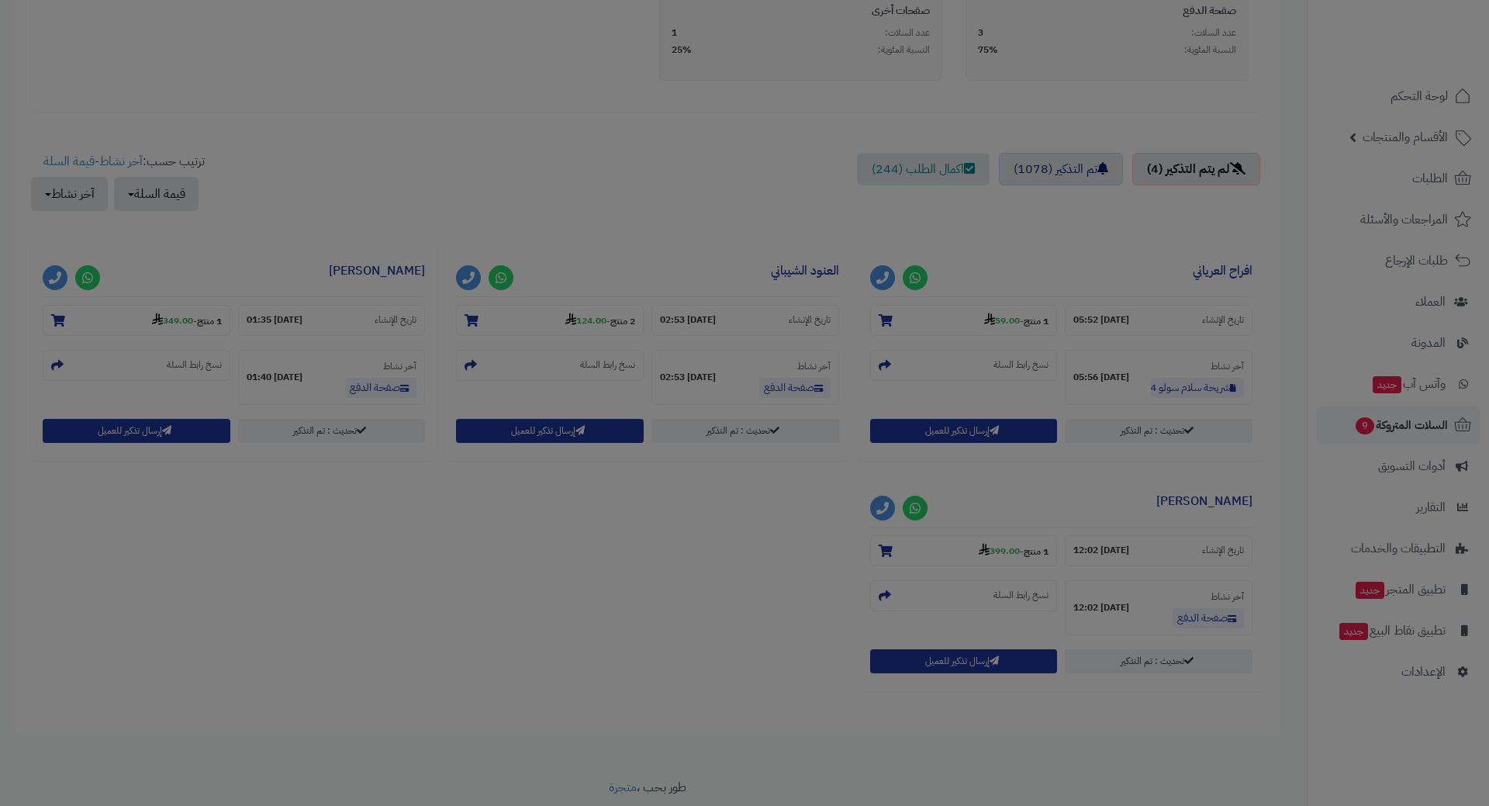
scroll to position [516, 0]
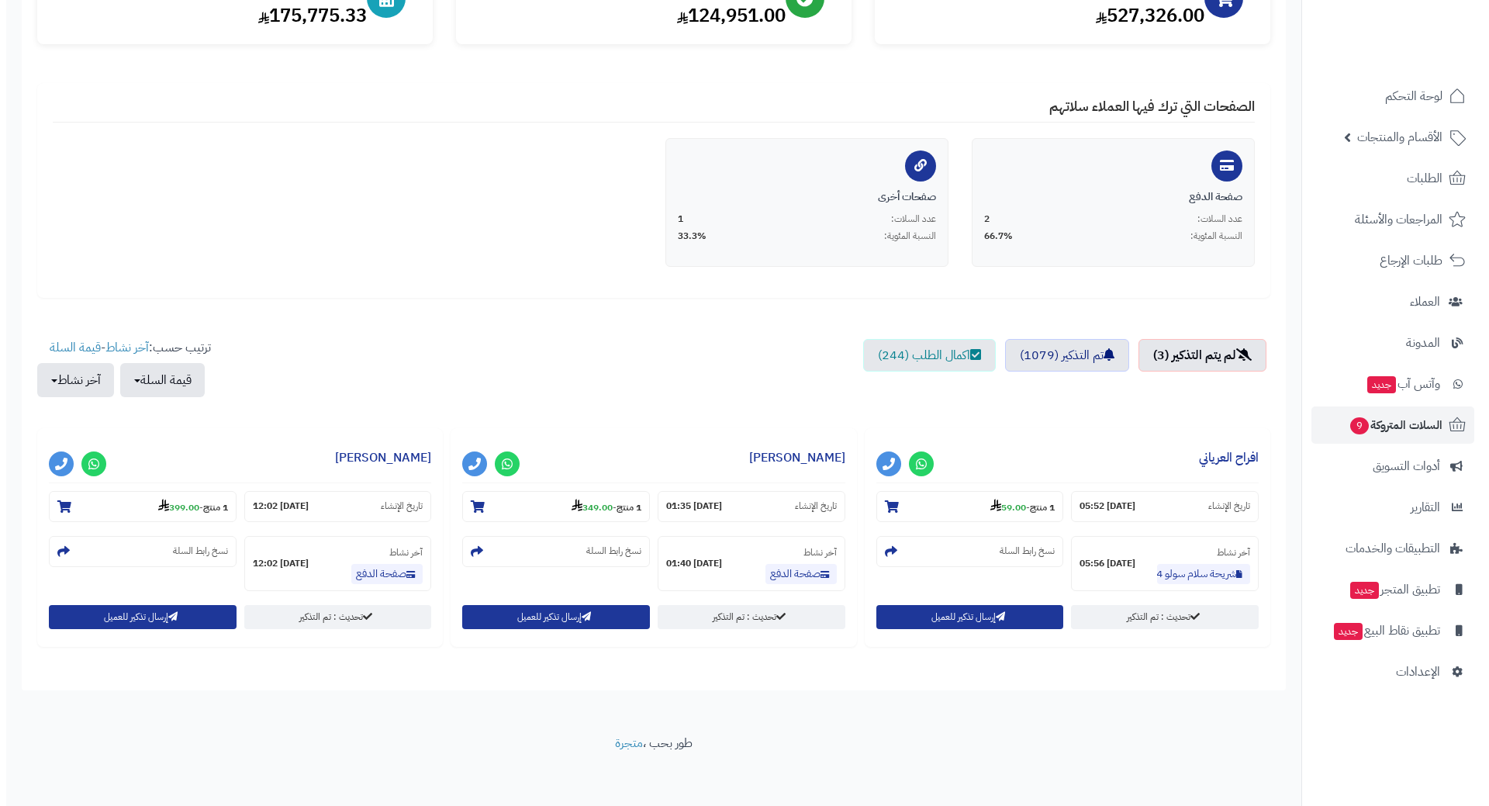
scroll to position [235, 0]
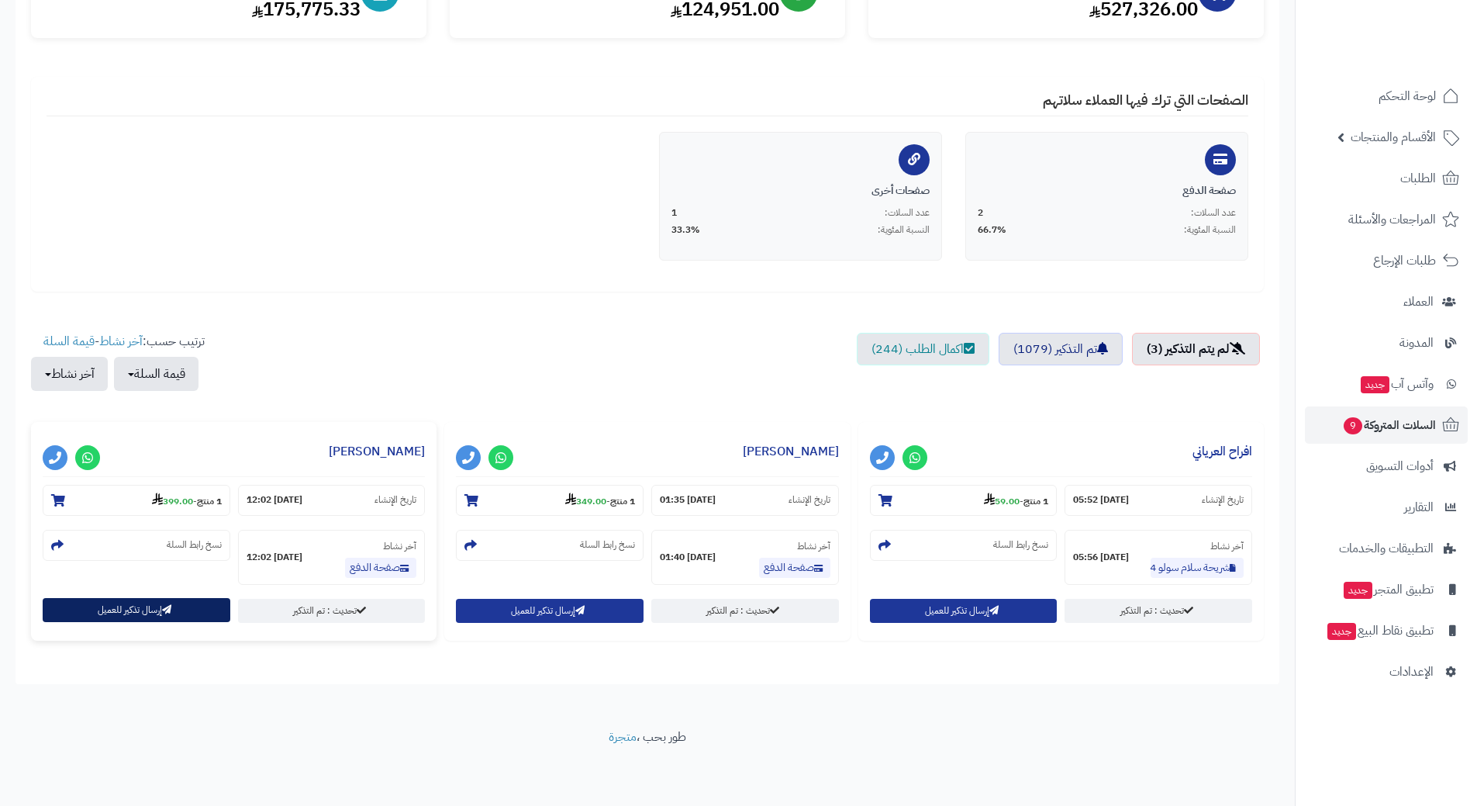
click at [207, 612] on button "إرسال تذكير للعميل" at bounding box center [137, 610] width 188 height 24
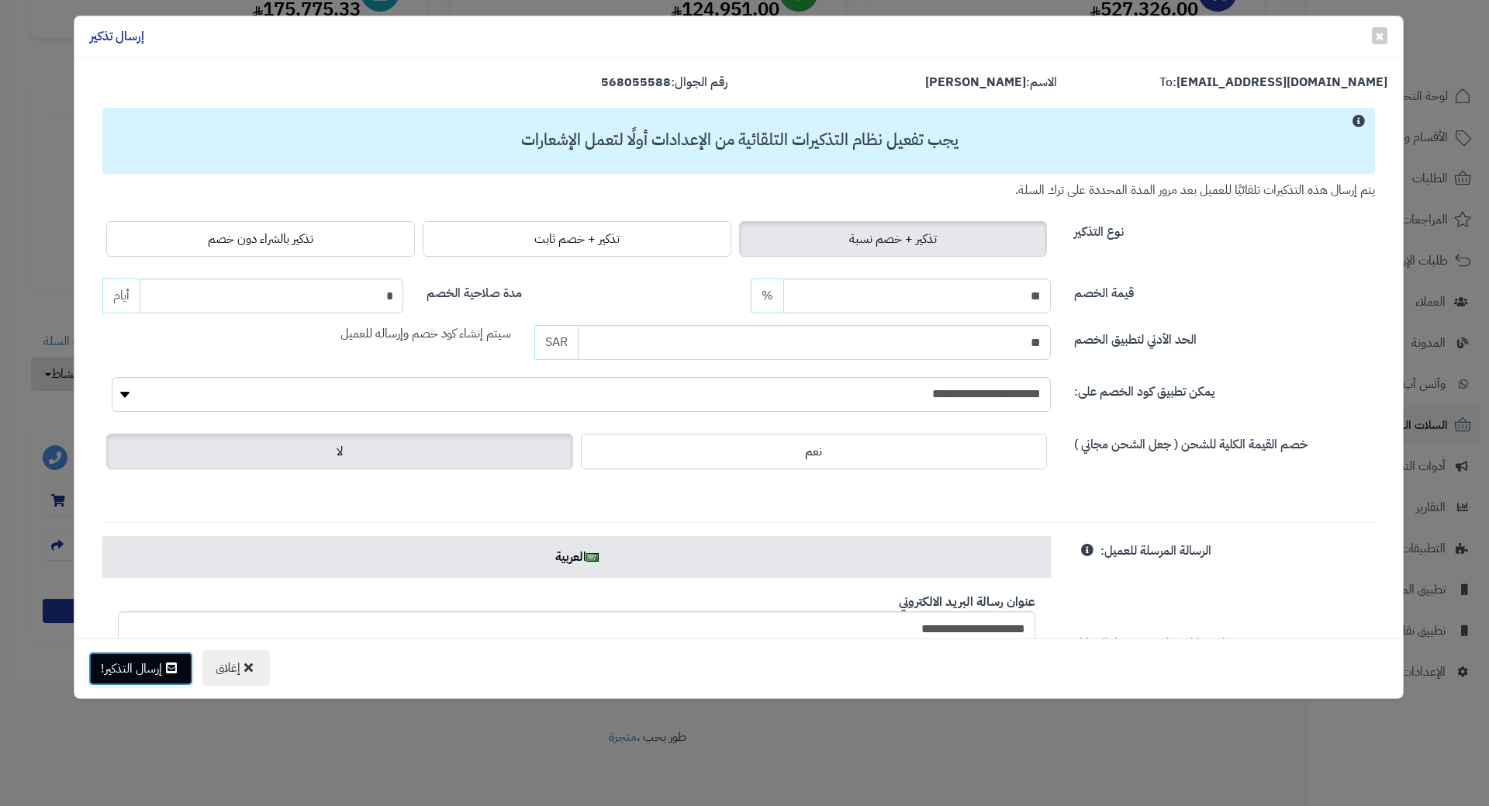
drag, startPoint x: 173, startPoint y: 661, endPoint x: 210, endPoint y: 676, distance: 40.0
click at [173, 661] on icon at bounding box center [171, 667] width 11 height 12
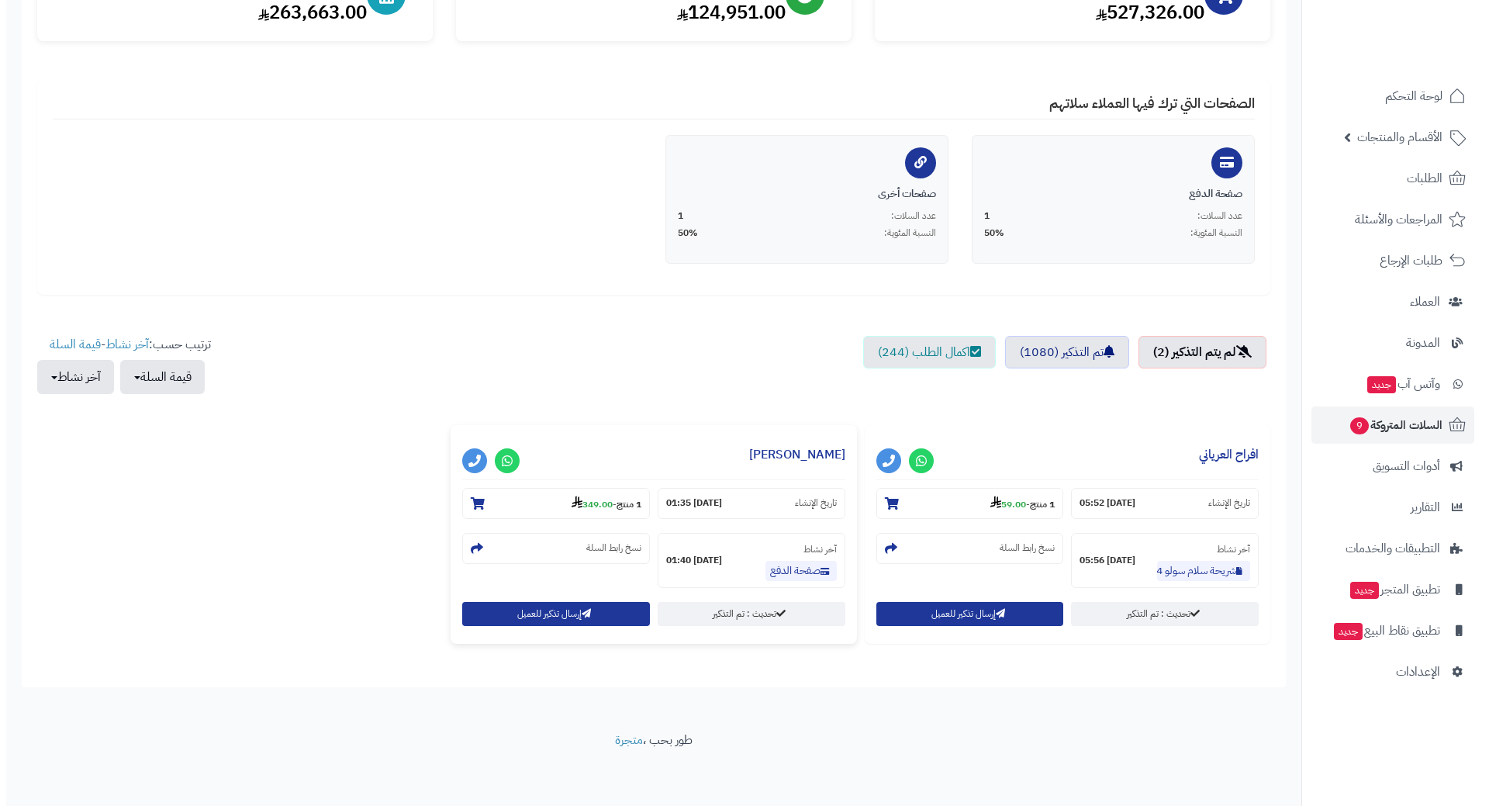
scroll to position [233, 0]
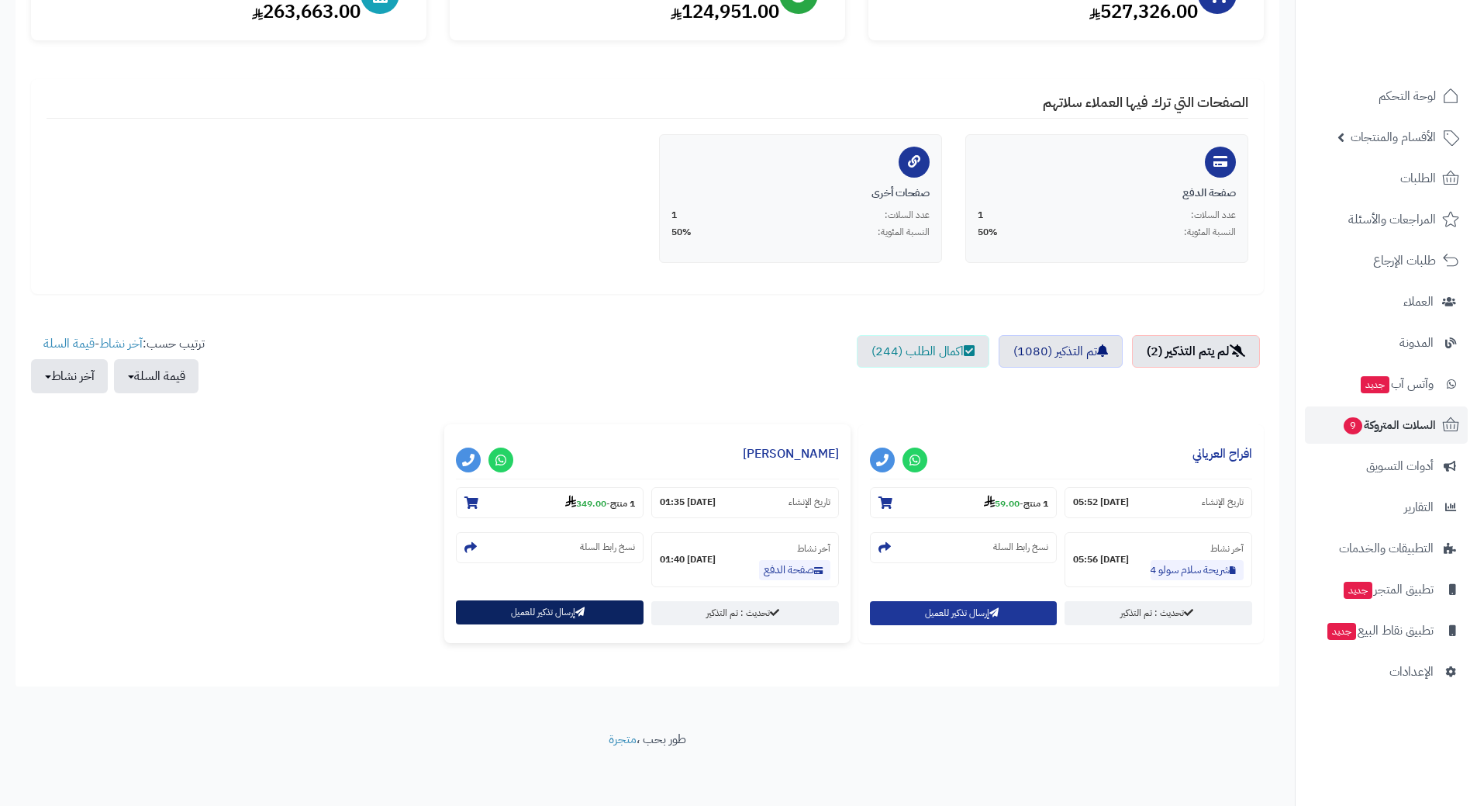
click at [537, 604] on button "إرسال تذكير للعميل" at bounding box center [550, 612] width 188 height 24
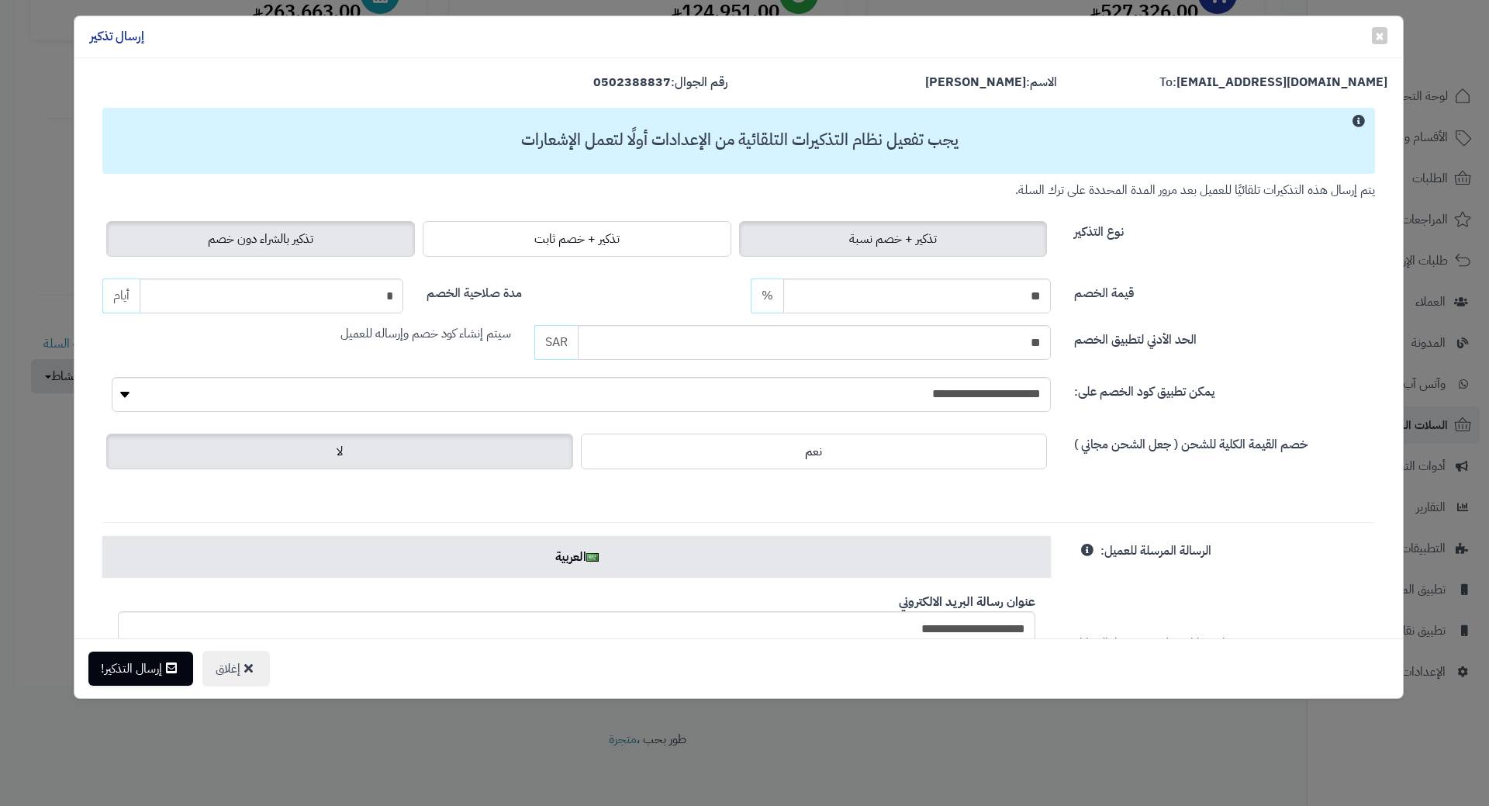
drag, startPoint x: 260, startPoint y: 257, endPoint x: 265, endPoint y: 247, distance: 11.4
click at [260, 257] on div "تذكير + خصم نسبة تذكير + خصم ثابت تذكير بالشراء دون خصم" at bounding box center [576, 238] width 948 height 43
drag, startPoint x: 266, startPoint y: 247, endPoint x: 271, endPoint y: 282, distance: 36.0
click at [266, 247] on span "تذكير بالشراء دون خصم" at bounding box center [260, 239] width 105 height 19
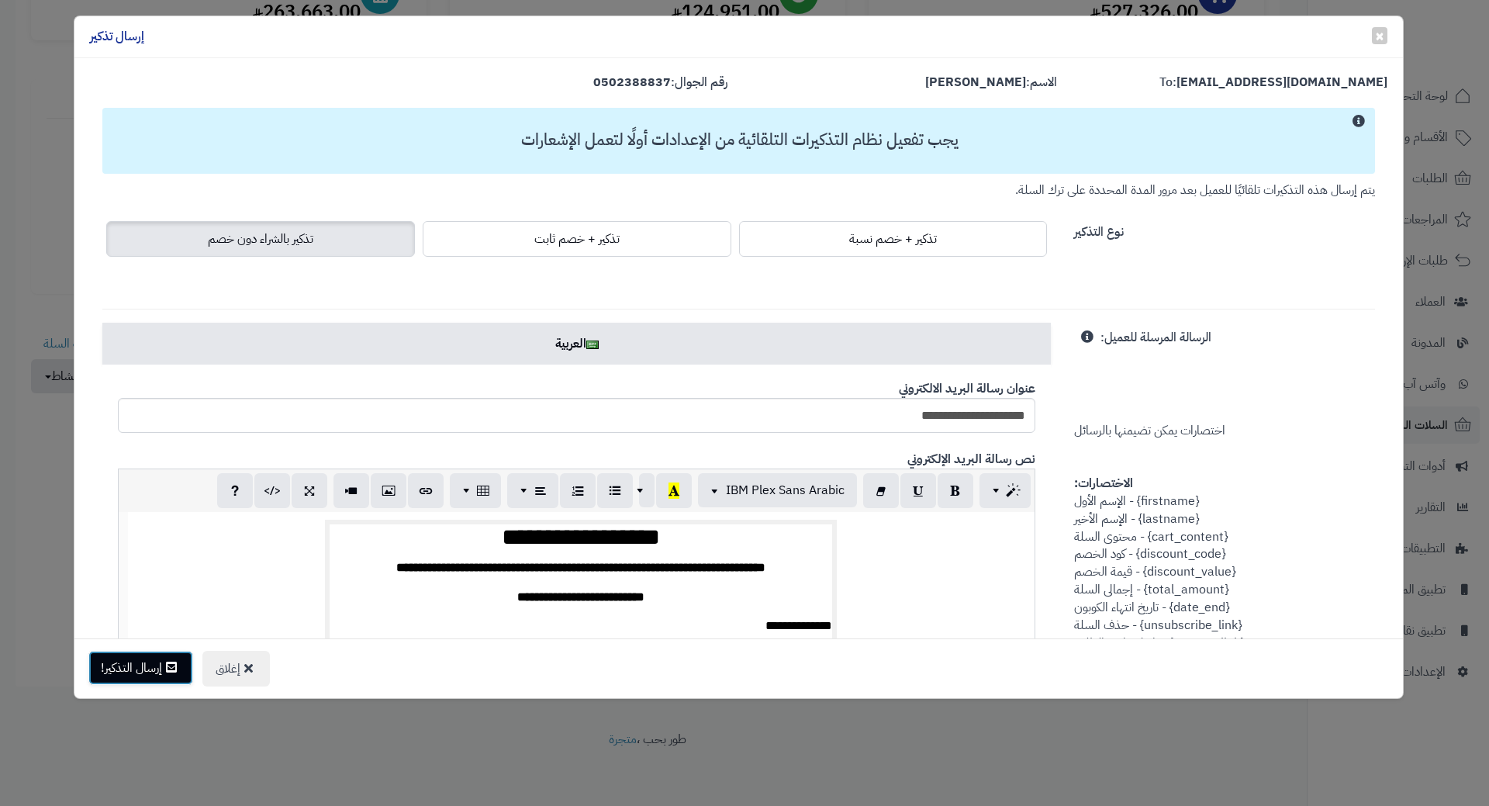
click at [165, 673] on button "إرسال التذكير!" at bounding box center [140, 668] width 105 height 34
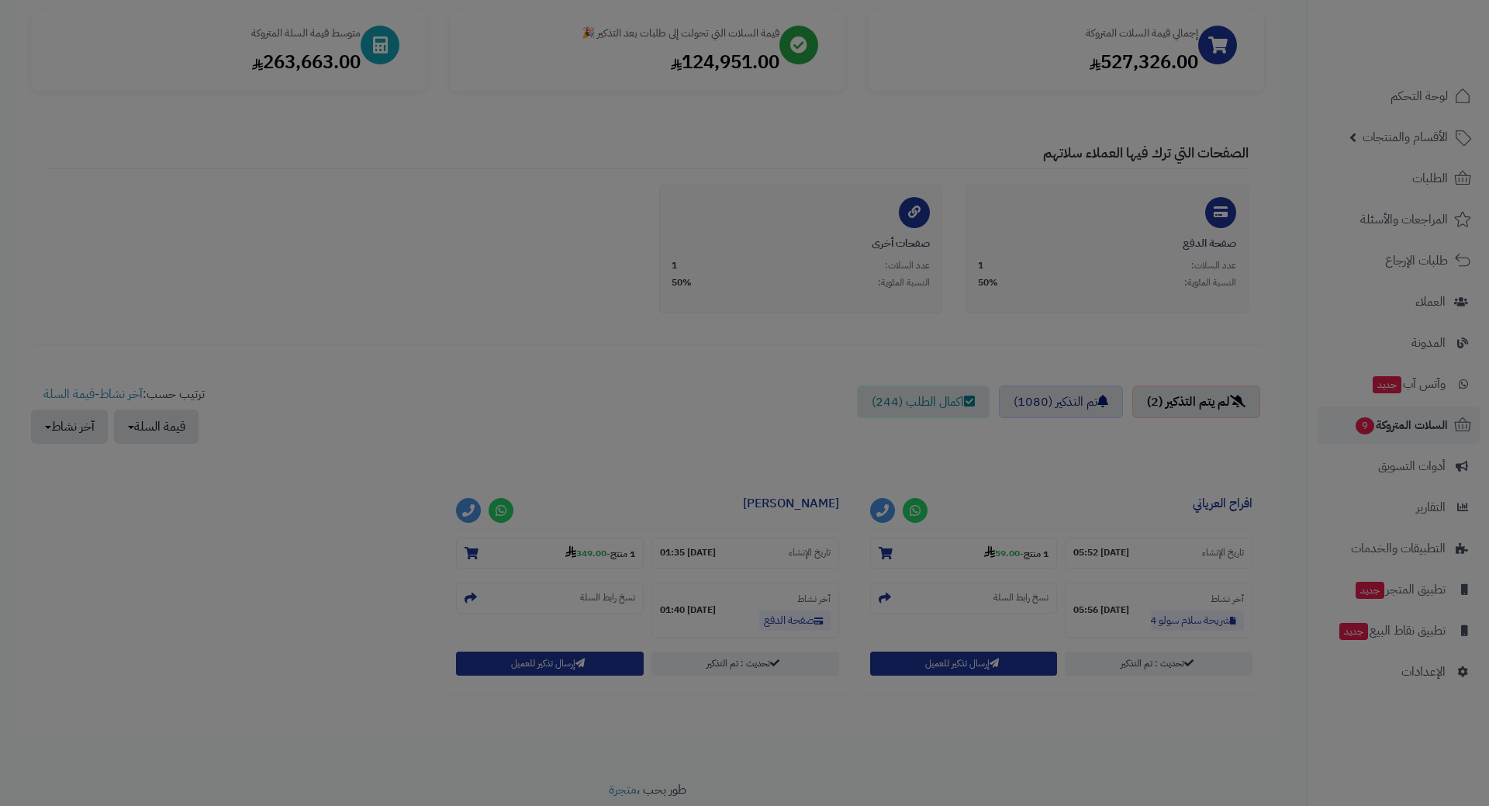
scroll to position [283, 0]
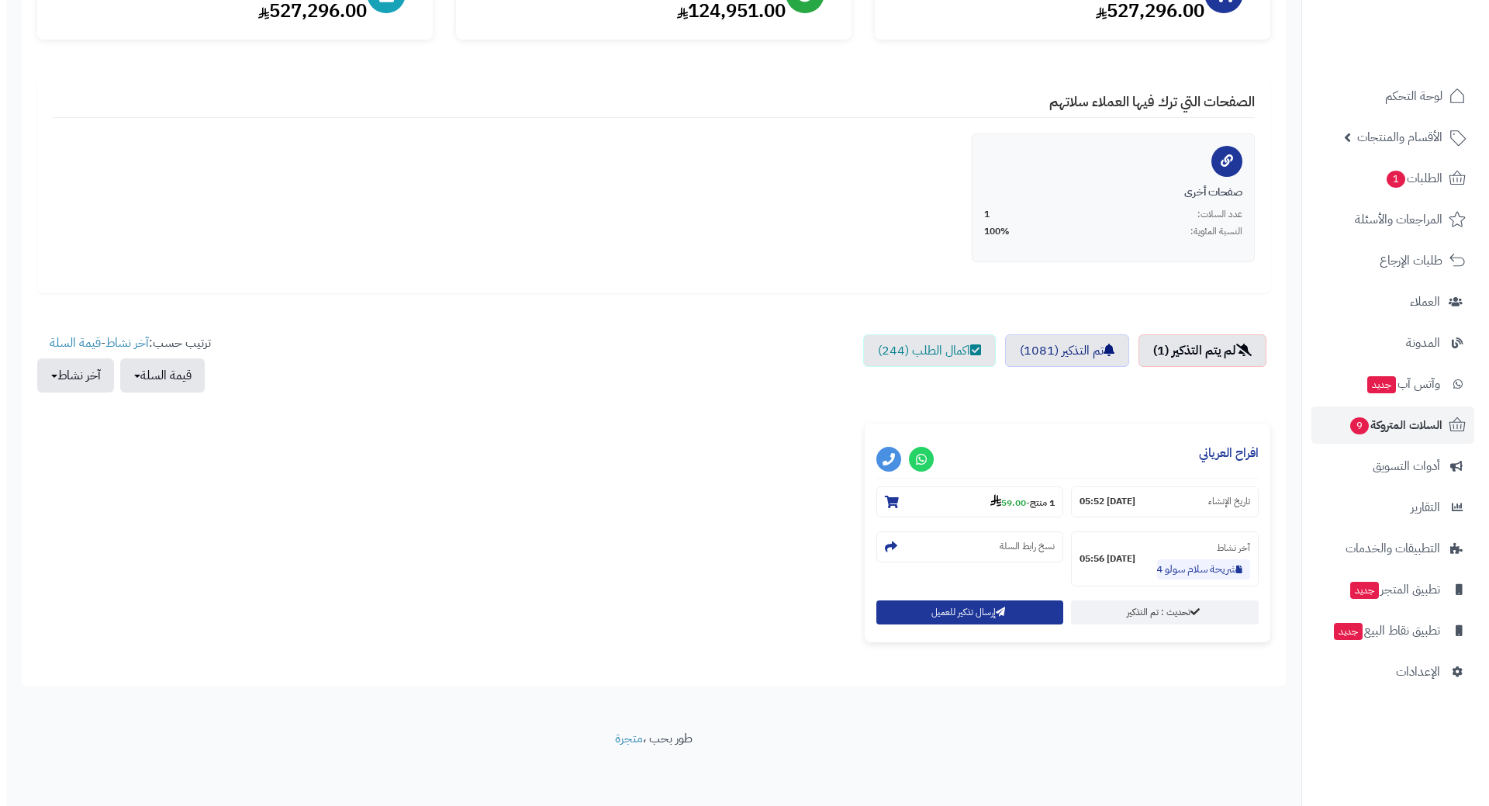
scroll to position [235, 0]
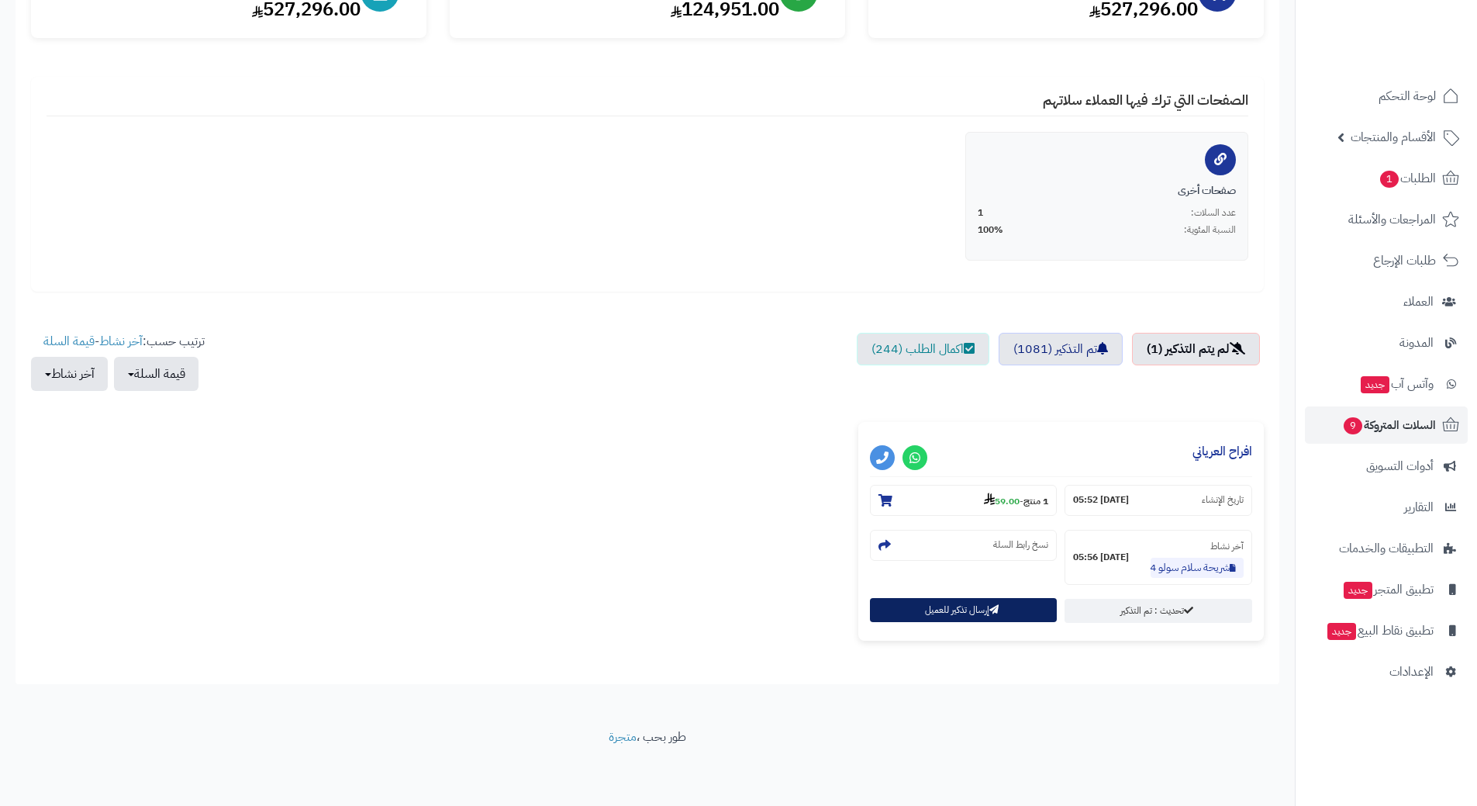
click at [996, 620] on button "إرسال تذكير للعميل" at bounding box center [964, 610] width 188 height 24
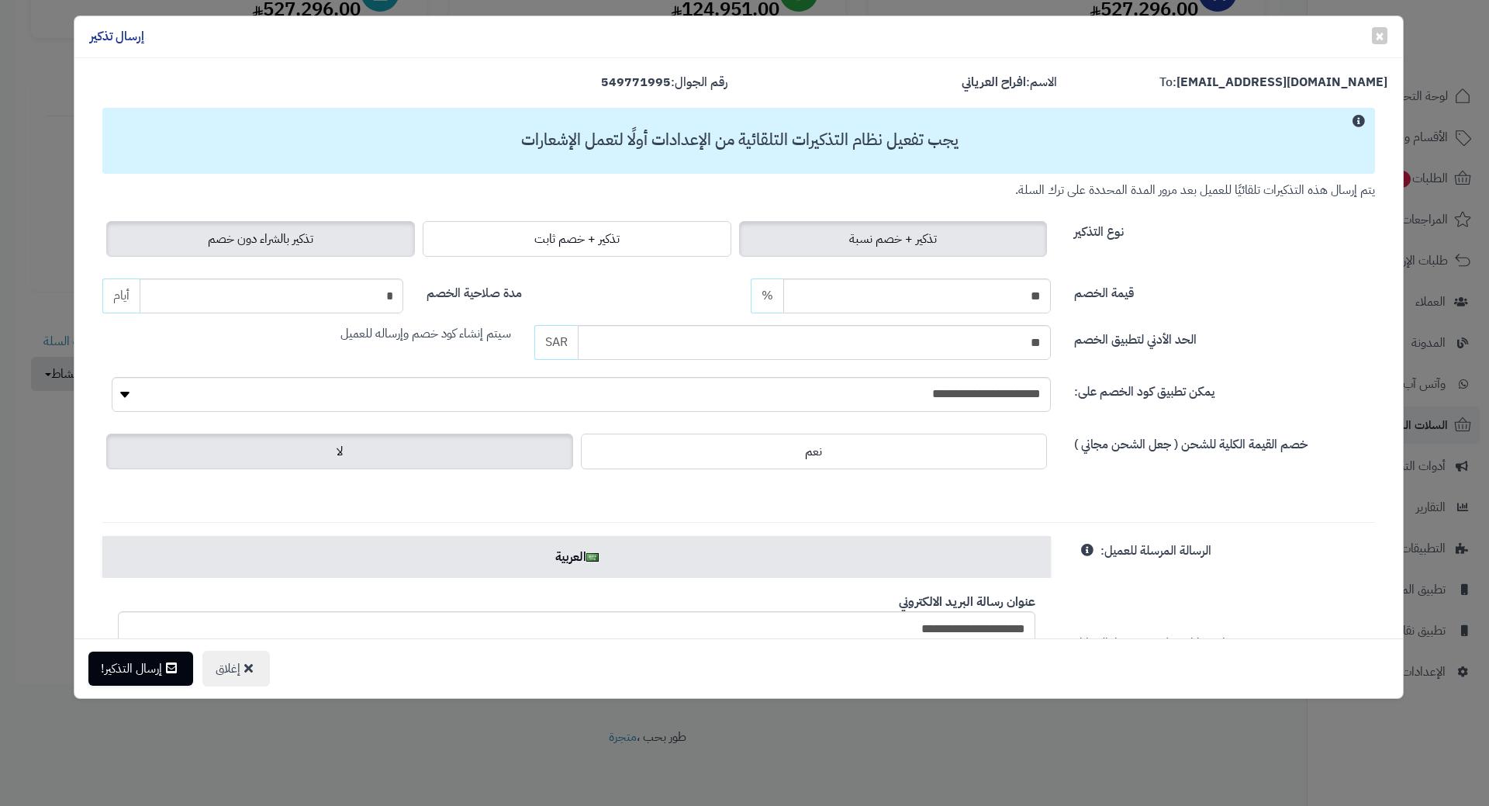
click at [395, 244] on label "تذكير بالشراء دون خصم" at bounding box center [260, 239] width 309 height 36
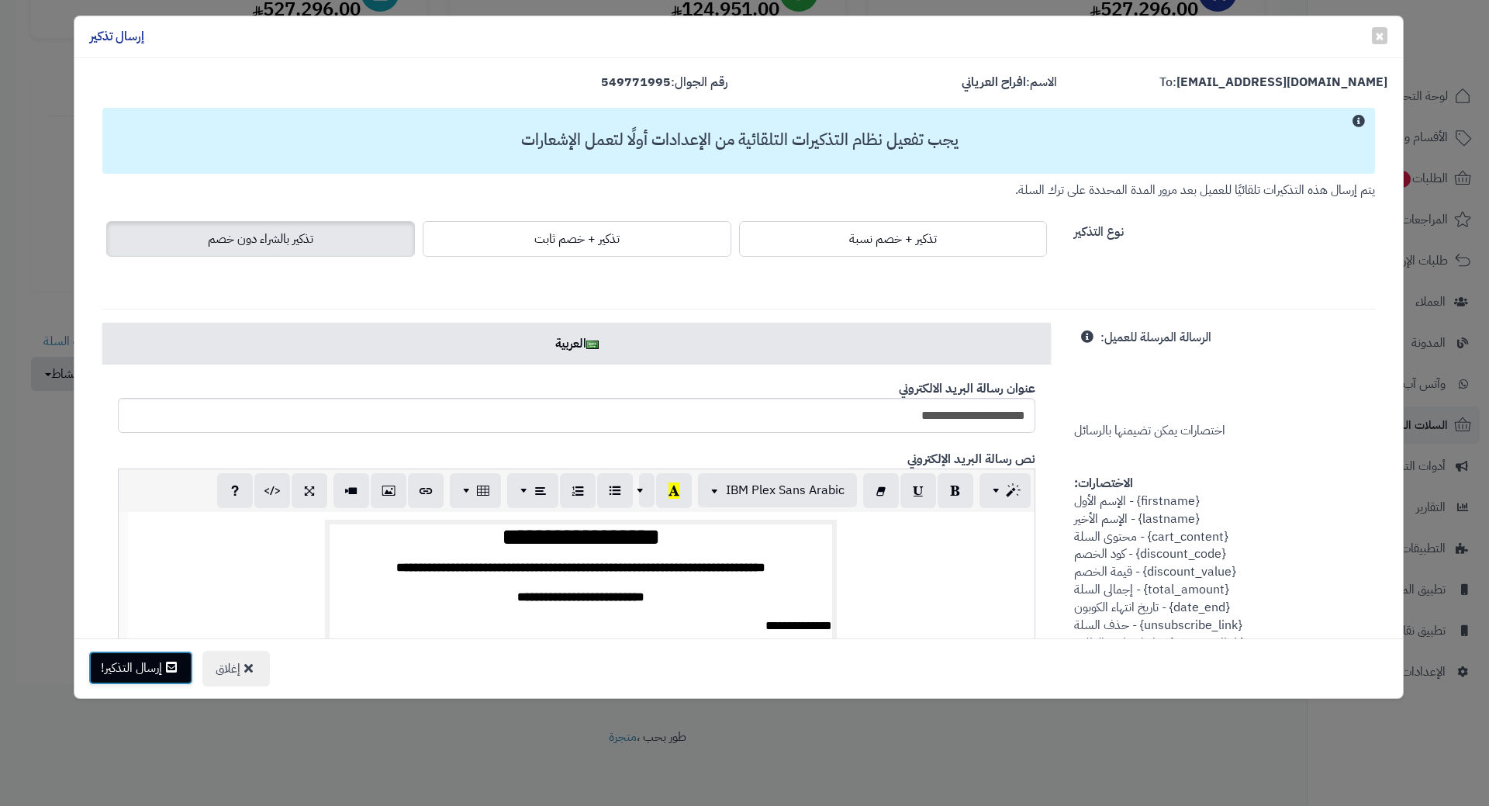
click at [148, 670] on button "إرسال التذكير!" at bounding box center [140, 668] width 105 height 34
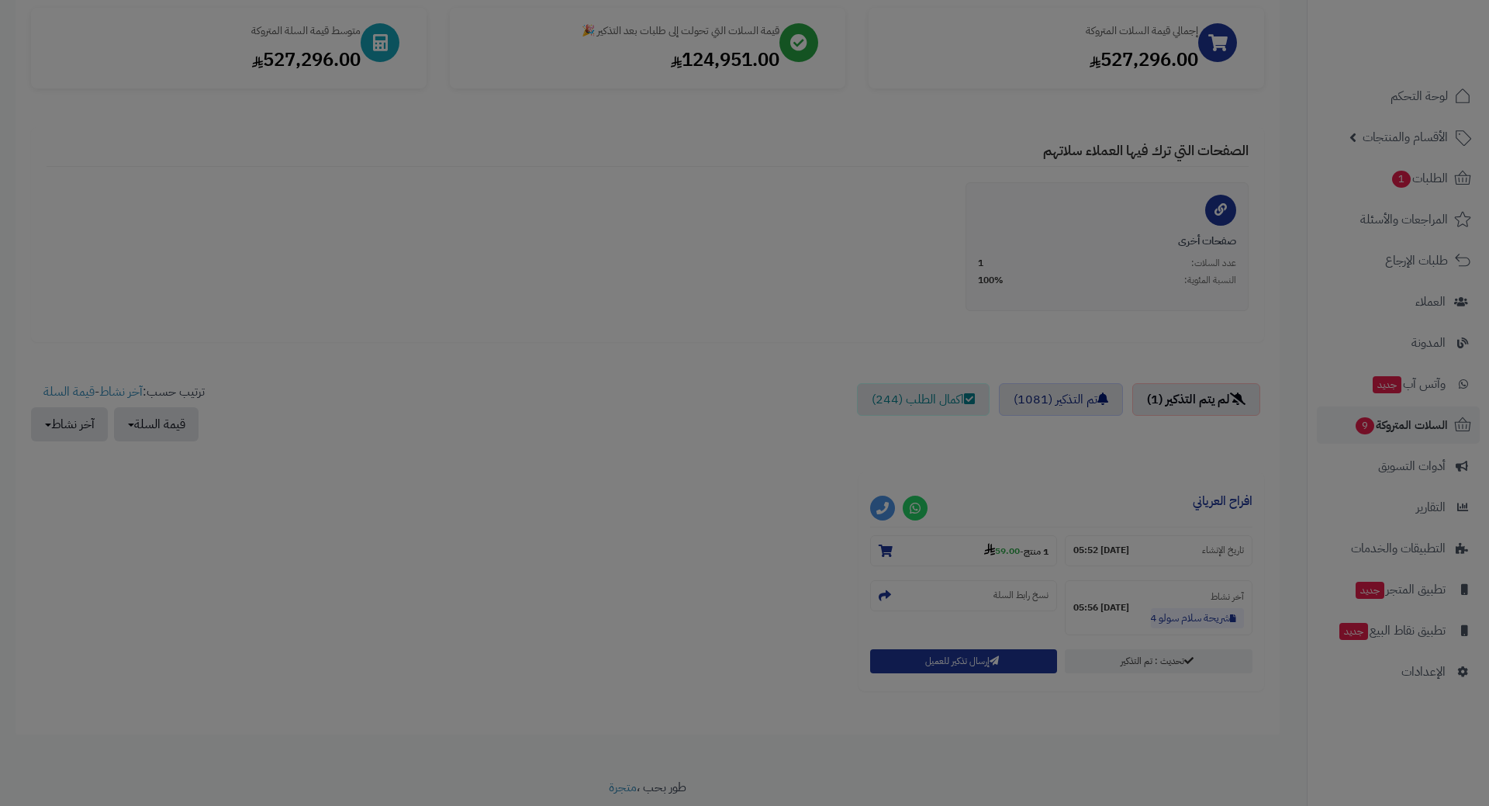
scroll to position [285, 0]
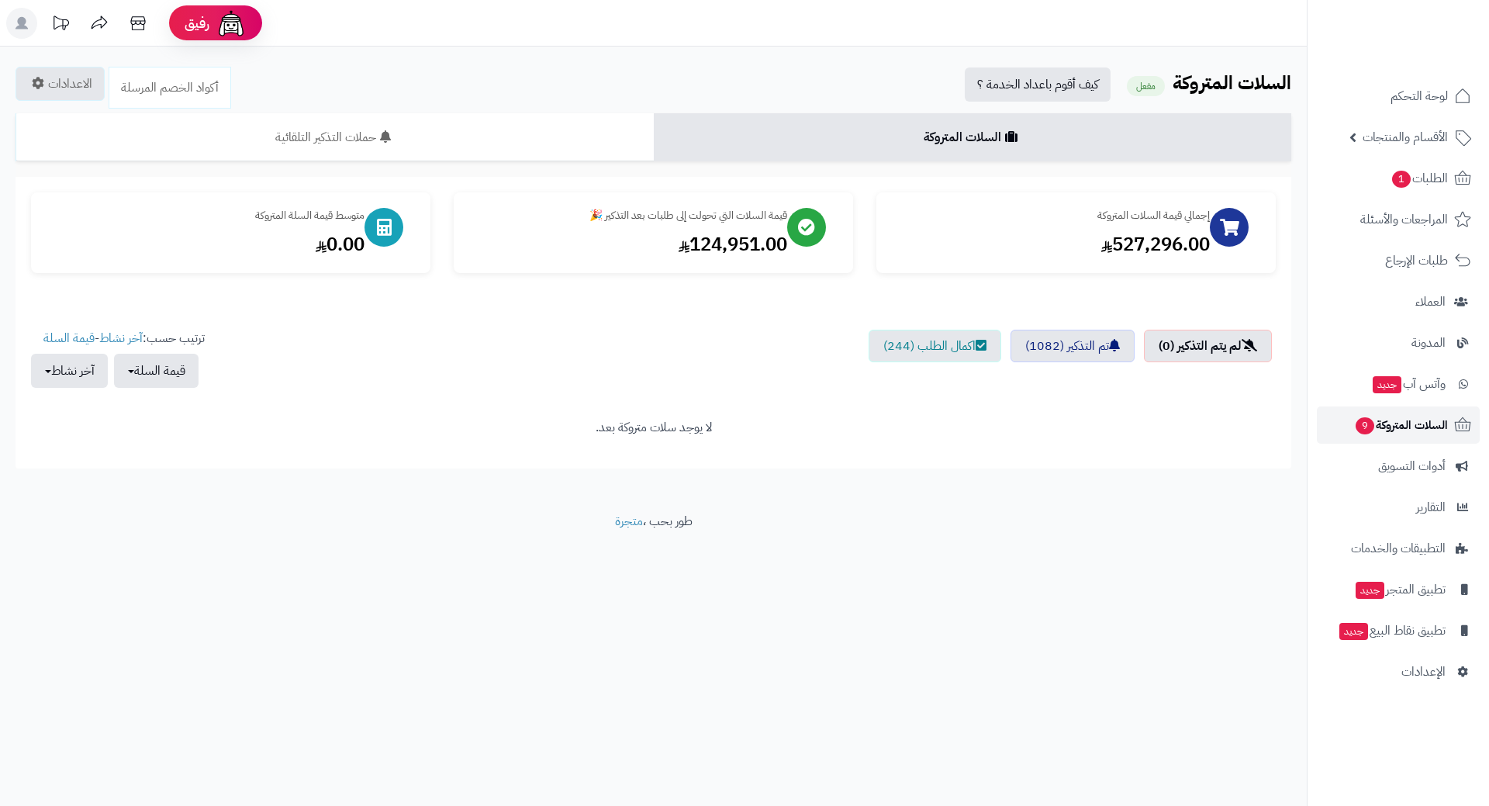
click at [1400, 421] on span "السلات المتروكة 9" at bounding box center [1401, 425] width 94 height 22
click at [1390, 167] on span "الطلبات 1" at bounding box center [1418, 178] width 57 height 22
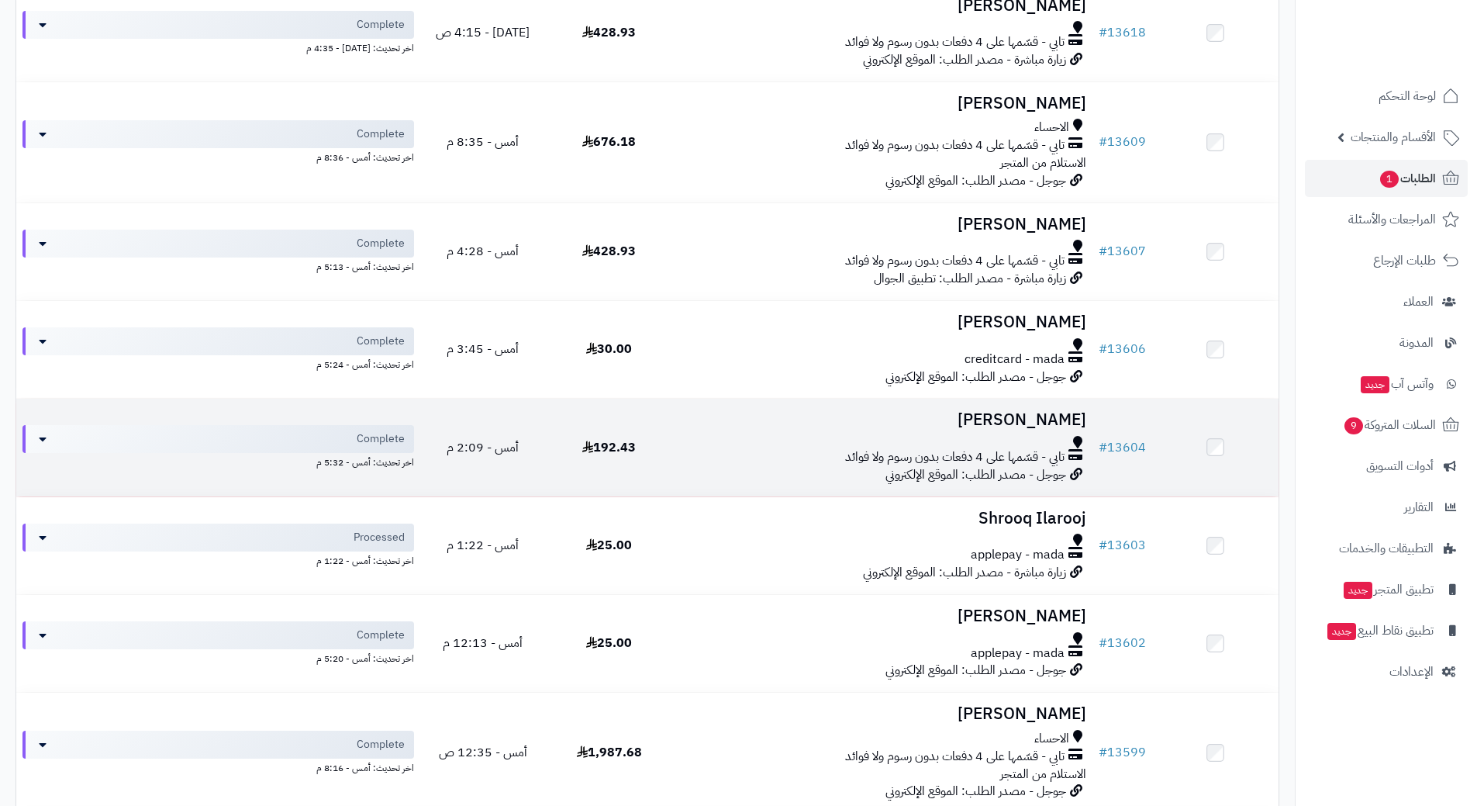
scroll to position [752, 0]
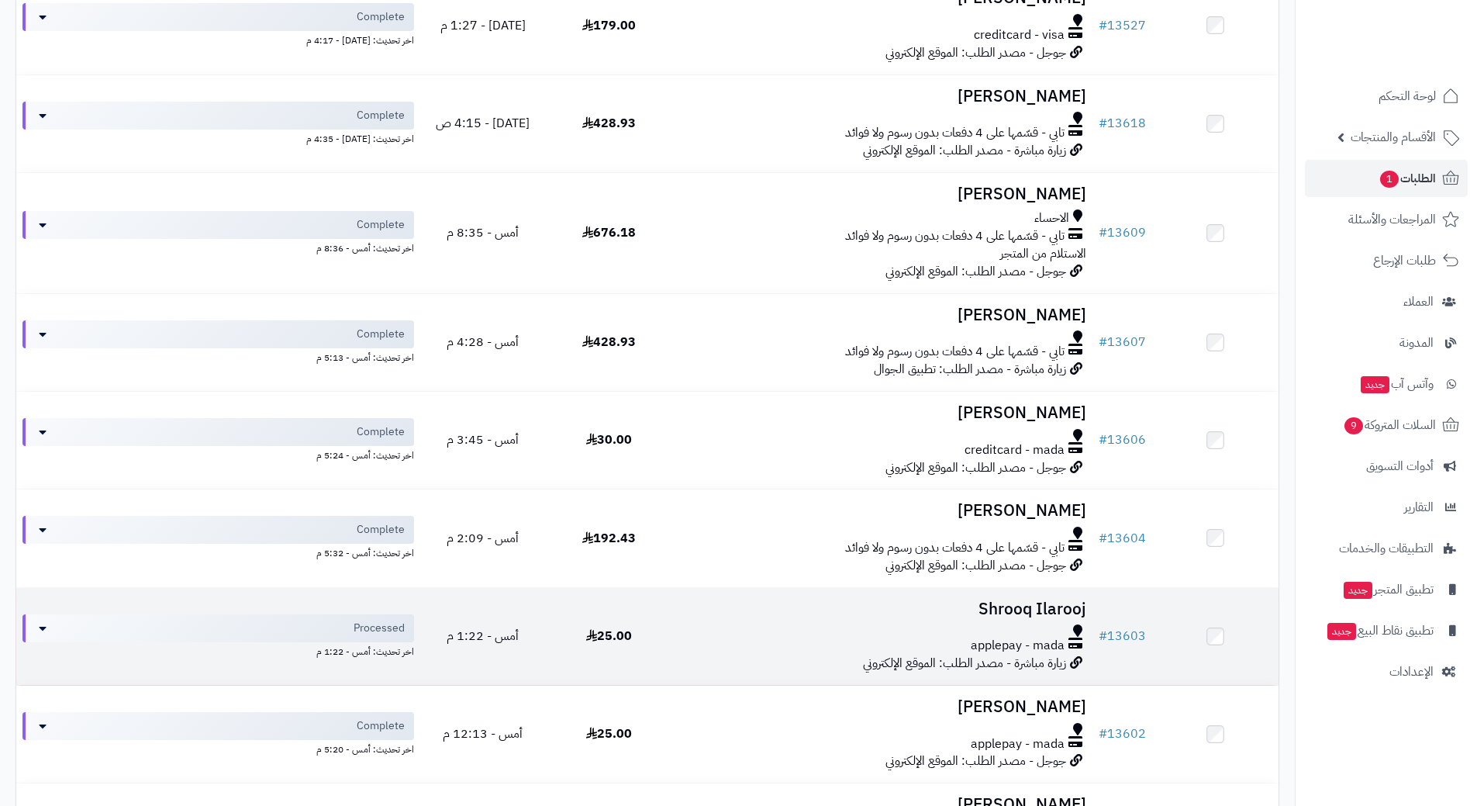
click at [683, 654] on td "Shrooq Ilarooj applepay - mada زيارة مباشرة - مصدر الطلب: الموقع الإلكتروني" at bounding box center [882, 636] width 420 height 97
click at [699, 626] on div at bounding box center [882, 630] width 408 height 12
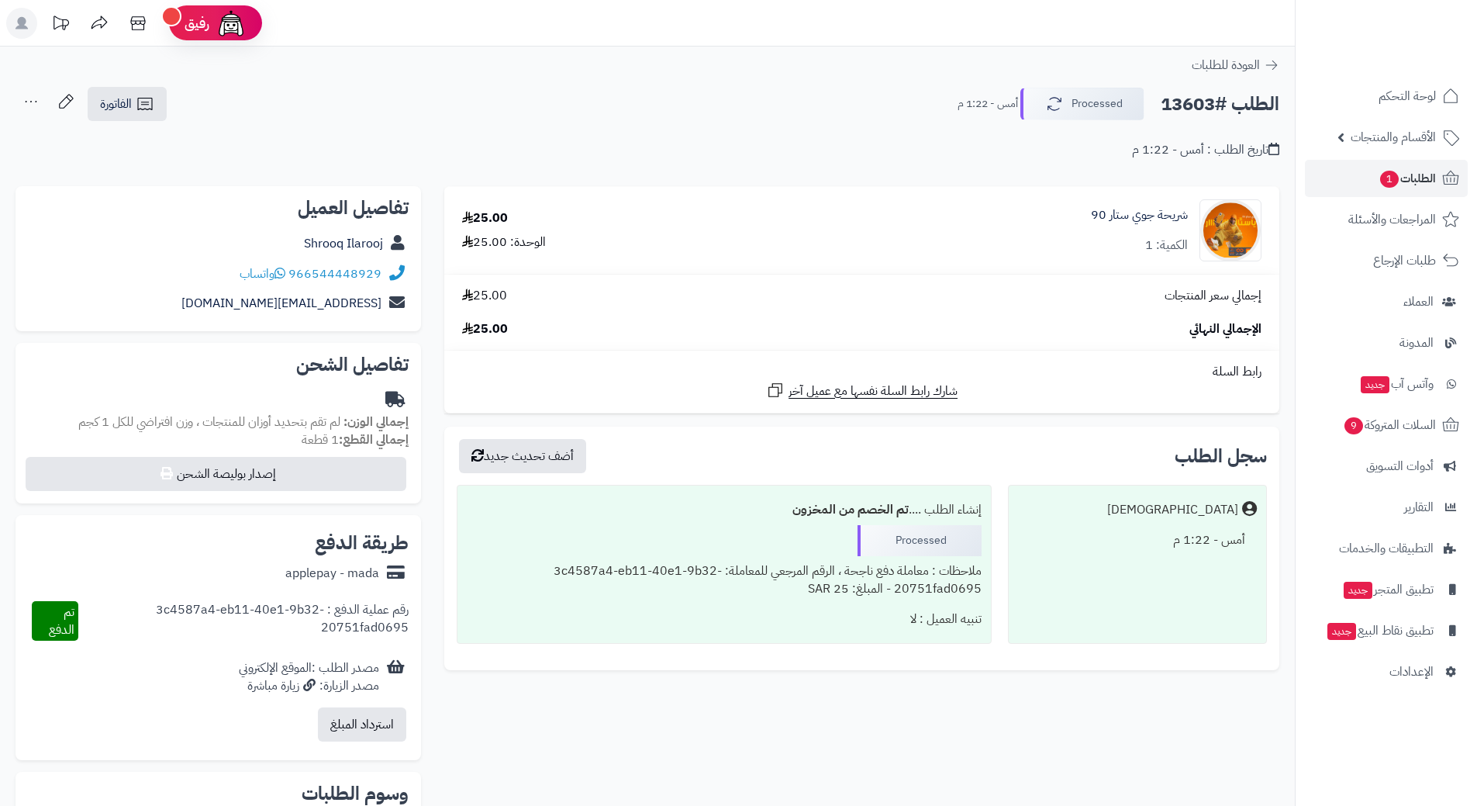
click at [1227, 106] on h2 "الطلب #13603" at bounding box center [1220, 104] width 119 height 32
click at [1227, 105] on h2 "الطلب #13603" at bounding box center [1220, 104] width 119 height 32
copy div "الطلب #13603 Processed"
click at [285, 272] on icon at bounding box center [279, 273] width 11 height 12
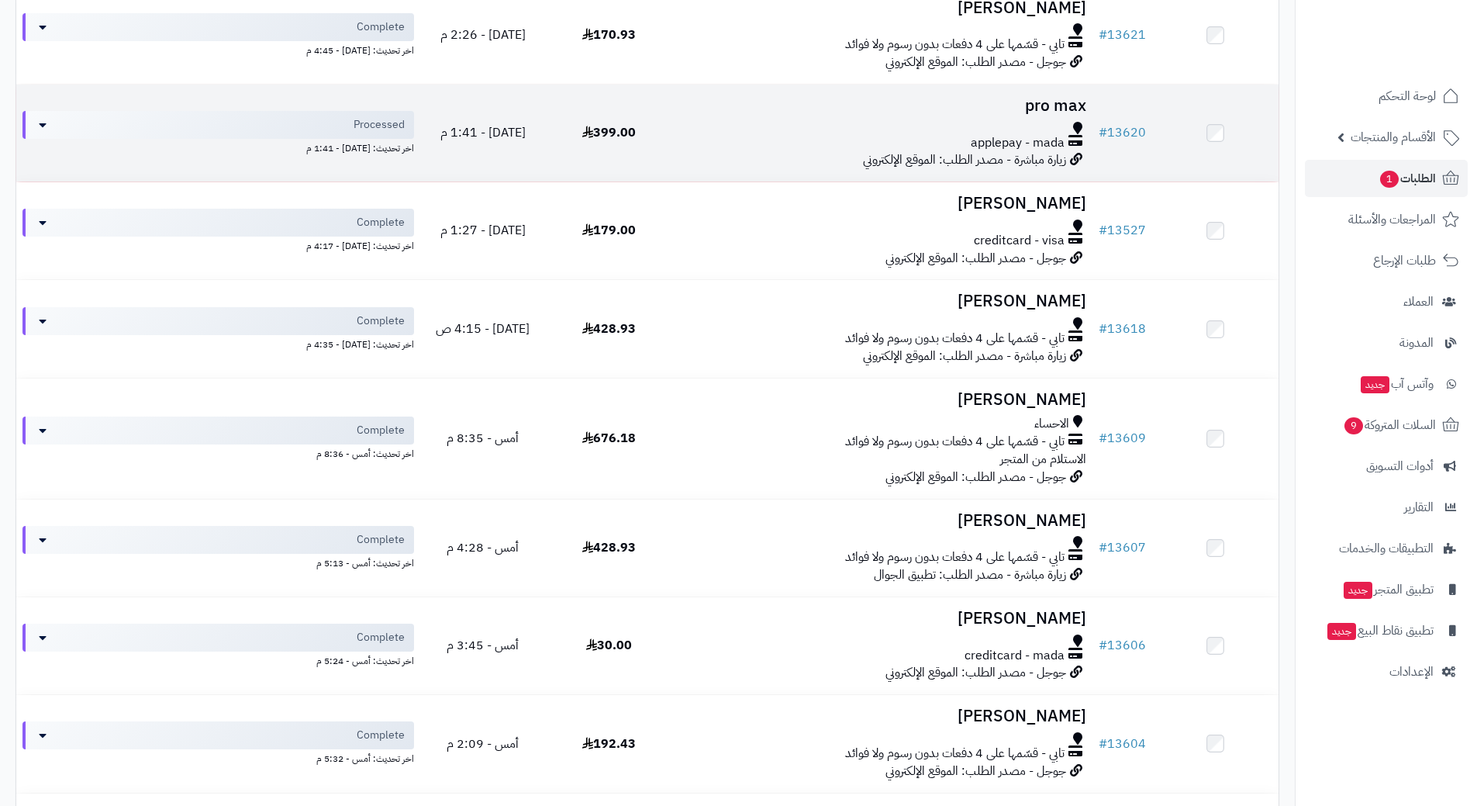
scroll to position [519, 0]
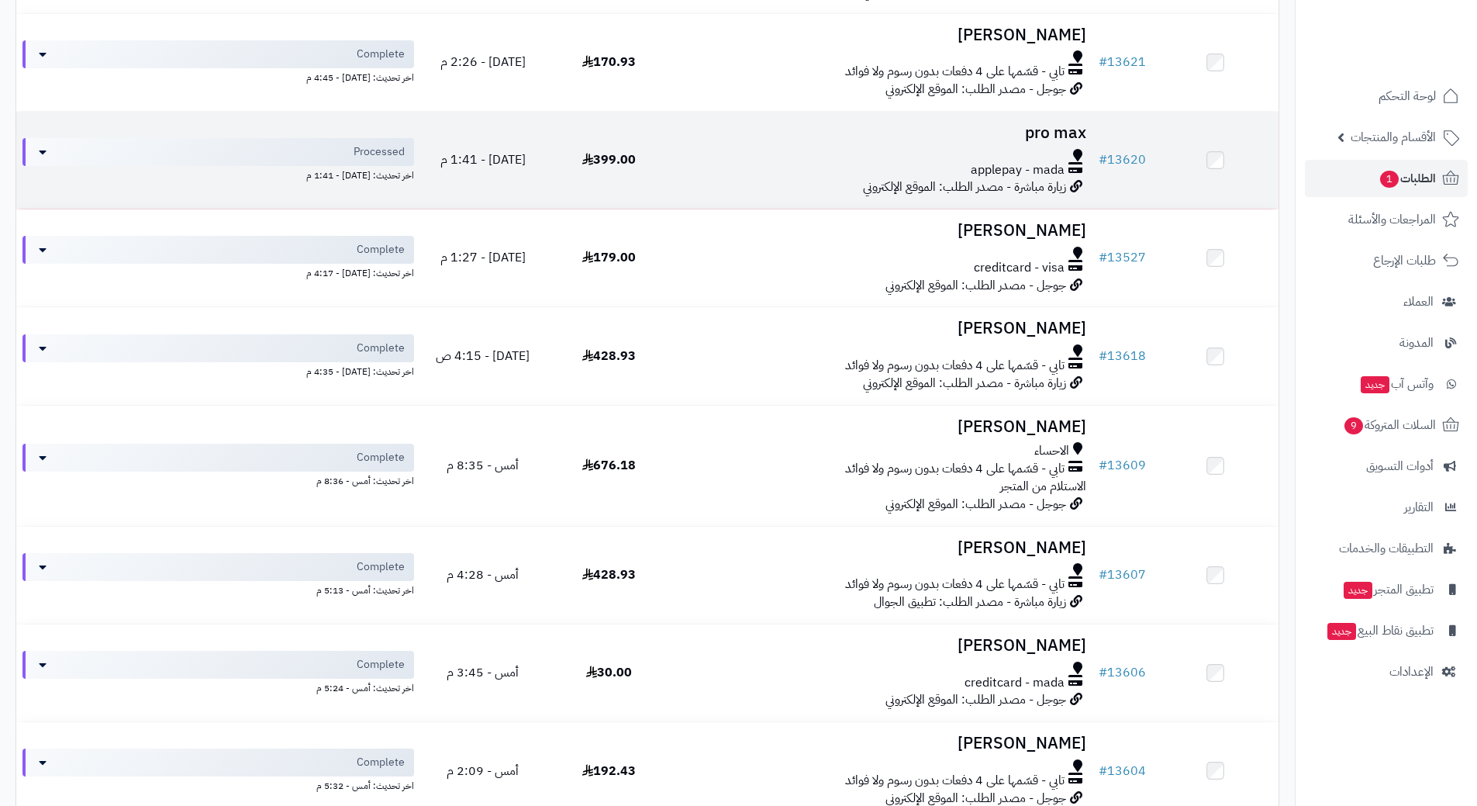
click at [661, 176] on td "399.00" at bounding box center [609, 160] width 126 height 97
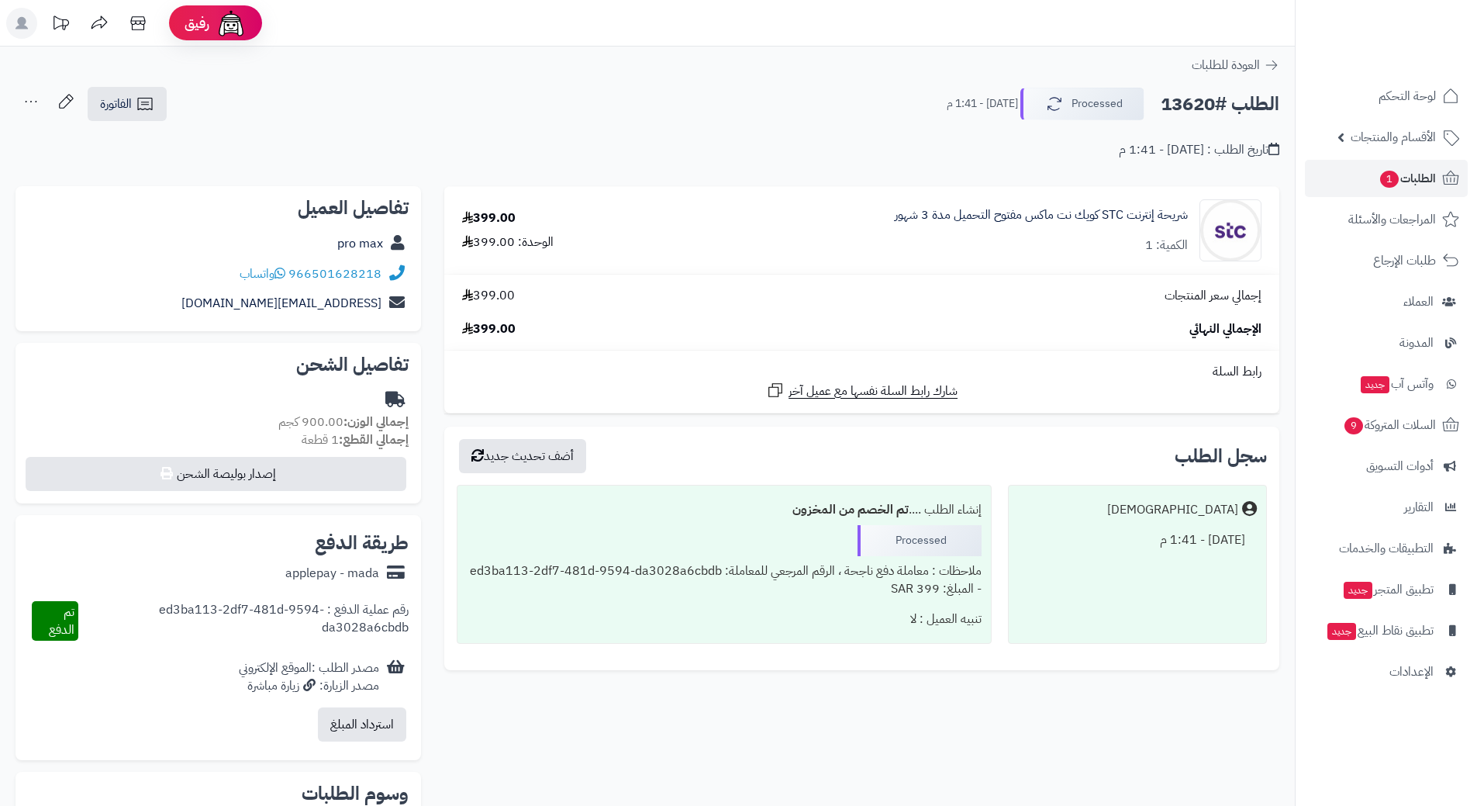
click at [1229, 100] on h2 "الطلب #13620" at bounding box center [1220, 104] width 119 height 32
click at [1229, 98] on h2 "الطلب #13620" at bounding box center [1220, 104] width 119 height 32
click at [1231, 95] on h2 "الطلب #13620" at bounding box center [1220, 104] width 119 height 32
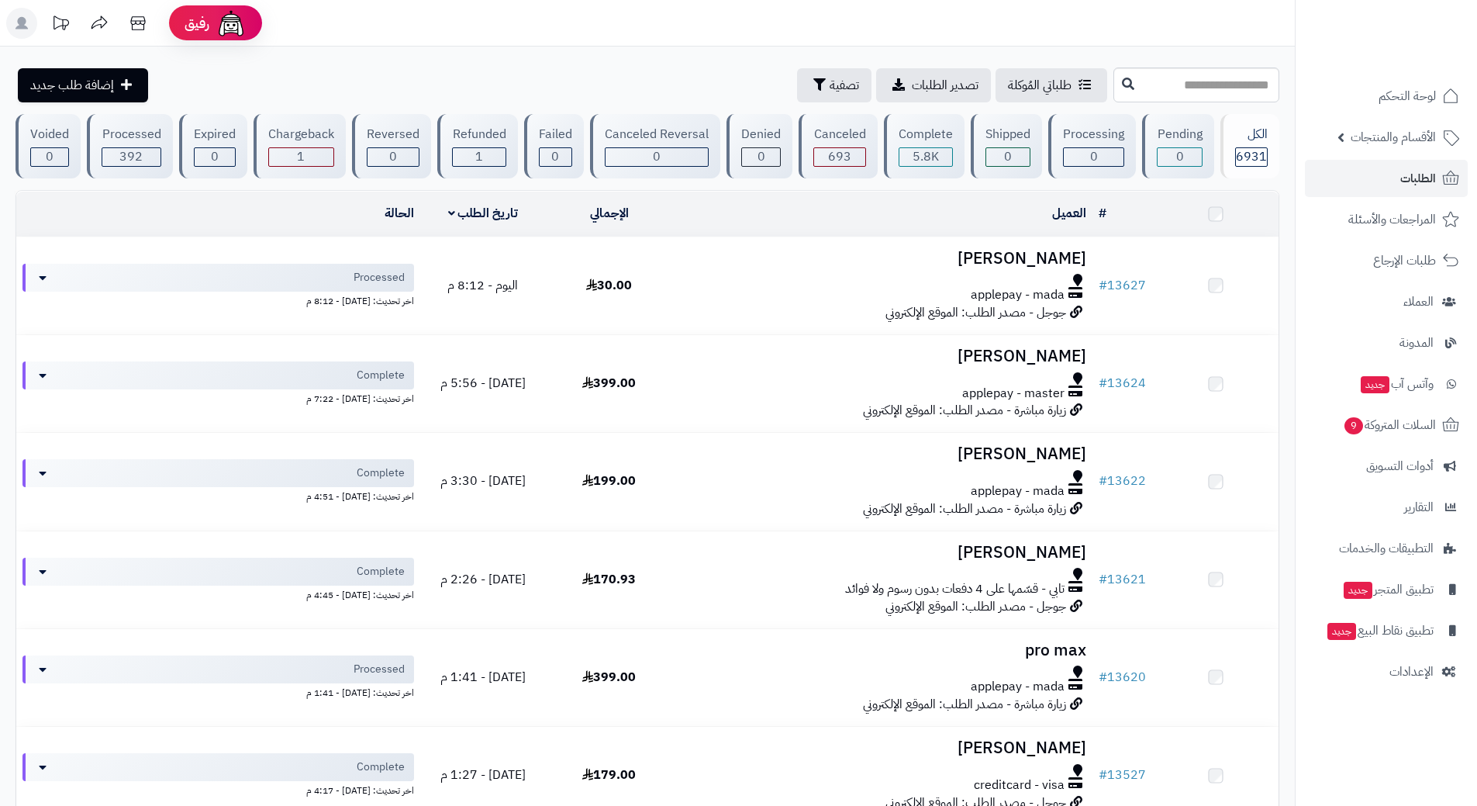
scroll to position [519, 0]
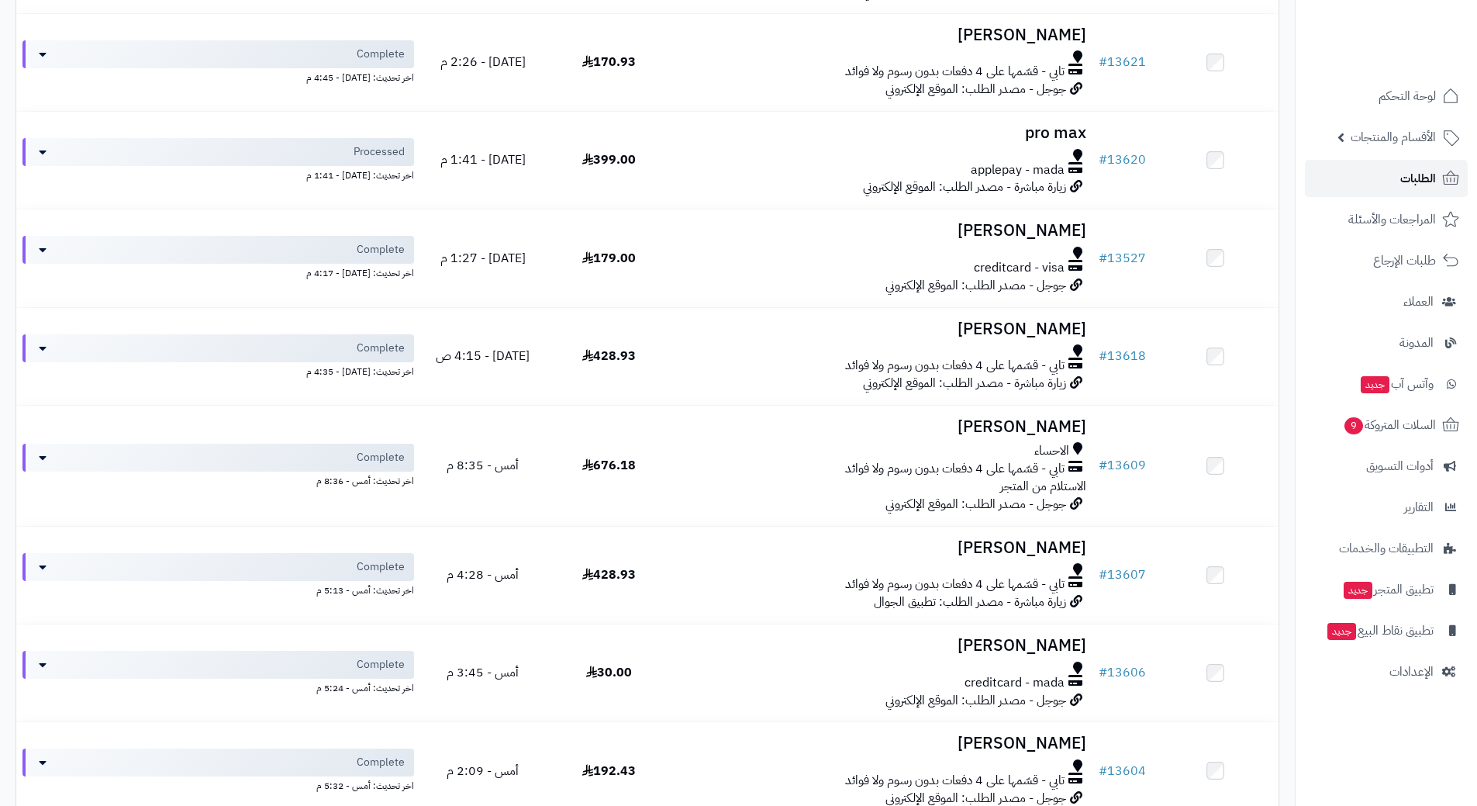
click at [1385, 168] on link "الطلبات" at bounding box center [1386, 178] width 163 height 37
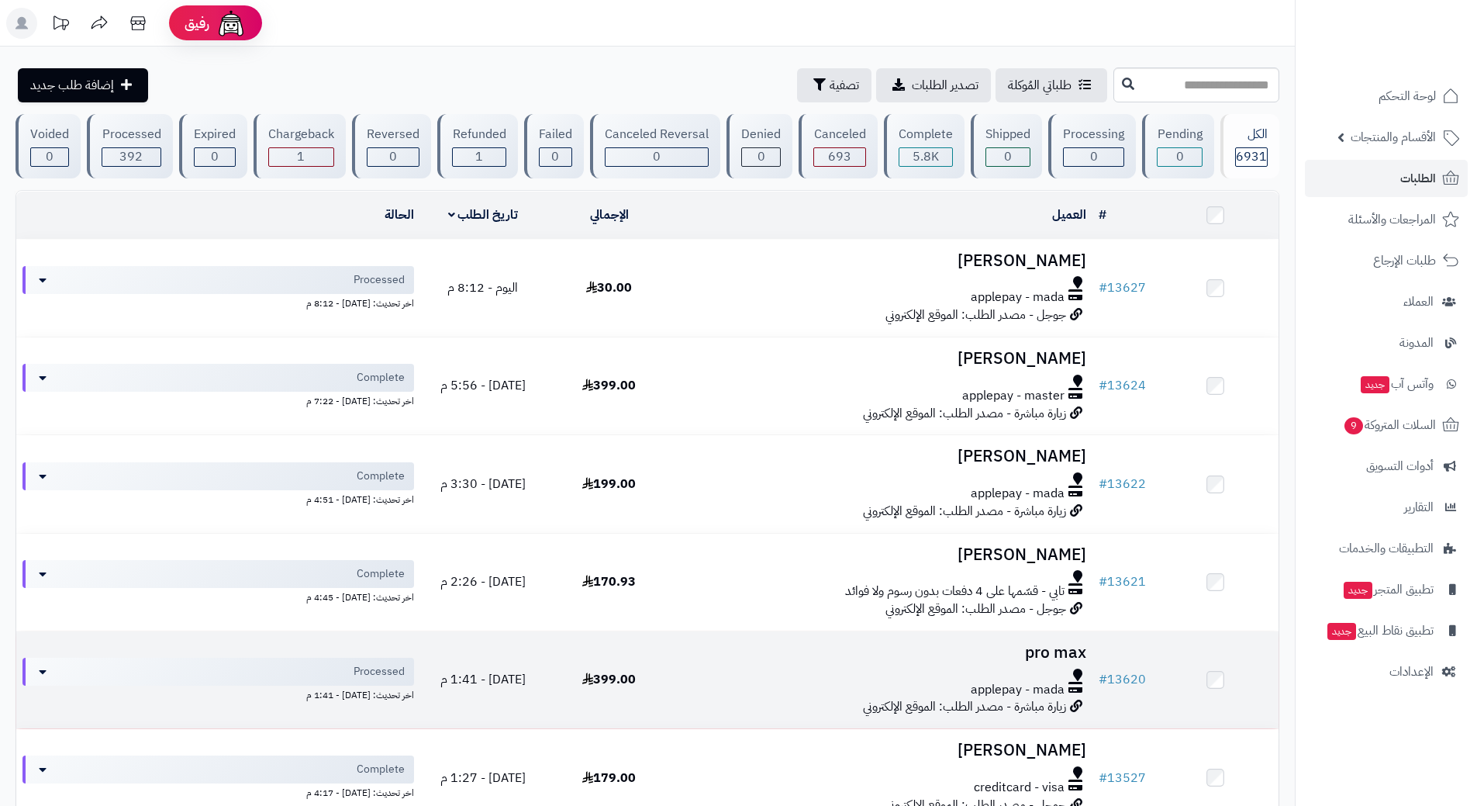
click at [713, 672] on div at bounding box center [882, 674] width 408 height 12
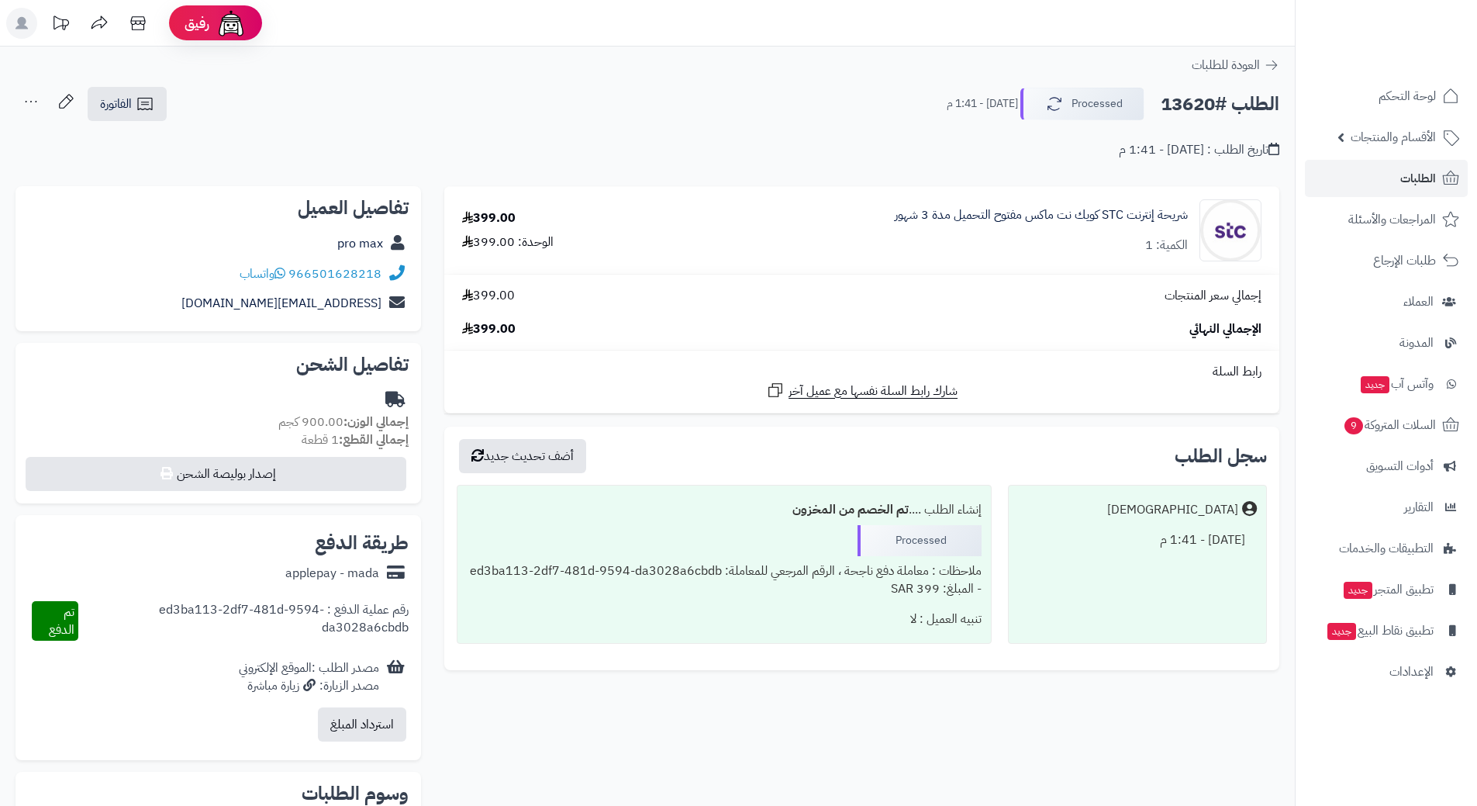
click at [1206, 98] on h2 "الطلب #13620" at bounding box center [1220, 104] width 119 height 32
copy div "الطلب #13620 Processed"
click at [283, 272] on icon at bounding box center [279, 273] width 11 height 12
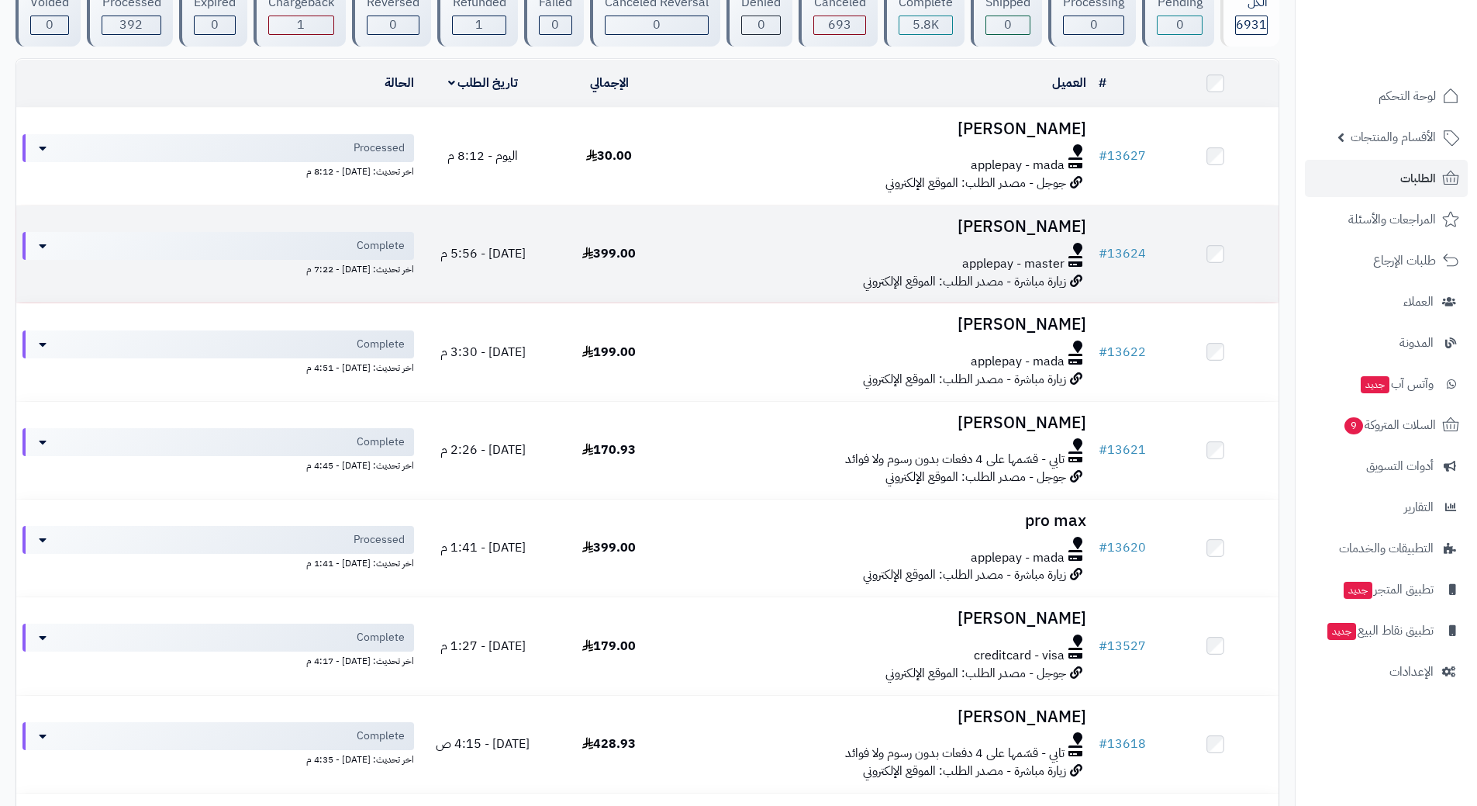
scroll to position [54, 0]
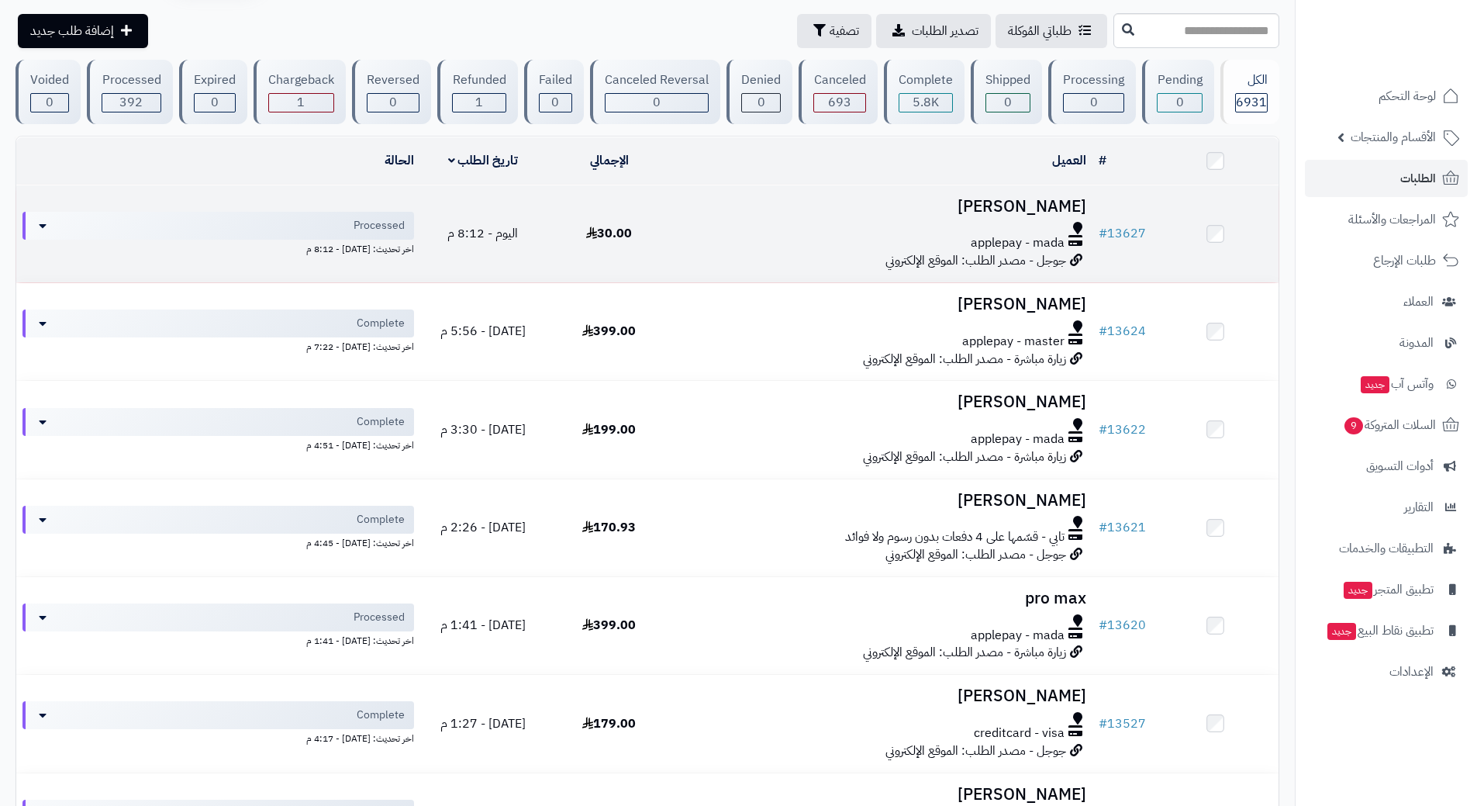
click at [706, 223] on div at bounding box center [882, 228] width 408 height 12
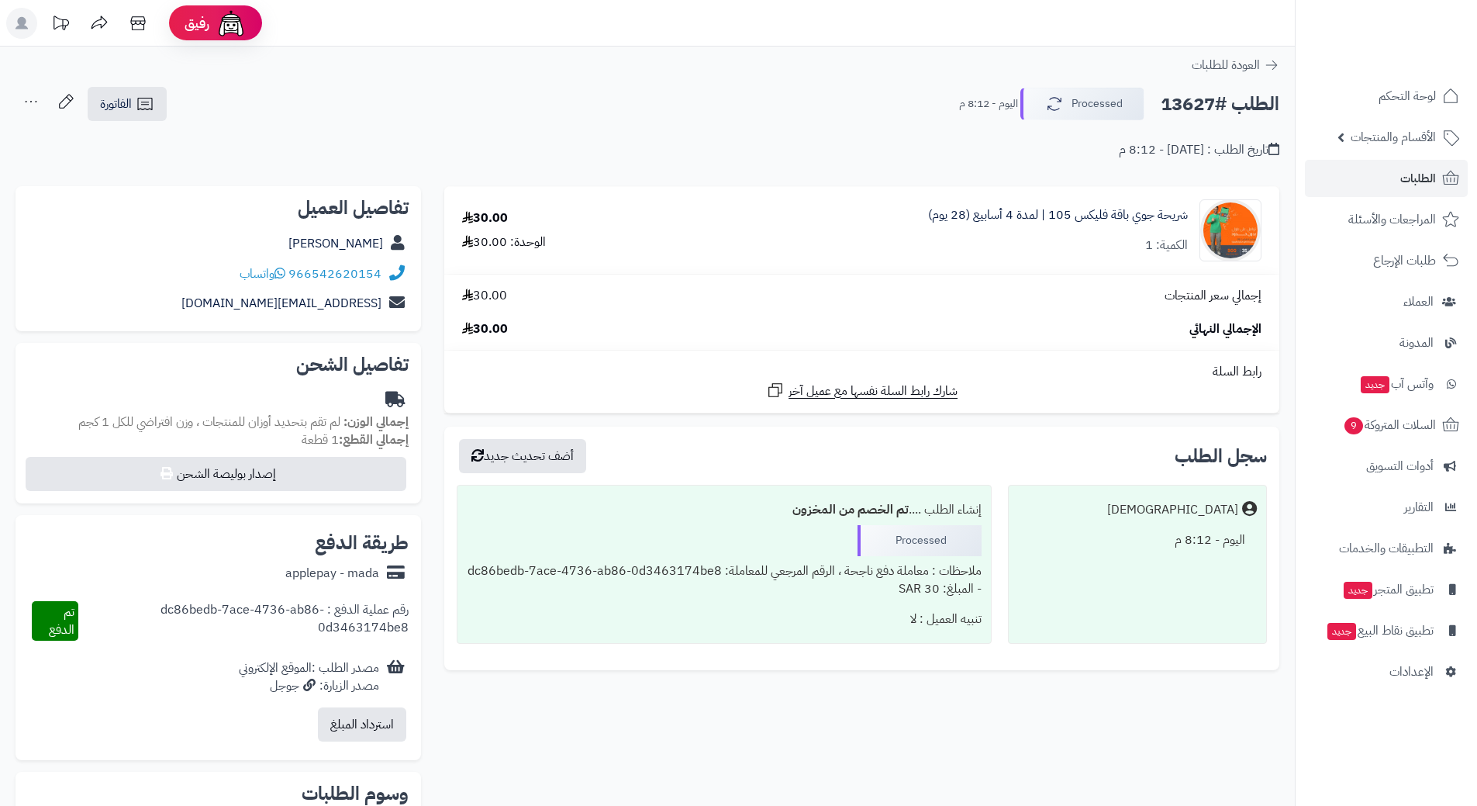
click at [1244, 103] on h2 "الطلب #13627" at bounding box center [1220, 104] width 119 height 32
drag, startPoint x: 1243, startPoint y: 102, endPoint x: 1250, endPoint y: 96, distance: 9.3
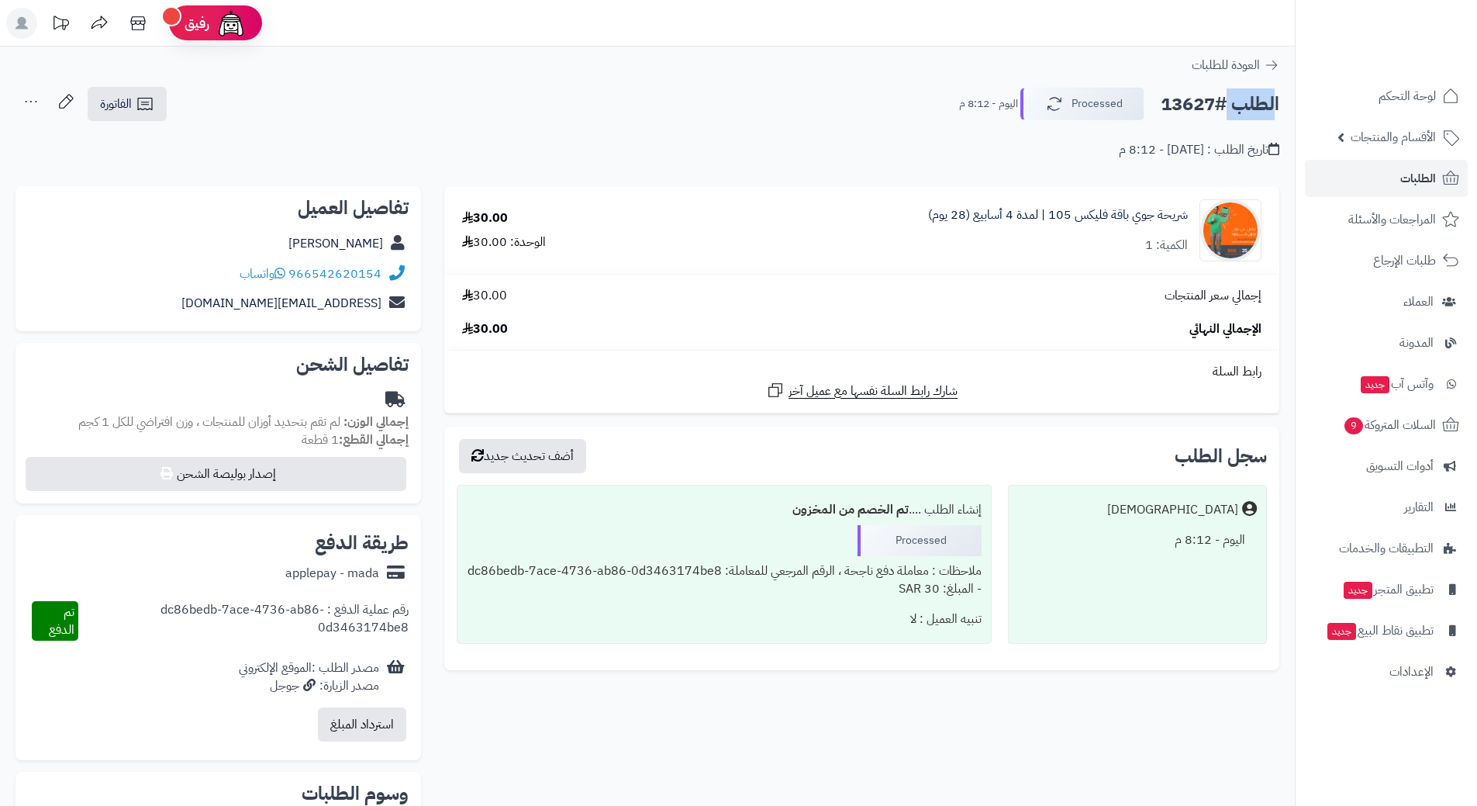
click at [1250, 96] on h2 "الطلب #13627" at bounding box center [1220, 104] width 119 height 32
click at [1238, 102] on h2 "الطلب #13627" at bounding box center [1220, 104] width 119 height 32
click at [1238, 101] on h2 "الطلب #13627" at bounding box center [1220, 104] width 119 height 32
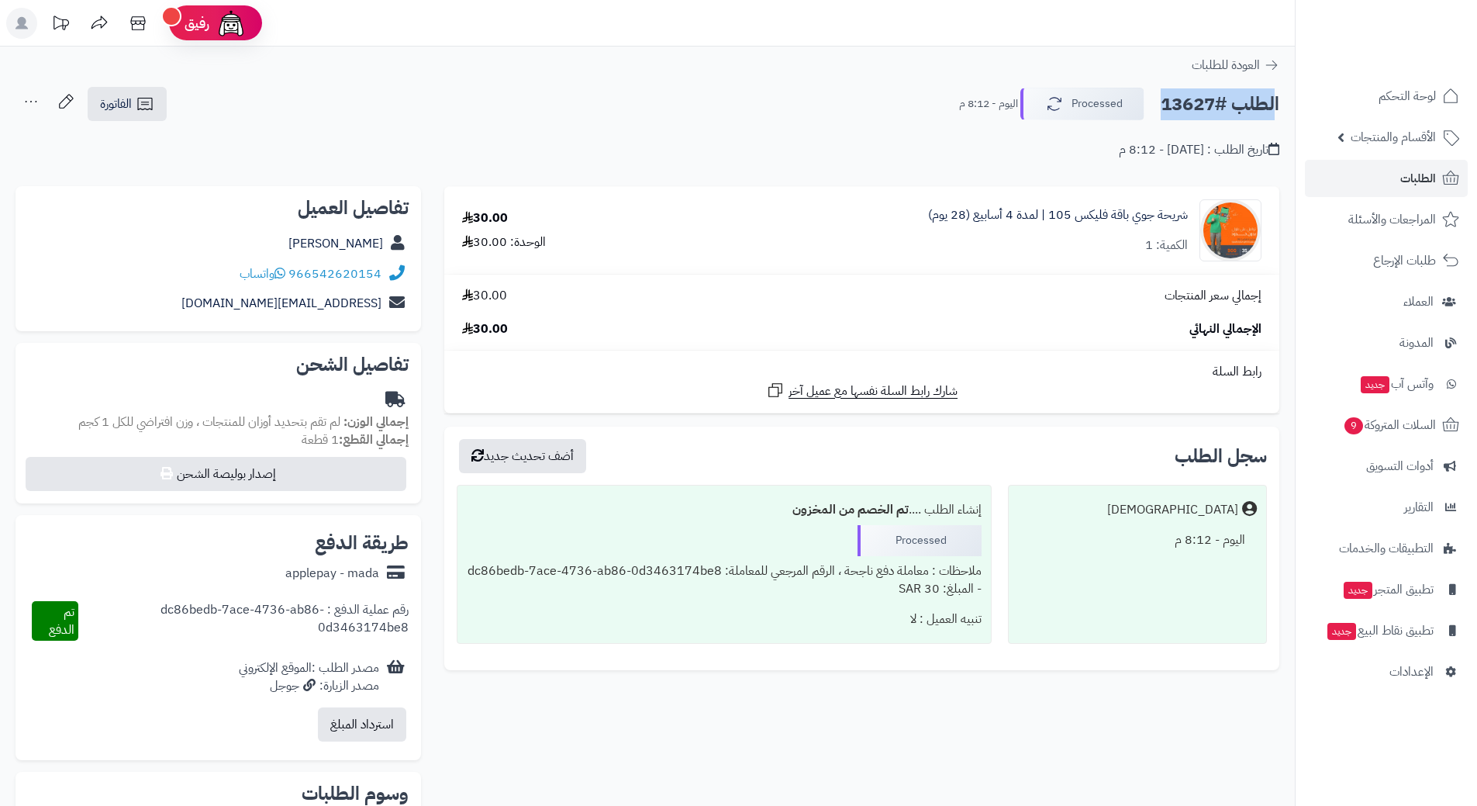
copy div "الطلب #13627 Processed"
click at [281, 271] on icon at bounding box center [279, 273] width 11 height 12
click at [1360, 186] on link "الطلبات" at bounding box center [1386, 178] width 163 height 37
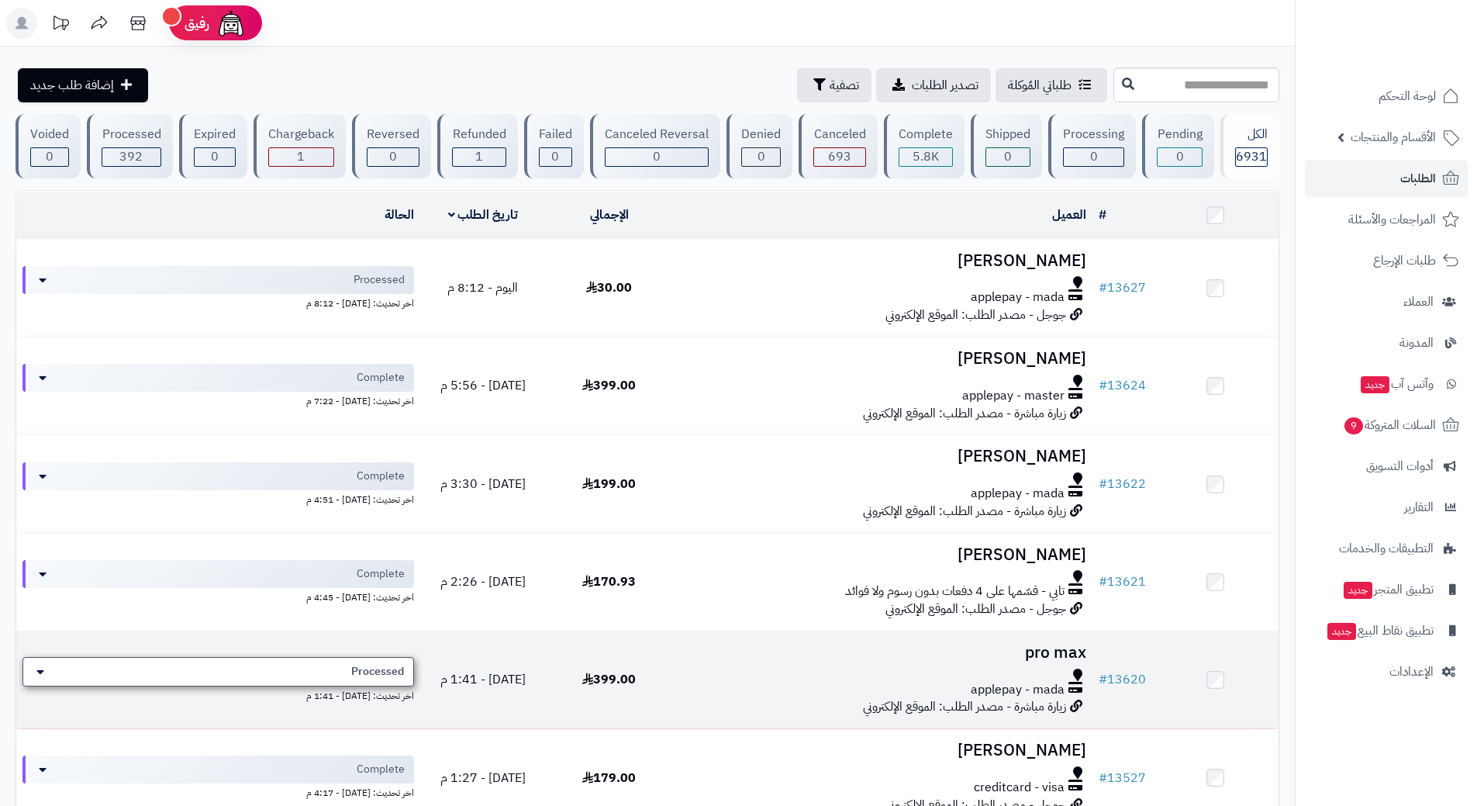
click at [364, 664] on span "Processed" at bounding box center [377, 672] width 53 height 16
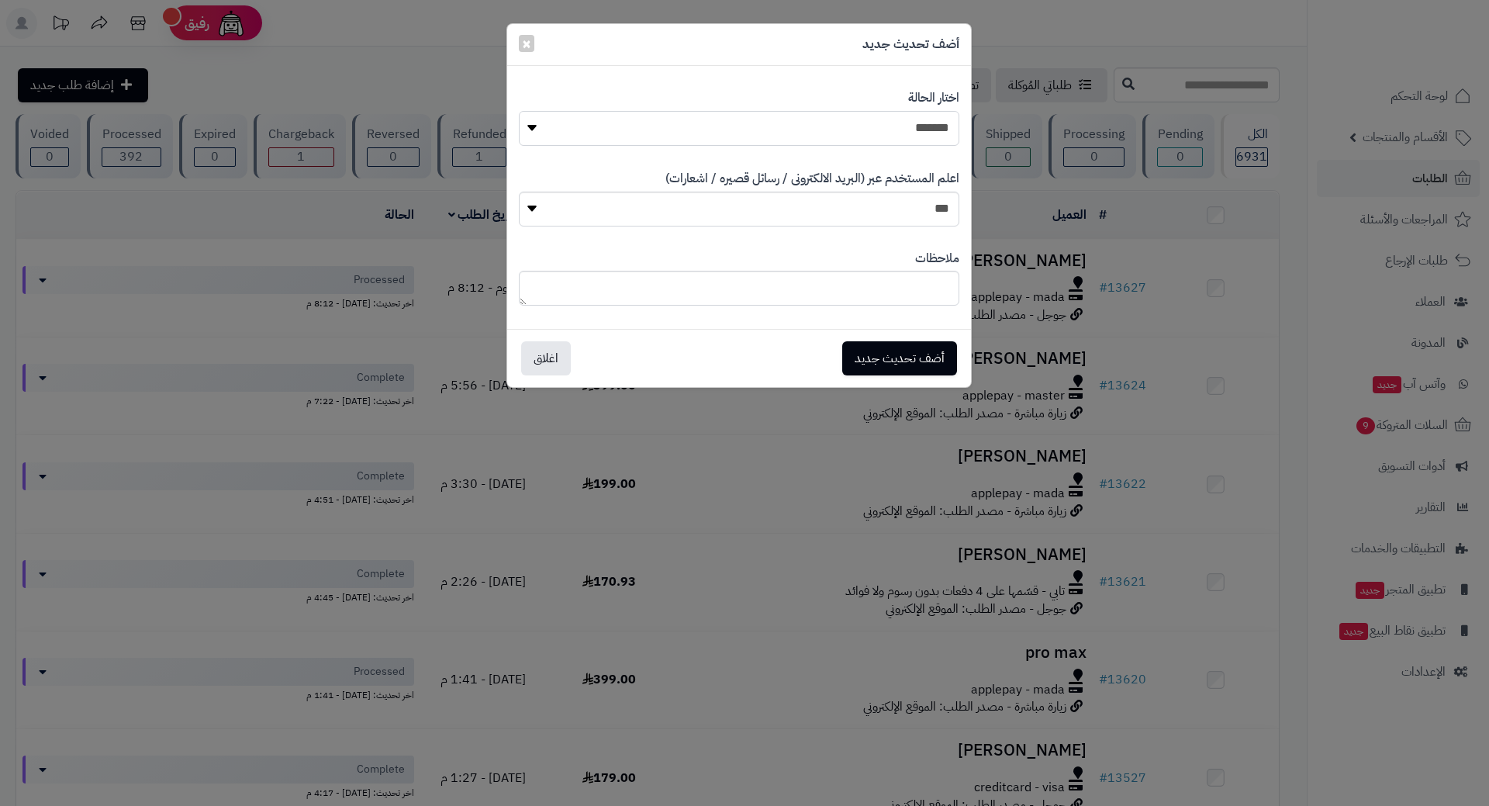
click at [711, 136] on select "**********" at bounding box center [739, 128] width 440 height 35
select select "*"
click at [519, 111] on select "**********" at bounding box center [739, 128] width 440 height 35
click at [872, 357] on button "أضف تحديث جديد" at bounding box center [899, 357] width 115 height 34
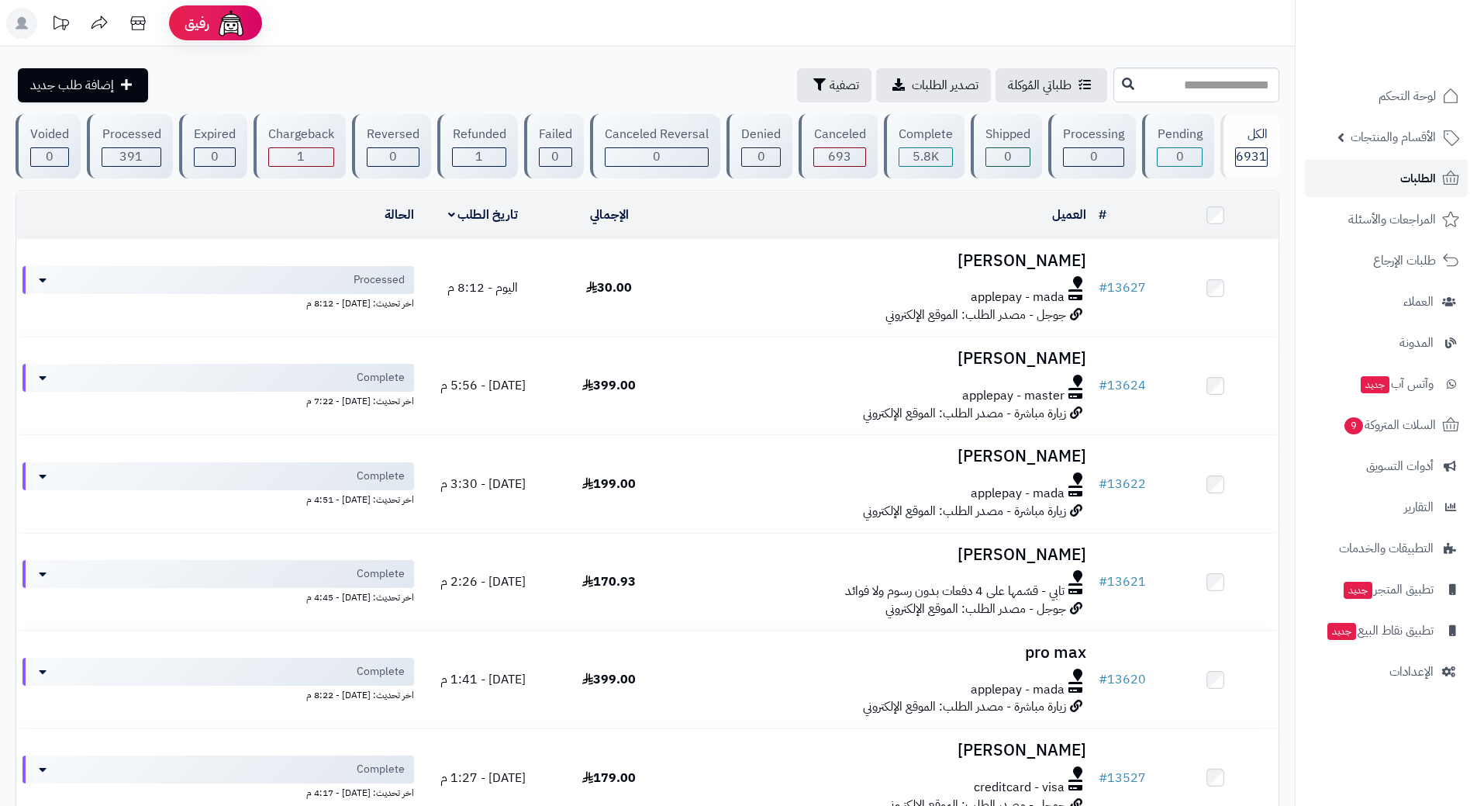
click at [1329, 177] on link "الطلبات" at bounding box center [1386, 178] width 163 height 37
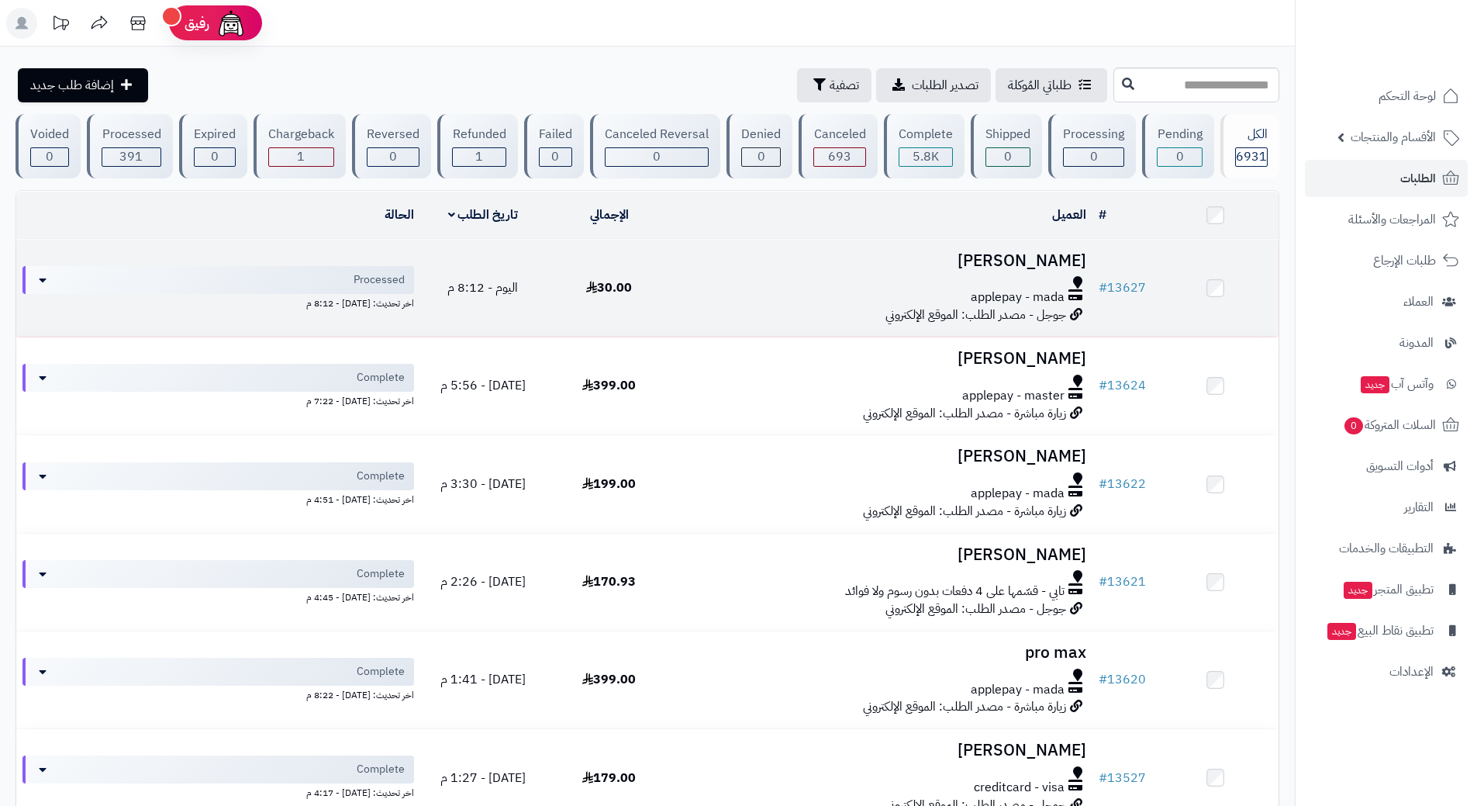
click at [685, 271] on td "سهير عبدالناصر applepay - mada جوجل - مصدر الطلب: الموقع الإلكتروني" at bounding box center [882, 288] width 420 height 97
click at [696, 282] on div at bounding box center [882, 282] width 408 height 12
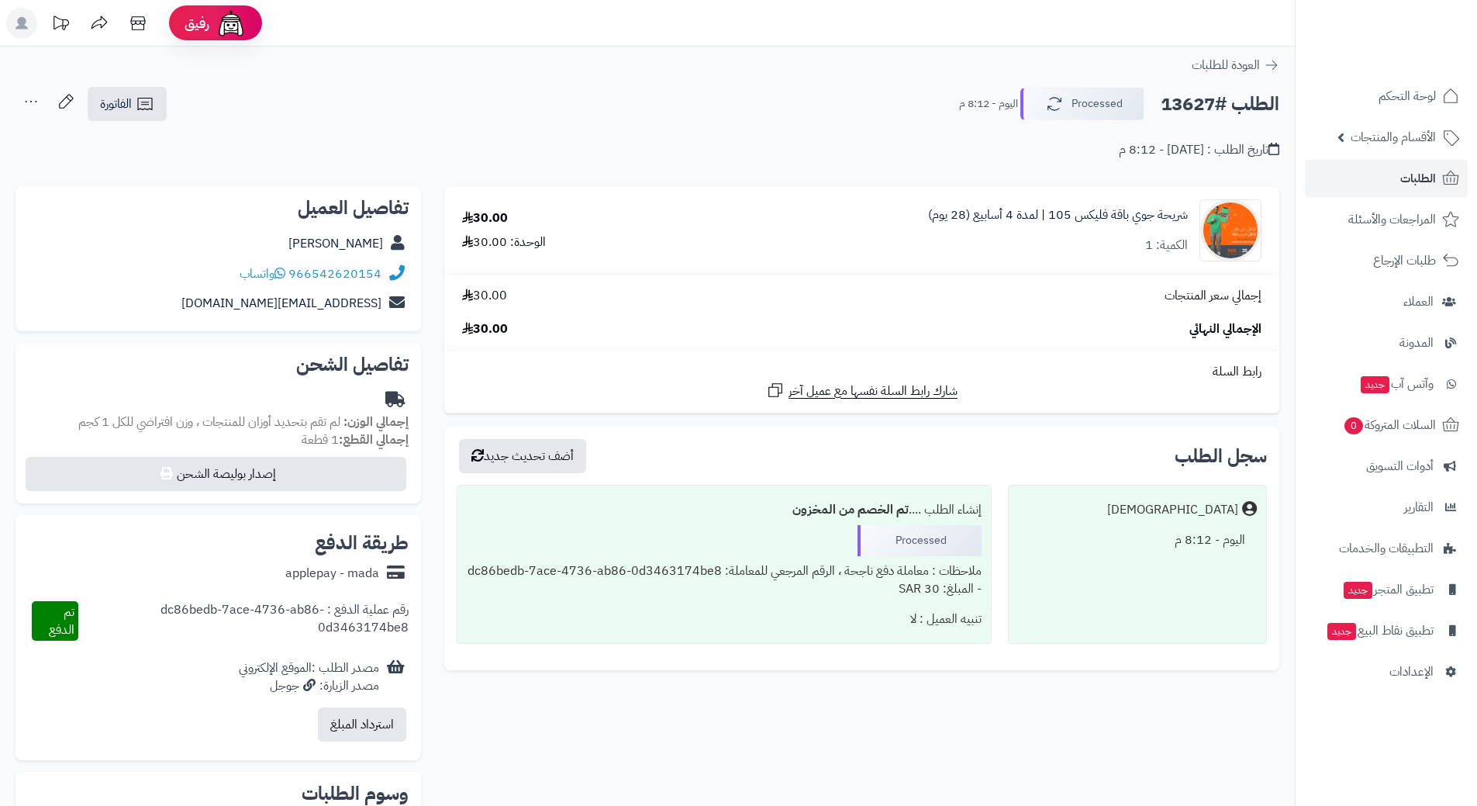
click at [1220, 103] on h2 "الطلب #13627" at bounding box center [1220, 104] width 119 height 32
copy div "الطلب #13627 Processed"
click at [281, 270] on icon at bounding box center [279, 273] width 11 height 12
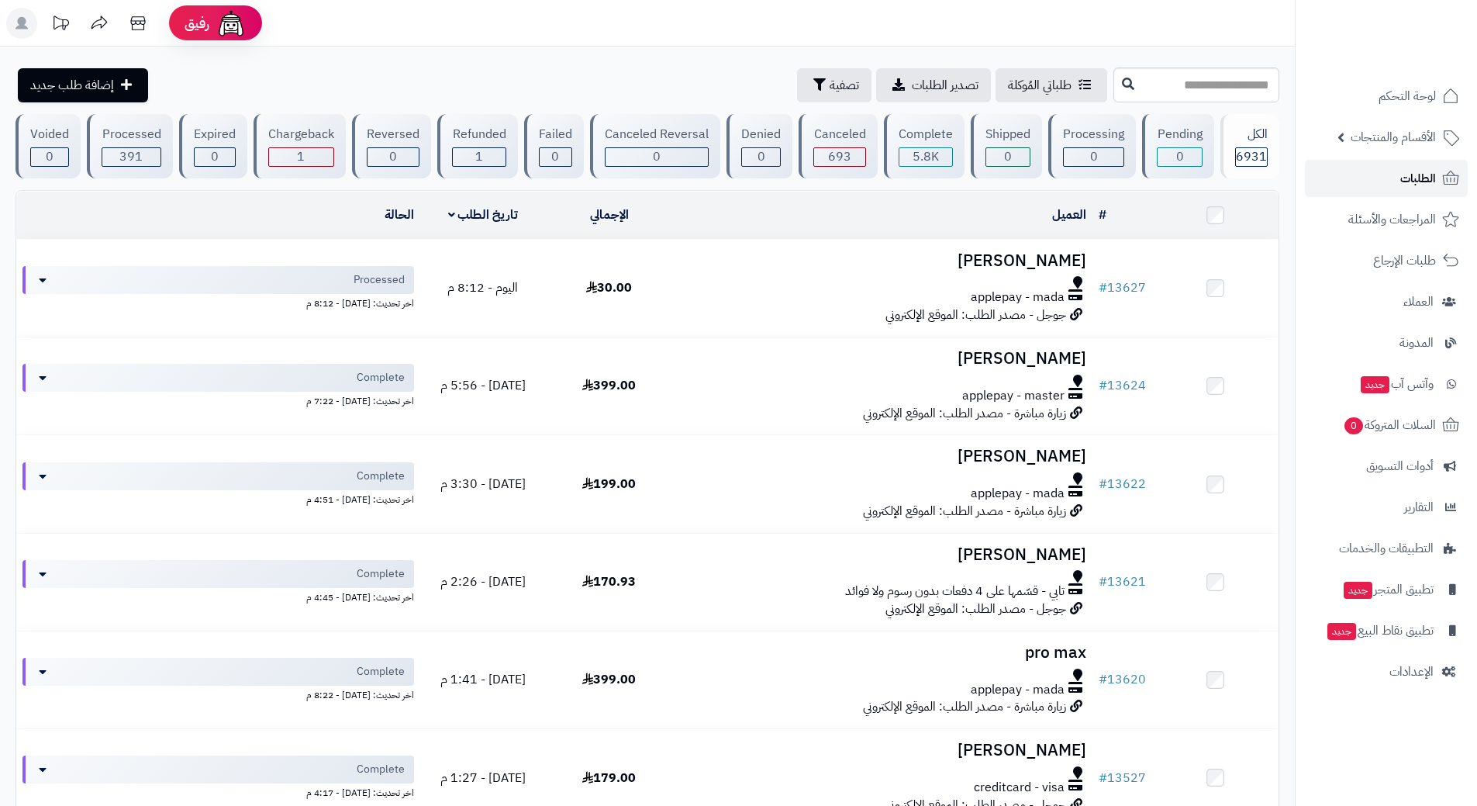
click at [1329, 178] on link "الطلبات" at bounding box center [1386, 178] width 163 height 37
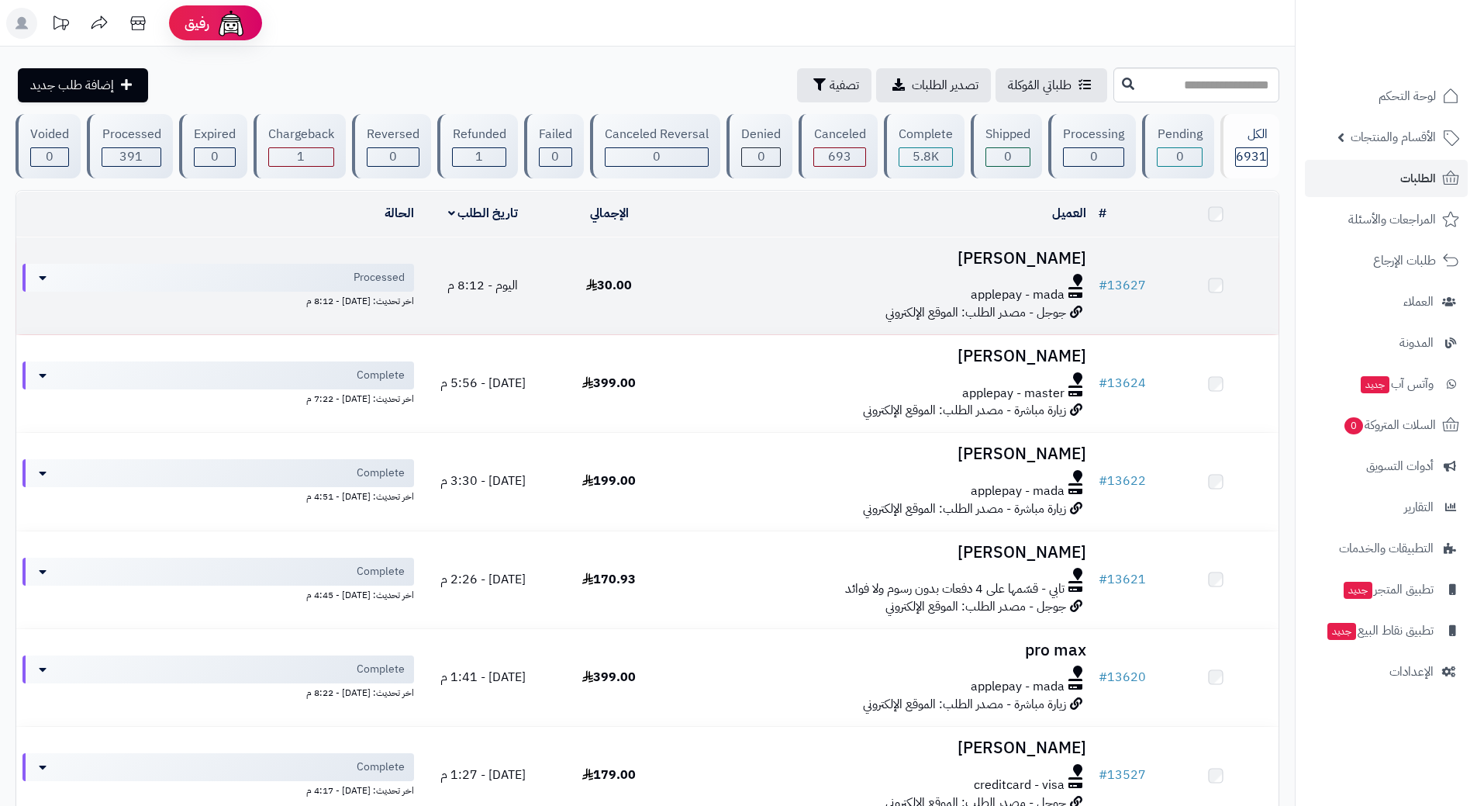
drag, startPoint x: 997, startPoint y: 253, endPoint x: 897, endPoint y: 307, distance: 113.8
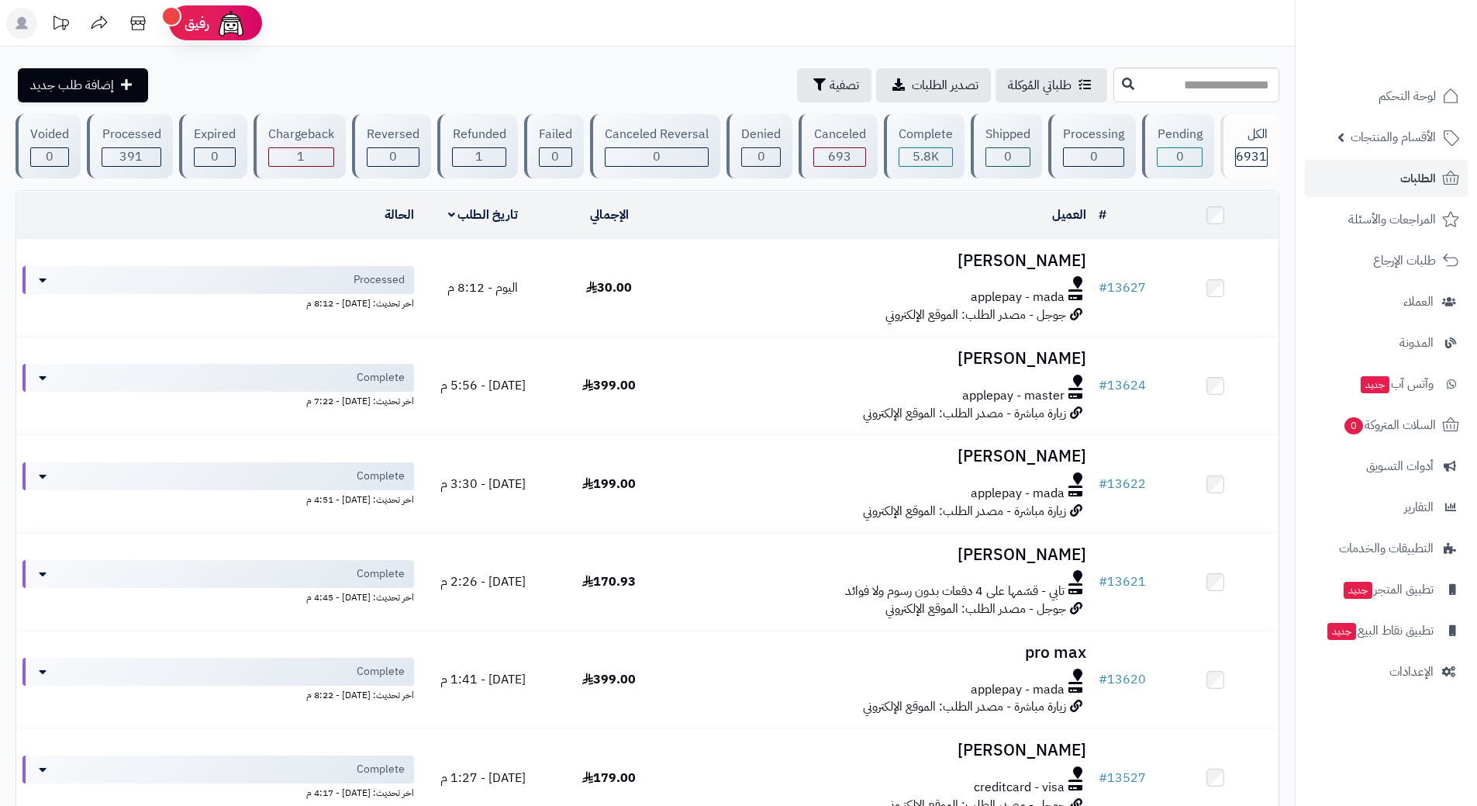
drag, startPoint x: 897, startPoint y: 307, endPoint x: 1338, endPoint y: 720, distance: 603.4
click at [1338, 720] on nav "لوحة التحكم الأقسام والمنتجات المنتجات الأقسام الماركات مواصفات المنتجات مواصفا…" at bounding box center [1386, 422] width 182 height 806
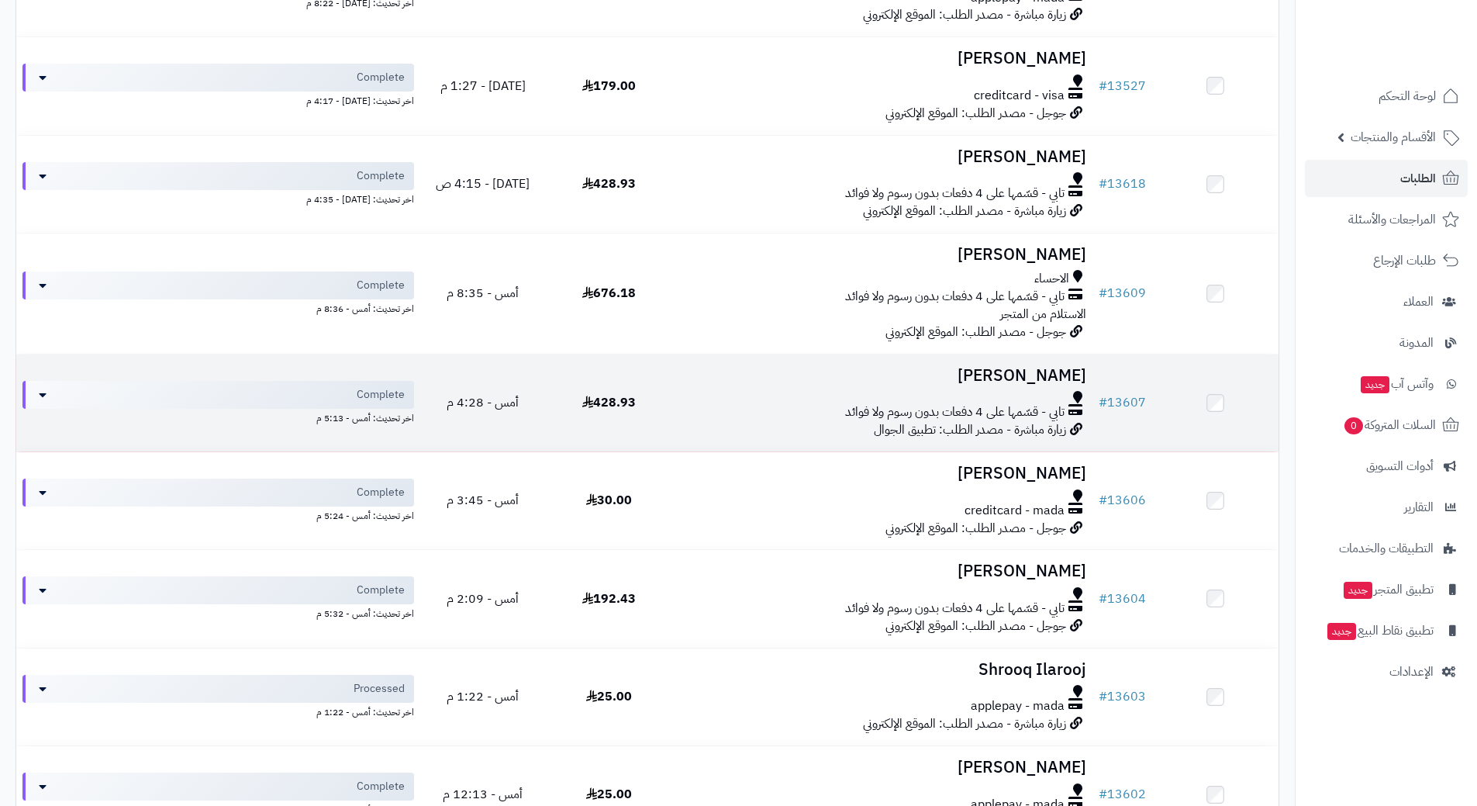
scroll to position [698, 0]
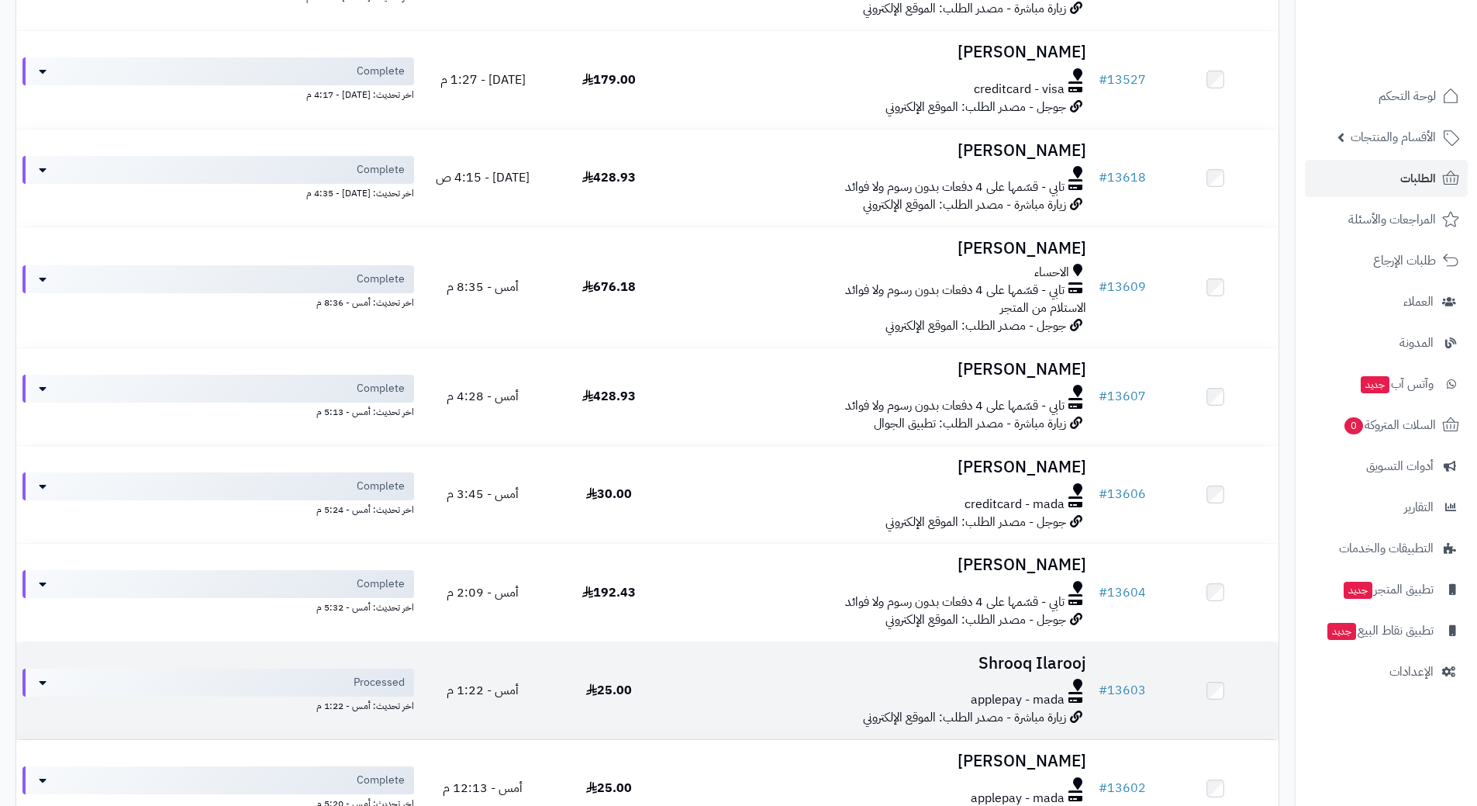
click at [702, 696] on div "applepay - mada" at bounding box center [882, 700] width 408 height 18
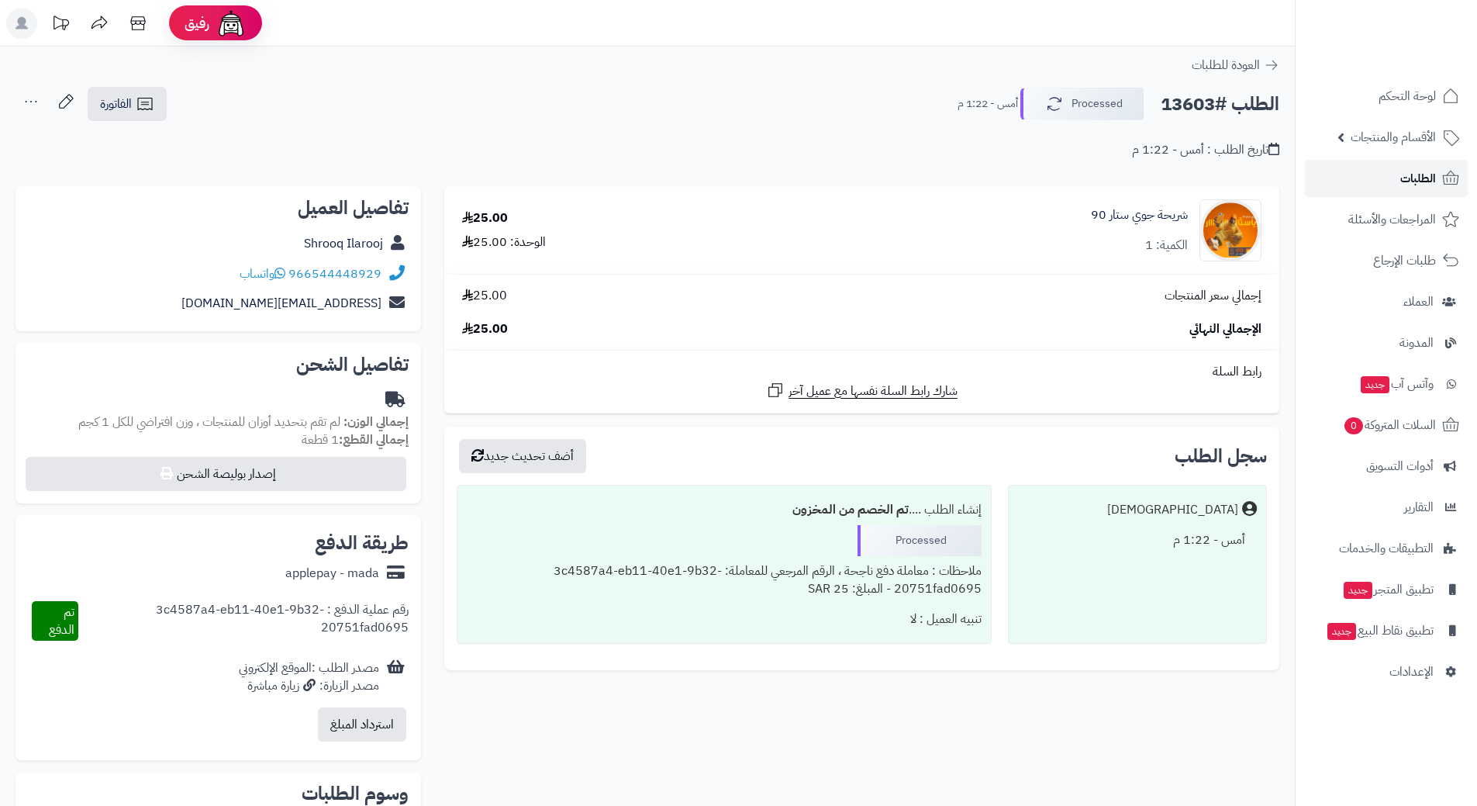
click at [1407, 182] on span "الطلبات" at bounding box center [1418, 178] width 36 height 22
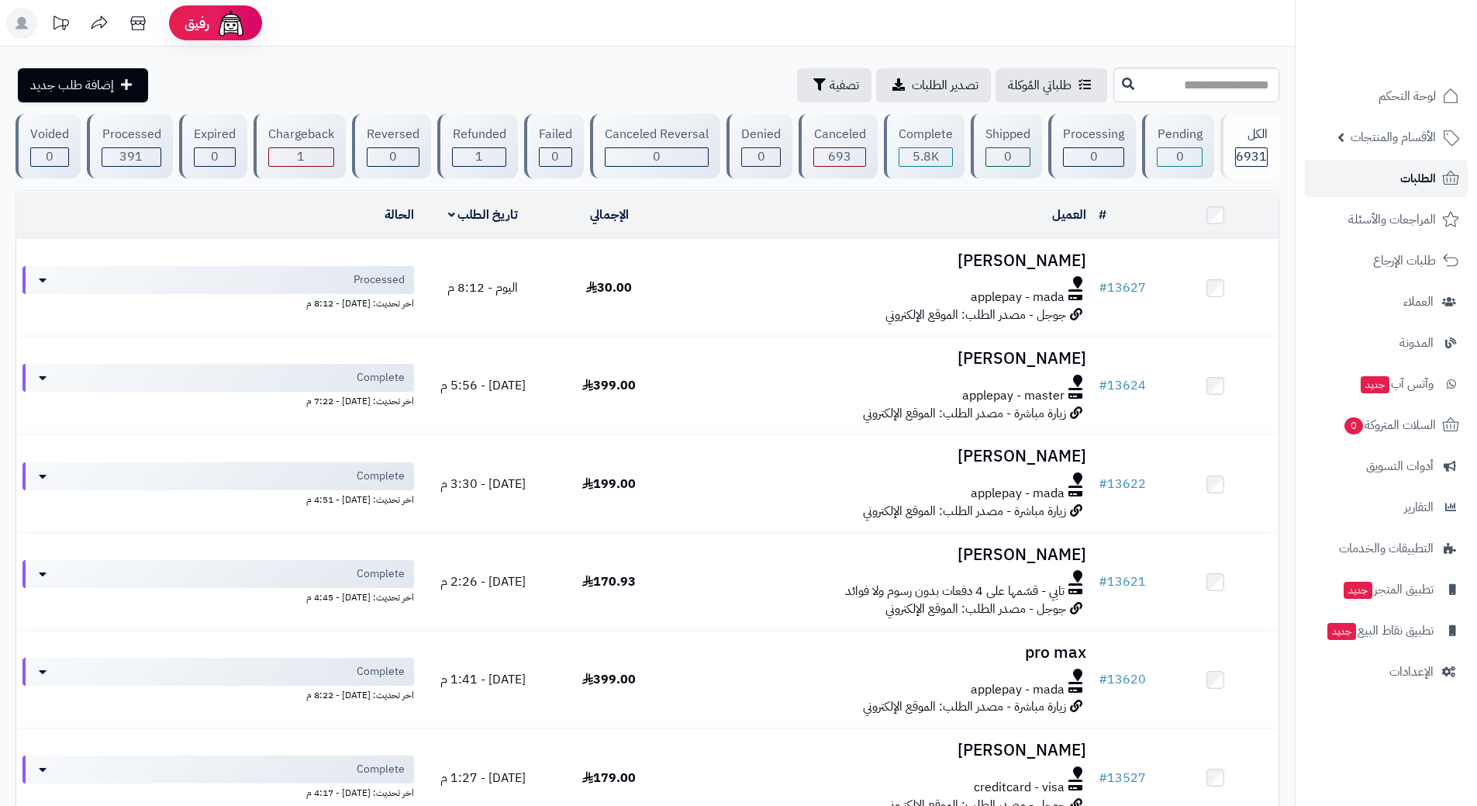
click at [1327, 185] on link "الطلبات" at bounding box center [1386, 178] width 163 height 37
click at [1311, 176] on link "الطلبات" at bounding box center [1386, 178] width 163 height 37
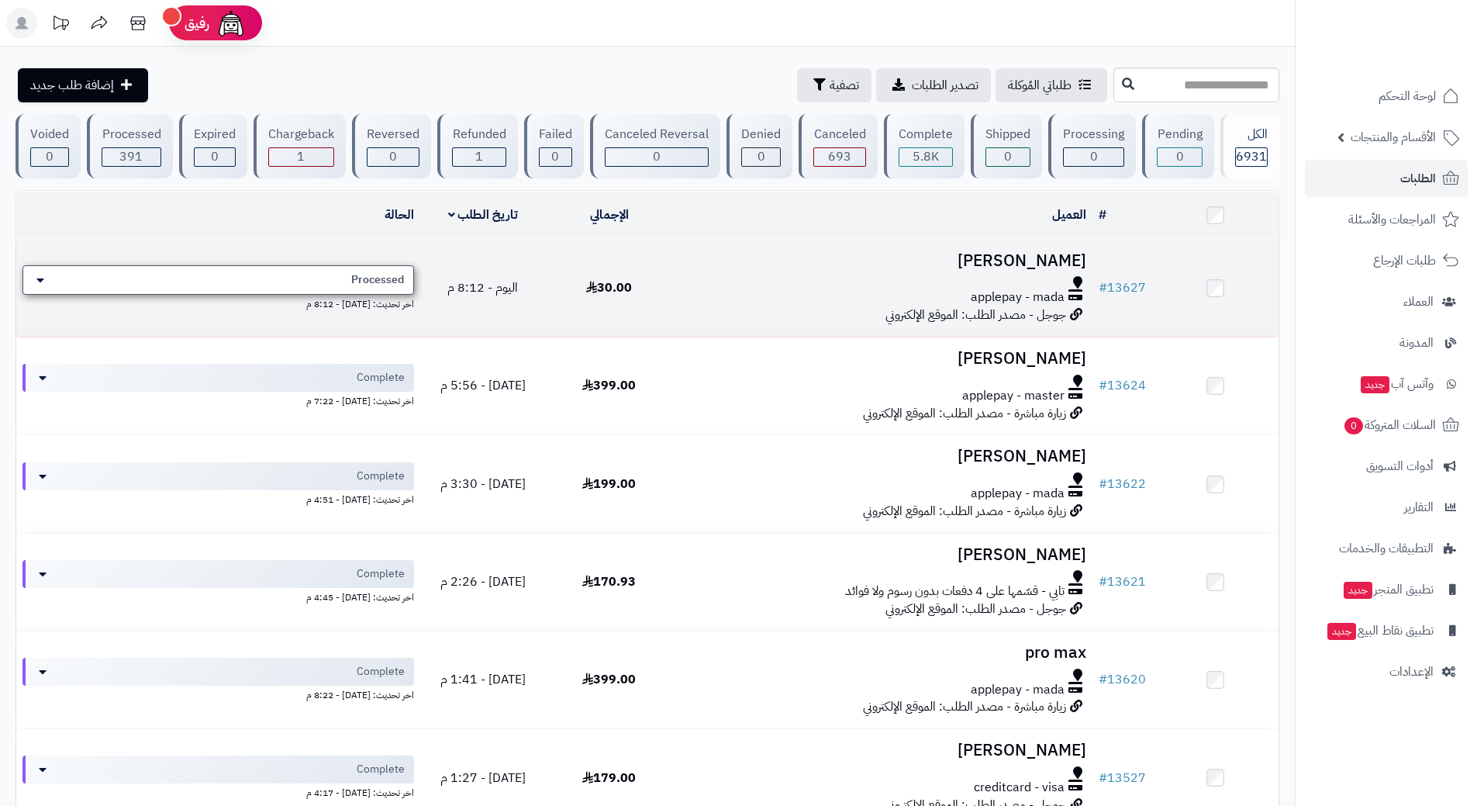
drag, startPoint x: 228, startPoint y: 292, endPoint x: 248, endPoint y: 288, distance: 20.5
click at [230, 295] on div "اخر تحديث: اليوم - 8:12 م" at bounding box center [218, 303] width 392 height 16
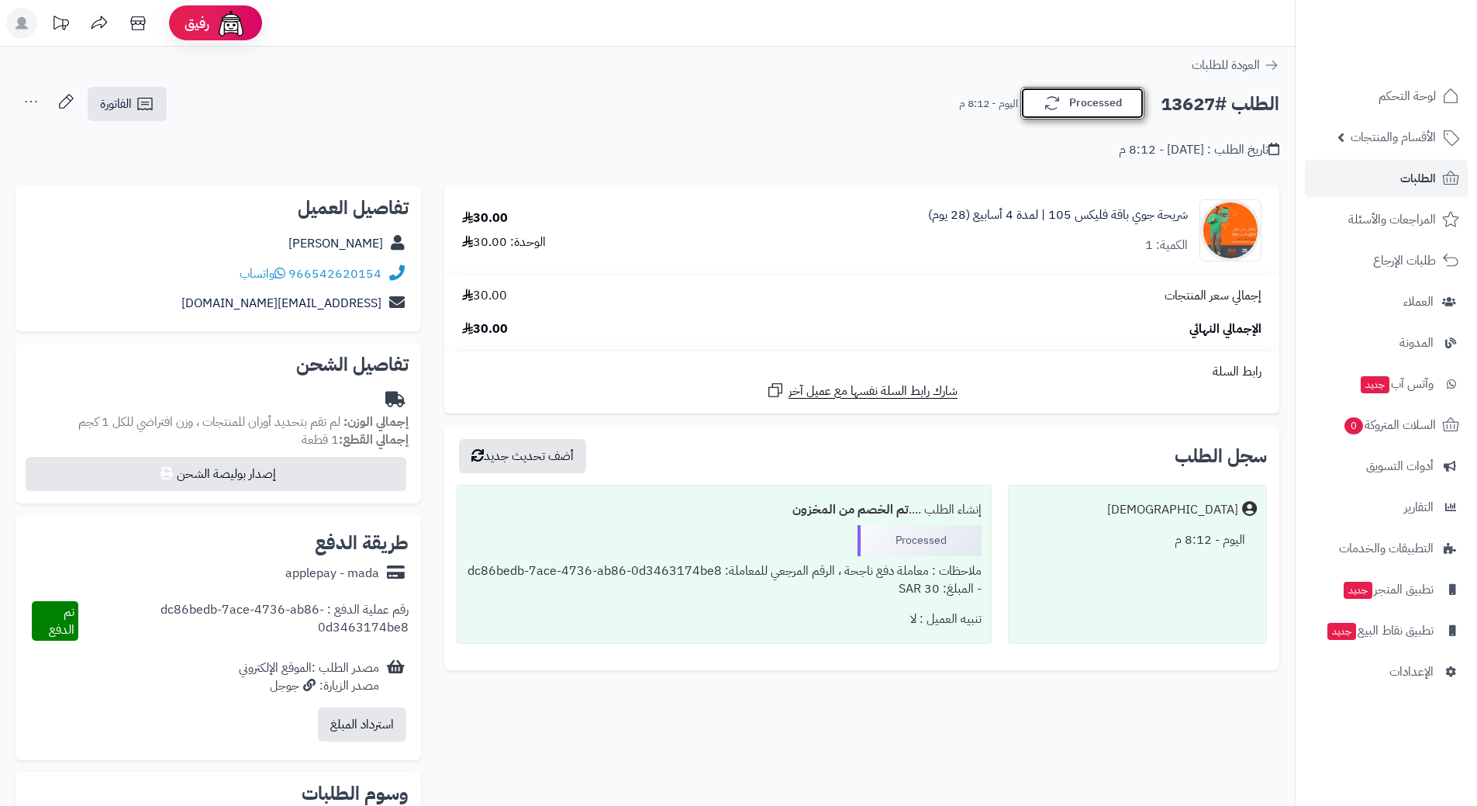
click at [1114, 103] on button "Processed" at bounding box center [1082, 103] width 124 height 33
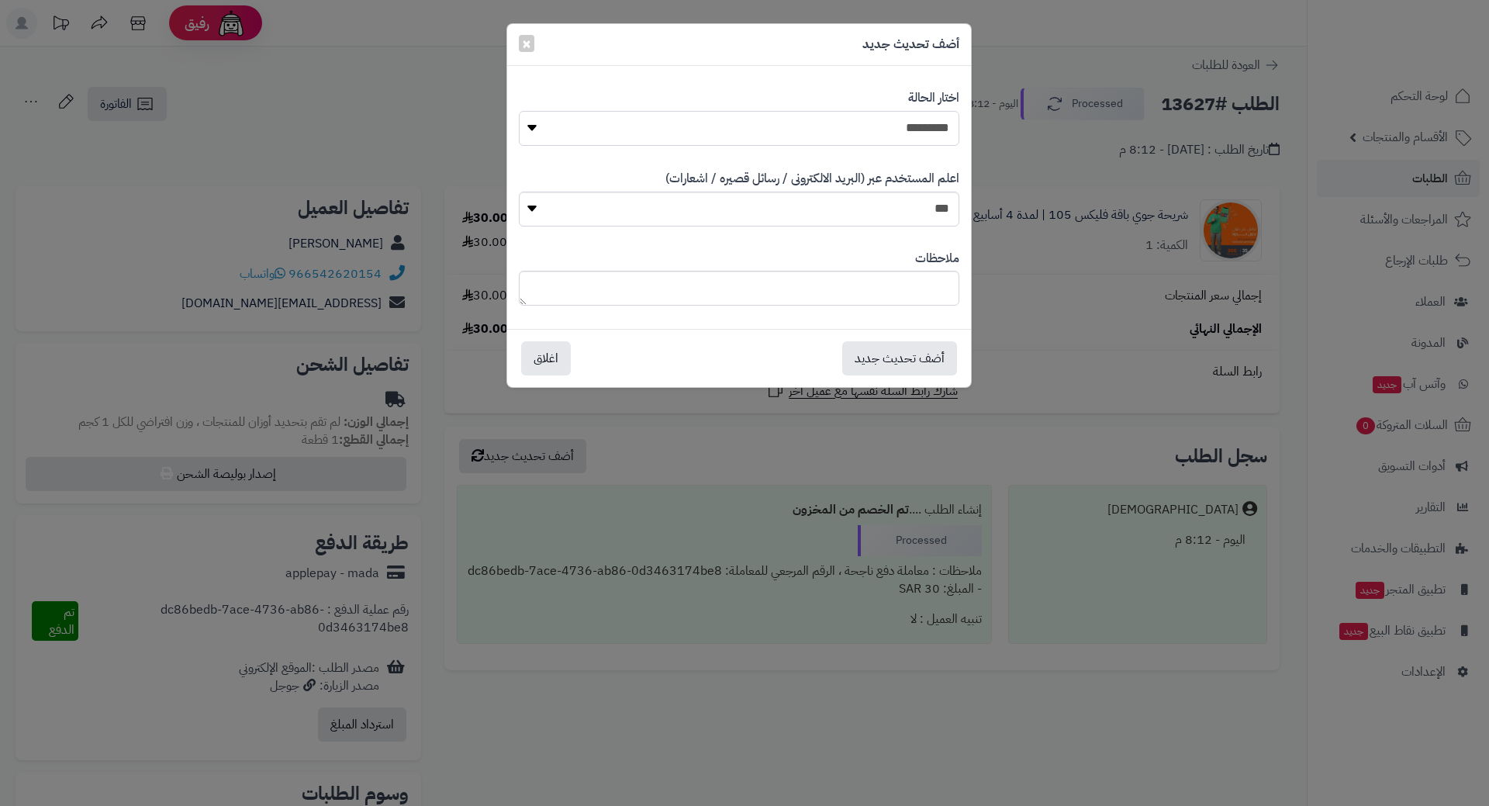
click at [915, 123] on select "**********" at bounding box center [739, 128] width 440 height 35
select select "*"
click at [519, 111] on select "**********" at bounding box center [739, 128] width 440 height 35
click at [905, 354] on button "أضف تحديث جديد" at bounding box center [899, 357] width 115 height 34
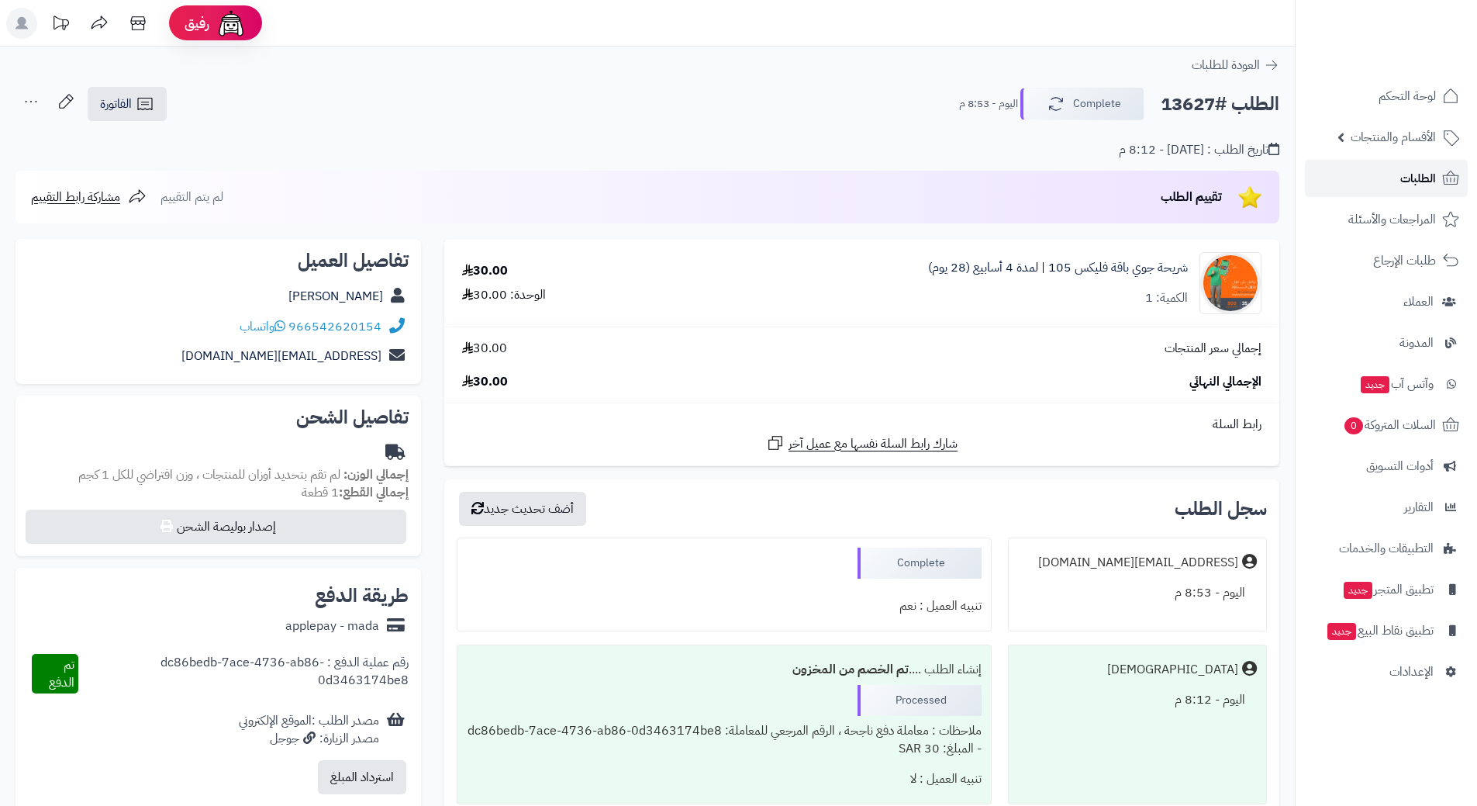
click at [1378, 178] on link "الطلبات" at bounding box center [1386, 178] width 163 height 37
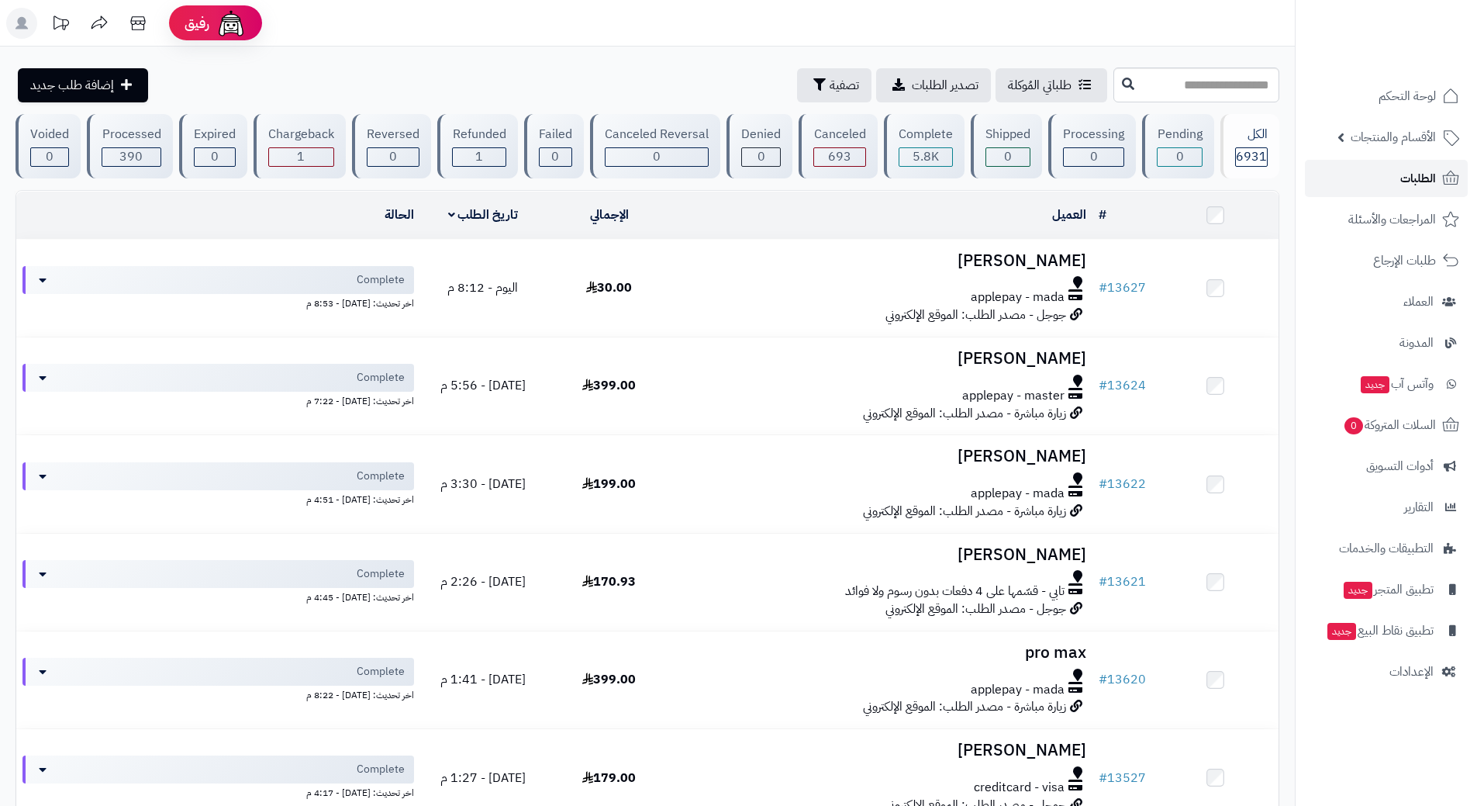
click at [1362, 161] on link "الطلبات" at bounding box center [1386, 178] width 163 height 37
click at [1355, 173] on link "الطلبات" at bounding box center [1386, 178] width 163 height 37
click at [1151, 91] on input "text" at bounding box center [1196, 84] width 166 height 35
type input "*****"
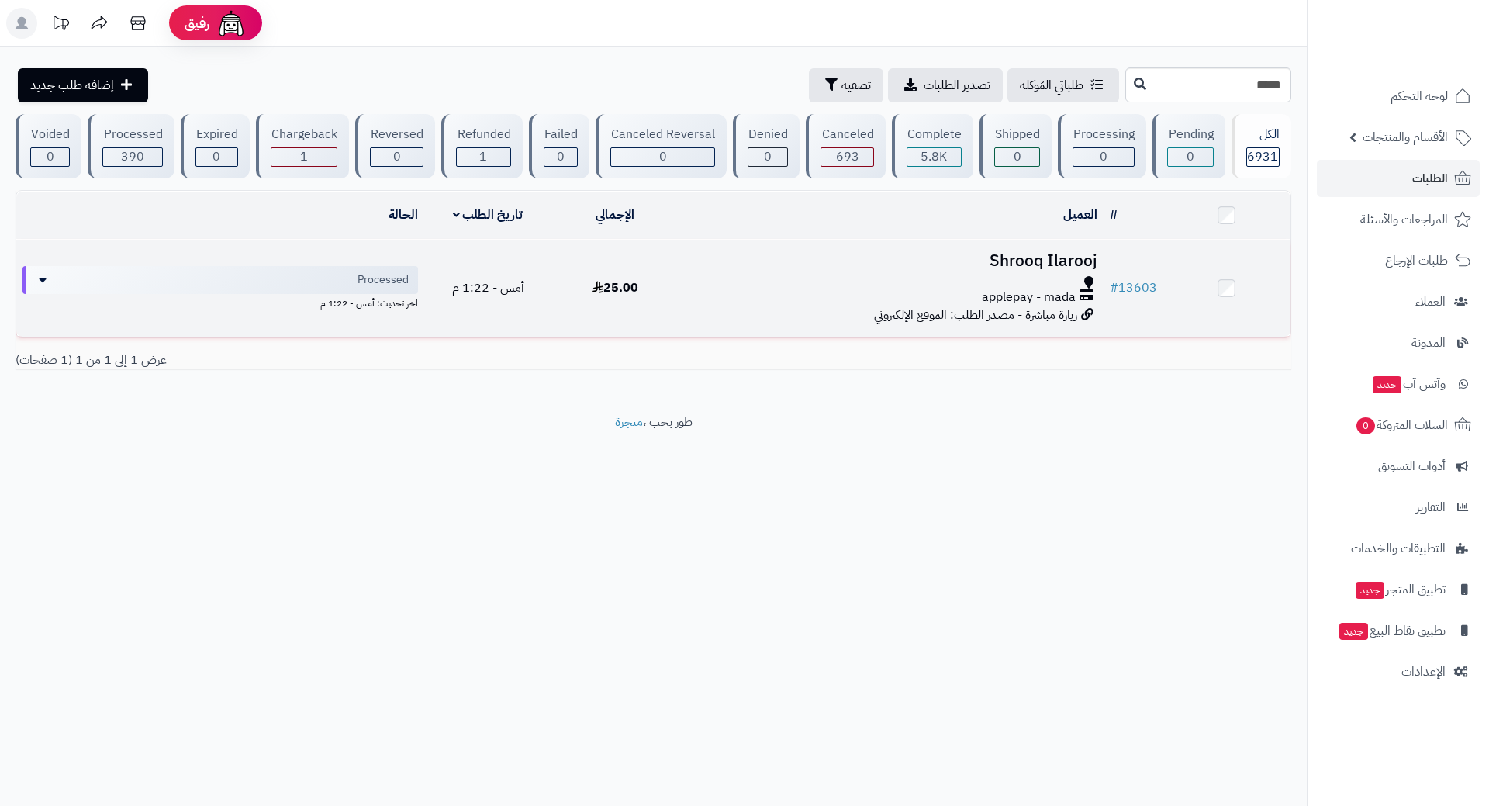
click at [623, 274] on td "25.00" at bounding box center [614, 288] width 127 height 97
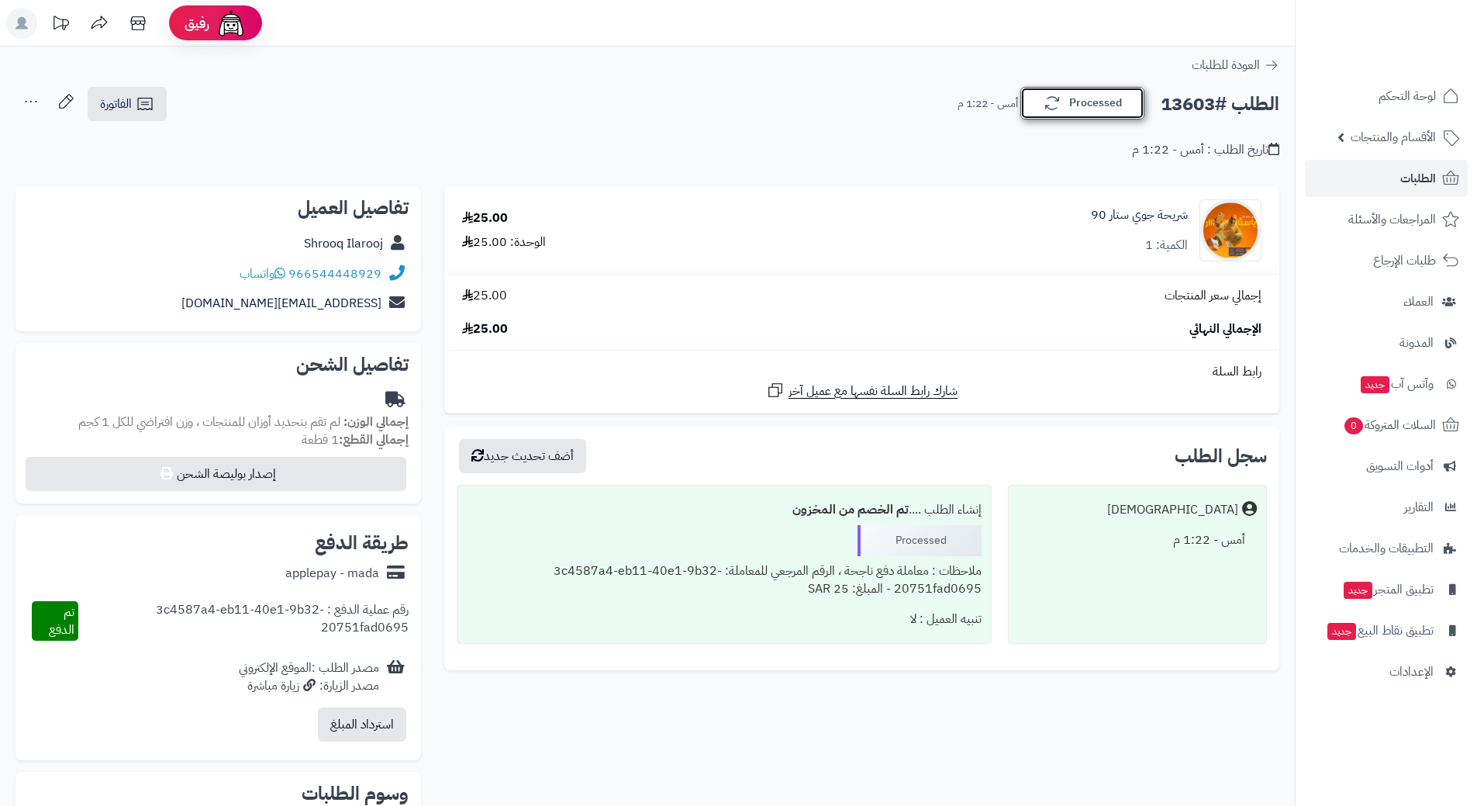
click at [1095, 102] on button "Processed" at bounding box center [1082, 103] width 124 height 33
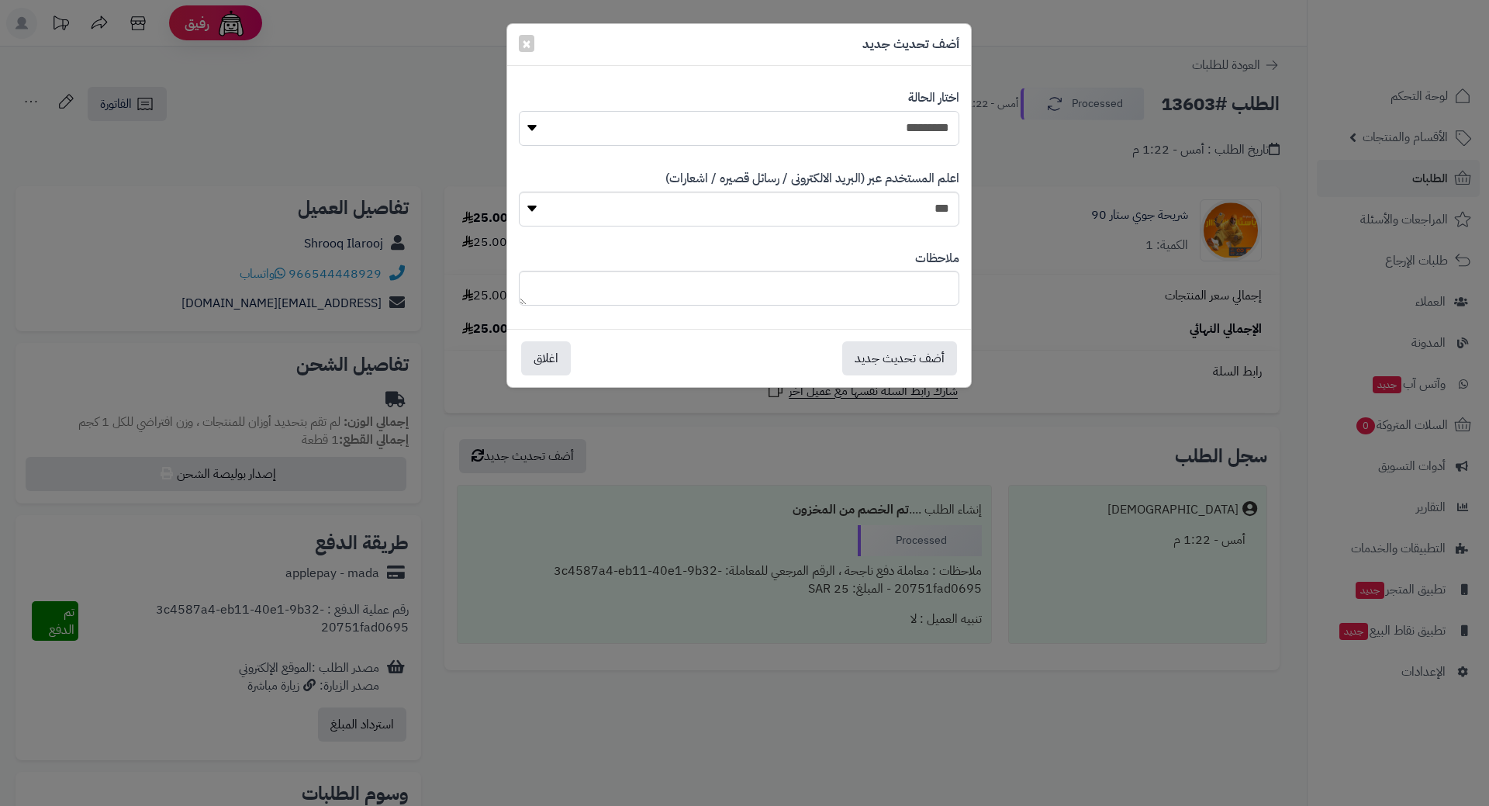
click at [897, 116] on select "**********" at bounding box center [739, 128] width 440 height 35
select select "*"
click at [519, 111] on select "**********" at bounding box center [739, 128] width 440 height 35
click at [901, 359] on button "أضف تحديث جديد" at bounding box center [899, 357] width 115 height 34
